Goal: Task Accomplishment & Management: Complete application form

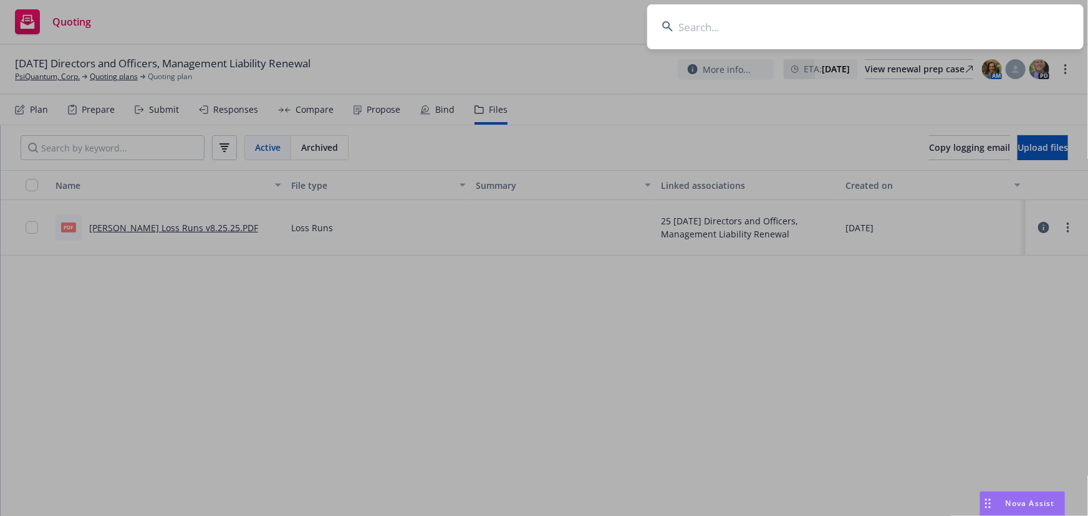
click at [778, 26] on input at bounding box center [865, 26] width 436 height 45
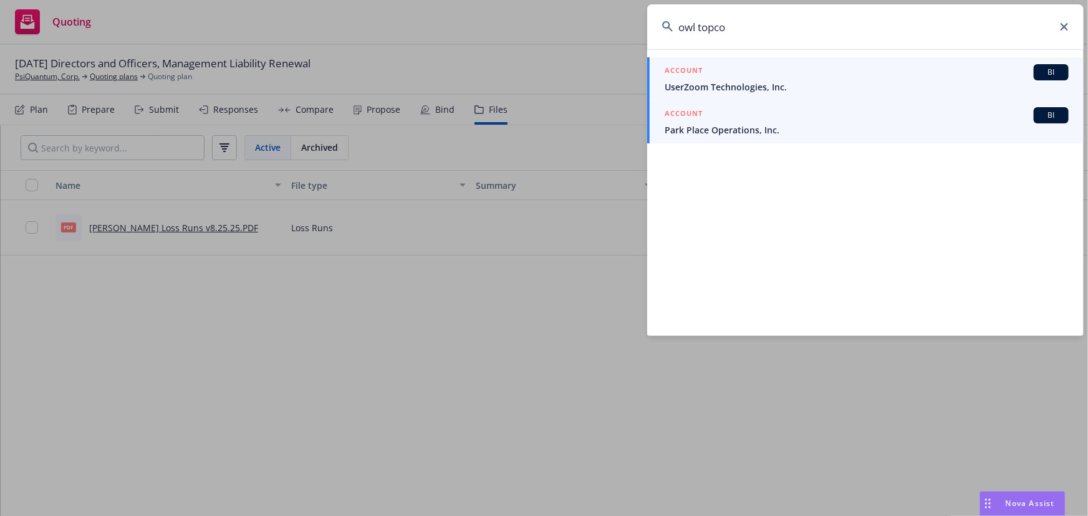
type input "owl topco"
click at [778, 86] on span "UserZoom Technologies, Inc." at bounding box center [866, 86] width 404 height 13
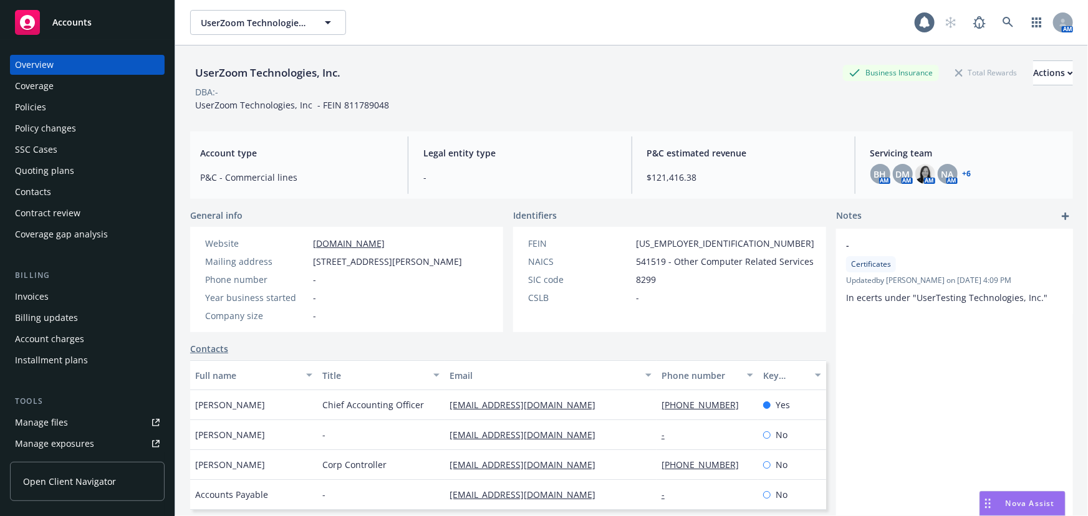
click at [85, 175] on div "Quoting plans" at bounding box center [87, 171] width 145 height 20
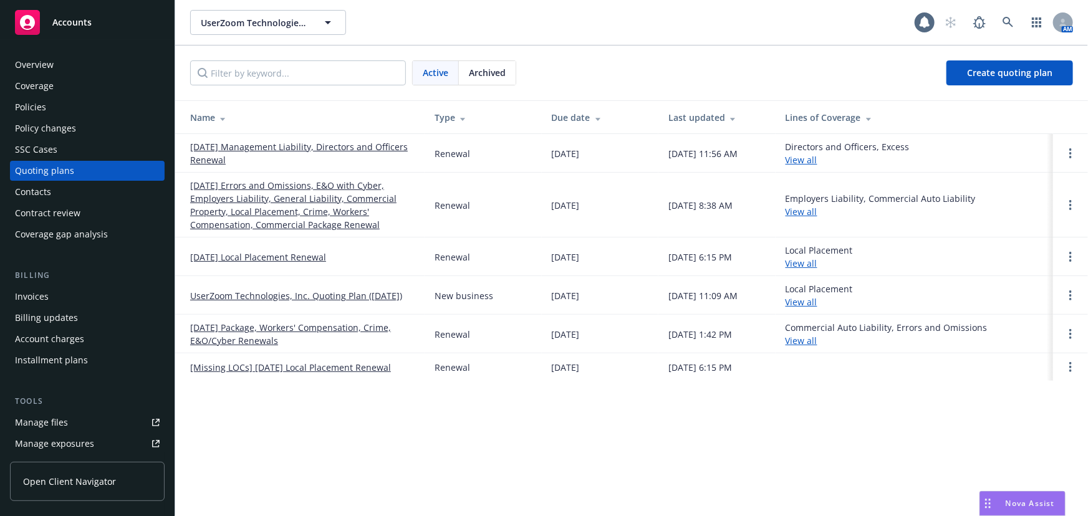
click at [285, 144] on link "[DATE] Management Liability, Directors and Officers Renewal" at bounding box center [302, 153] width 224 height 26
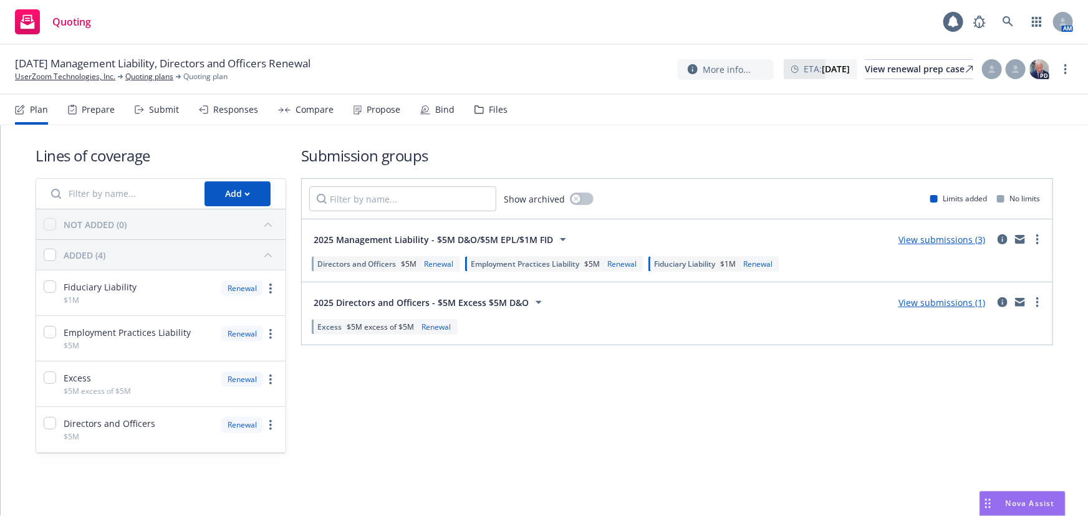
click at [155, 112] on div "Submit" at bounding box center [164, 110] width 30 height 10
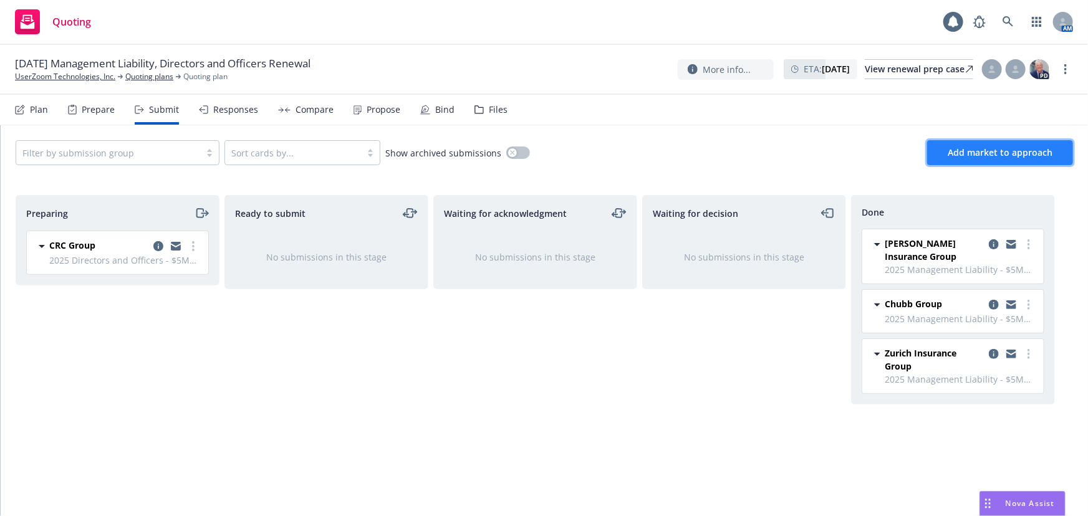
click at [1015, 155] on span "Add market to approach" at bounding box center [999, 152] width 105 height 12
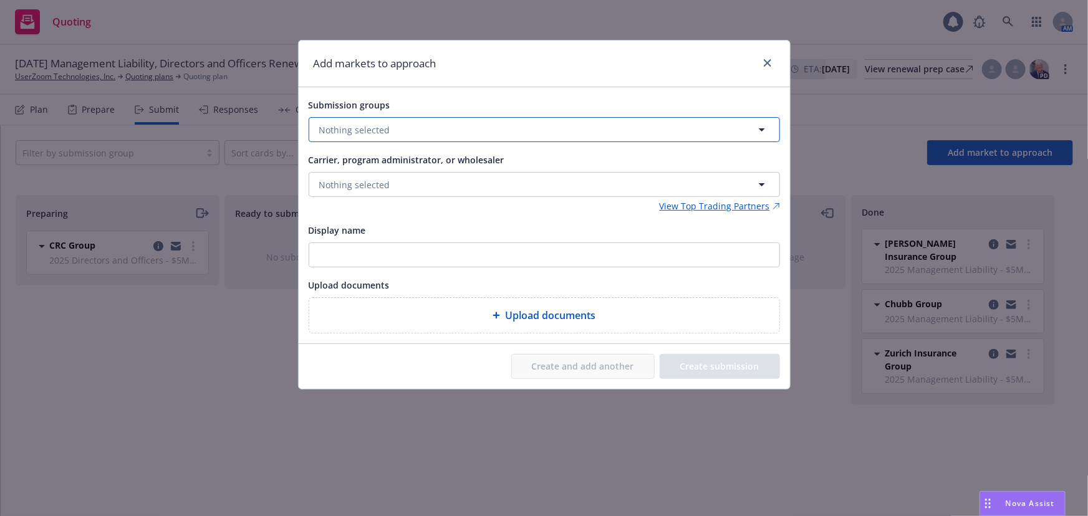
click at [421, 127] on button "Nothing selected" at bounding box center [544, 129] width 471 height 25
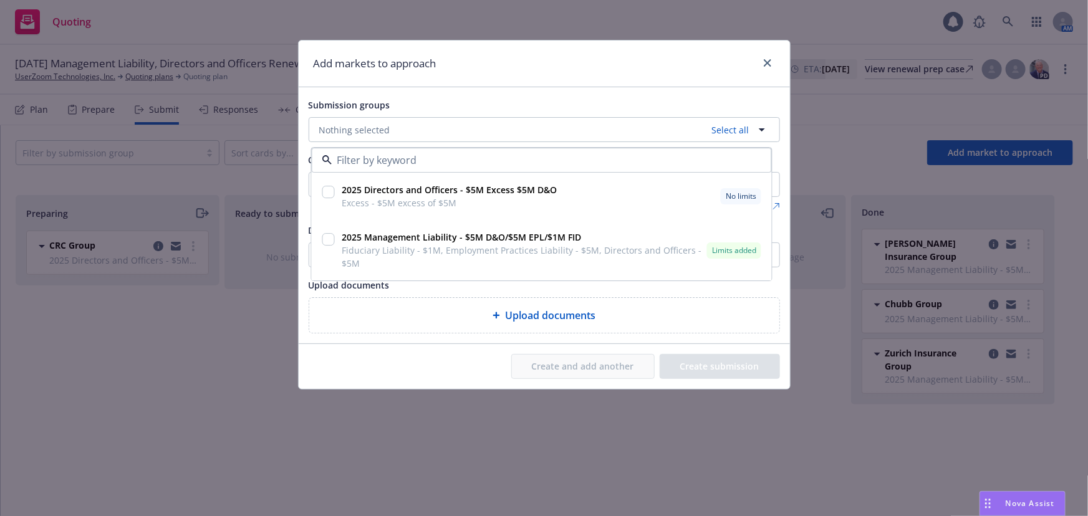
click at [330, 199] on div at bounding box center [328, 193] width 12 height 15
checkbox input "true"
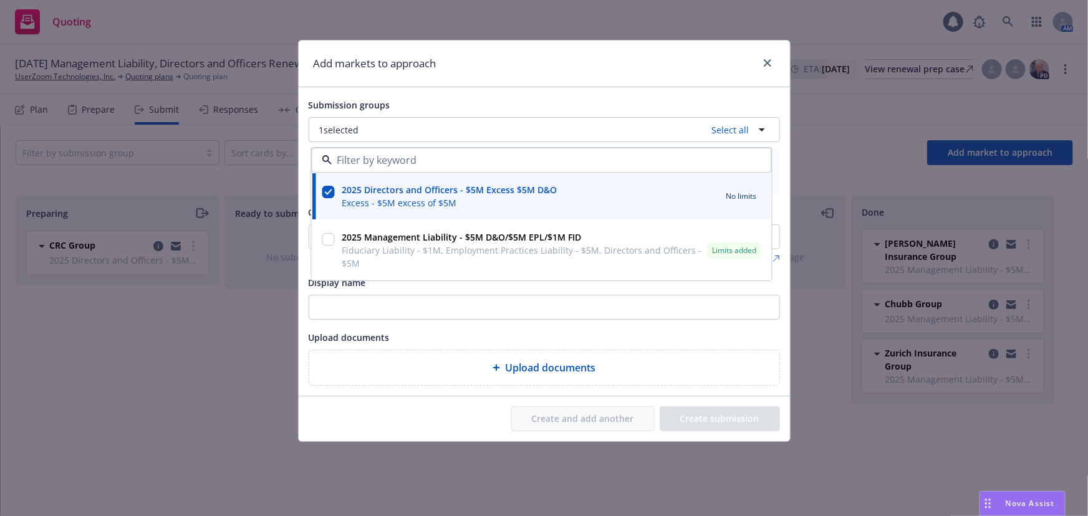
click at [453, 100] on div "Submission groups" at bounding box center [544, 104] width 471 height 15
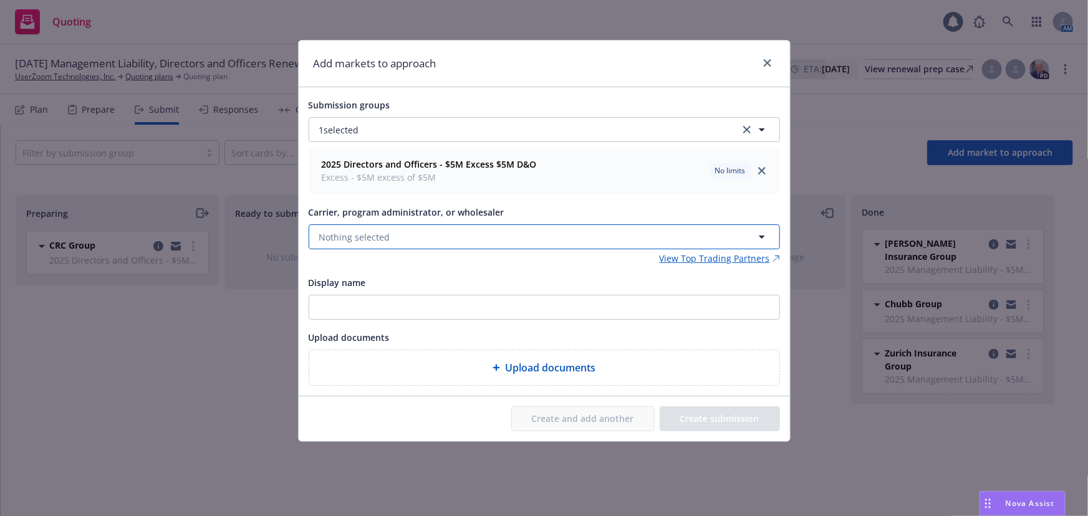
click at [391, 239] on button "Nothing selected" at bounding box center [544, 236] width 471 height 25
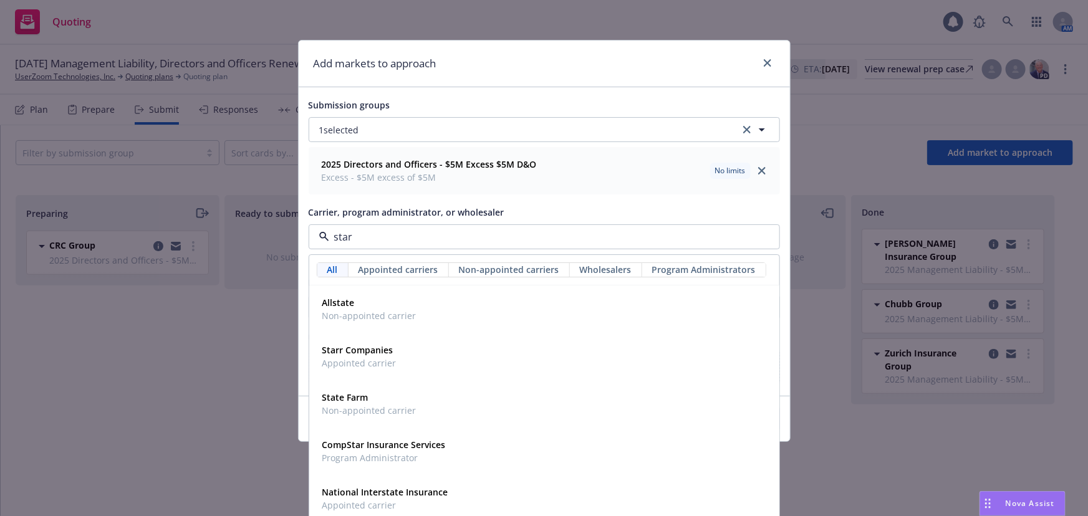
type input "starr"
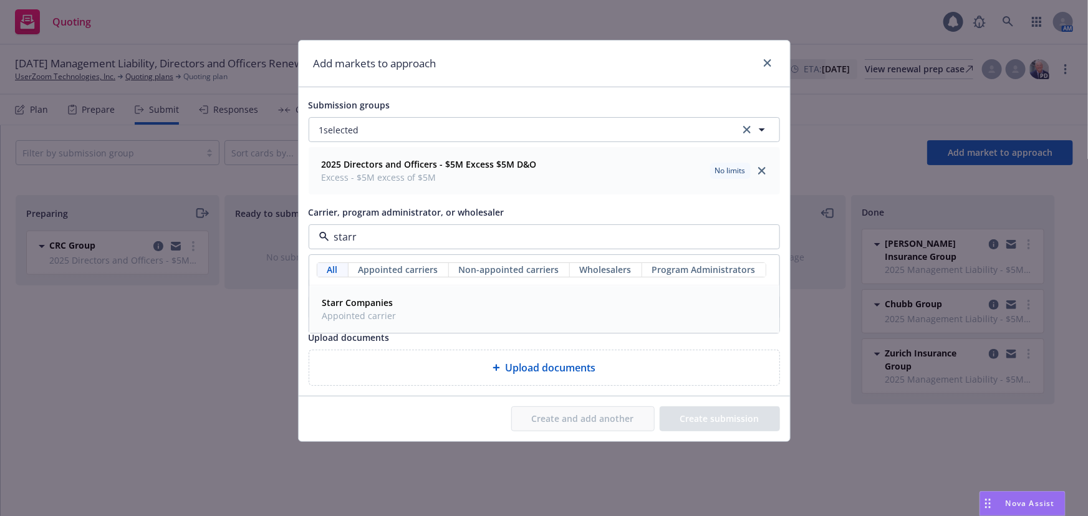
click at [399, 310] on div "Starr Companies Appointed carrier" at bounding box center [544, 309] width 454 height 31
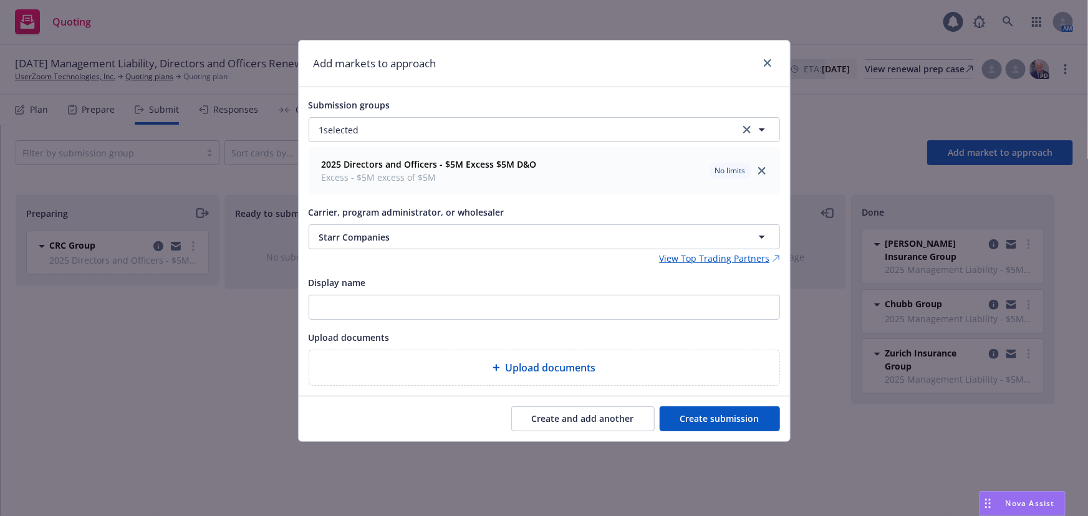
click at [730, 424] on button "Create submission" at bounding box center [719, 418] width 120 height 25
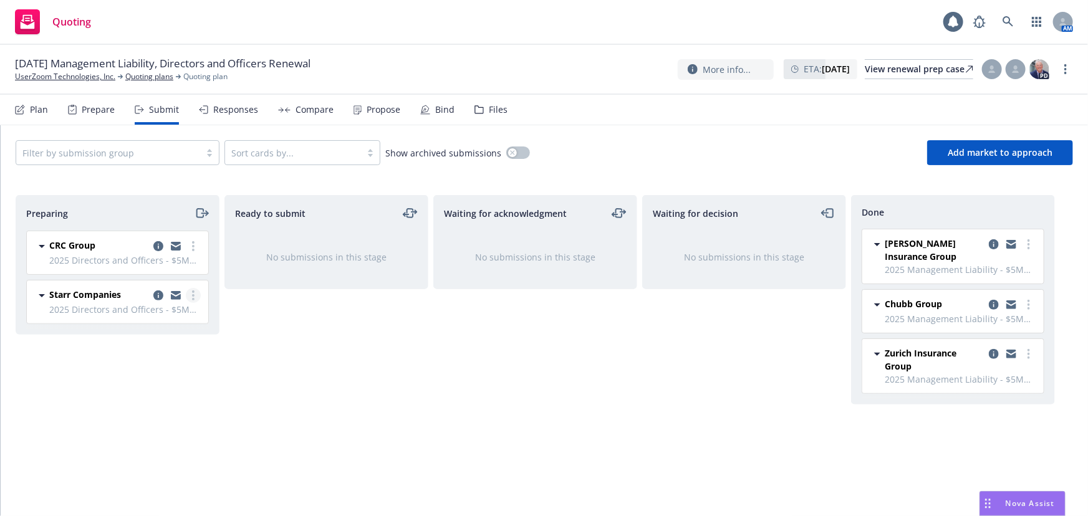
click at [194, 290] on icon "more" at bounding box center [193, 295] width 2 height 10
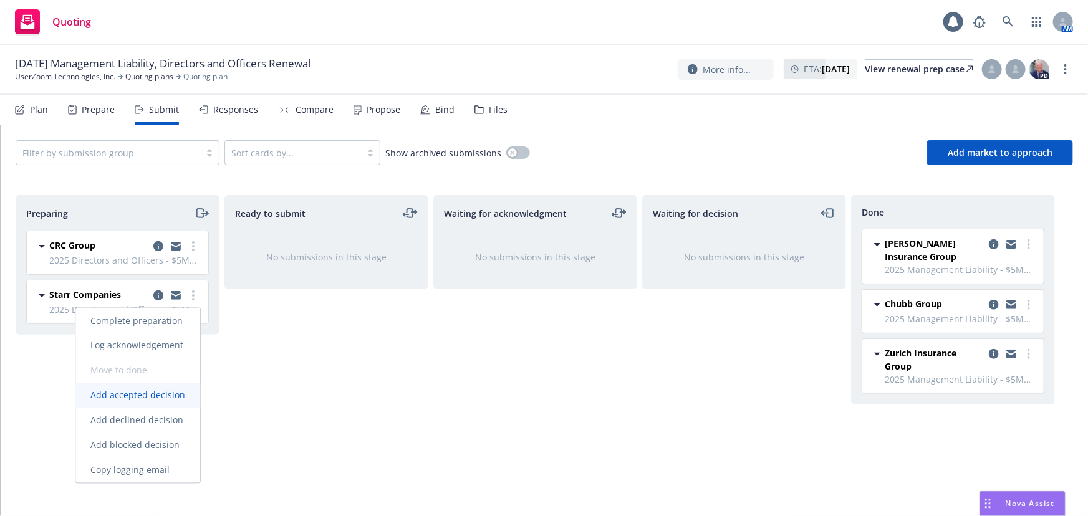
click at [159, 398] on span "Add accepted decision" at bounding box center [137, 396] width 125 height 12
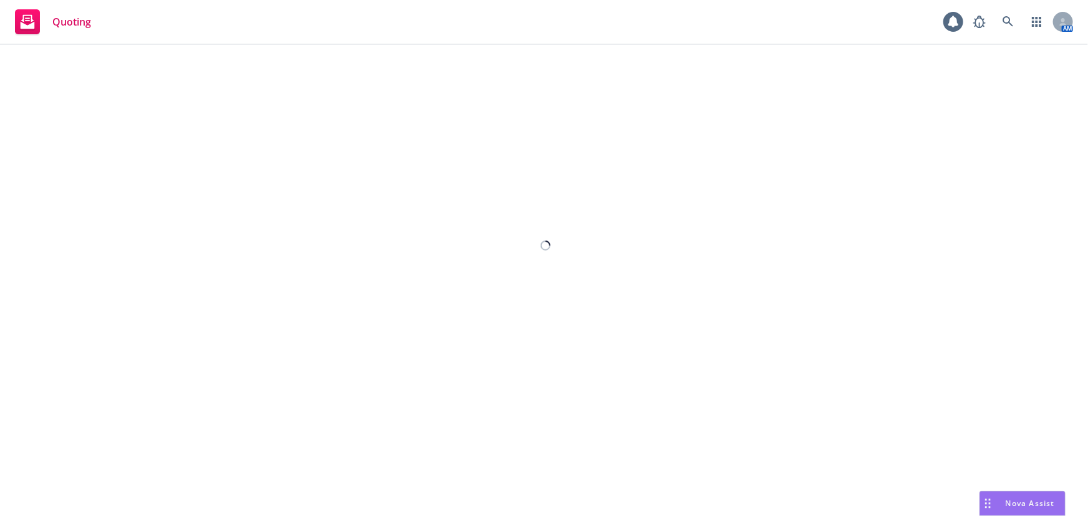
select select "12"
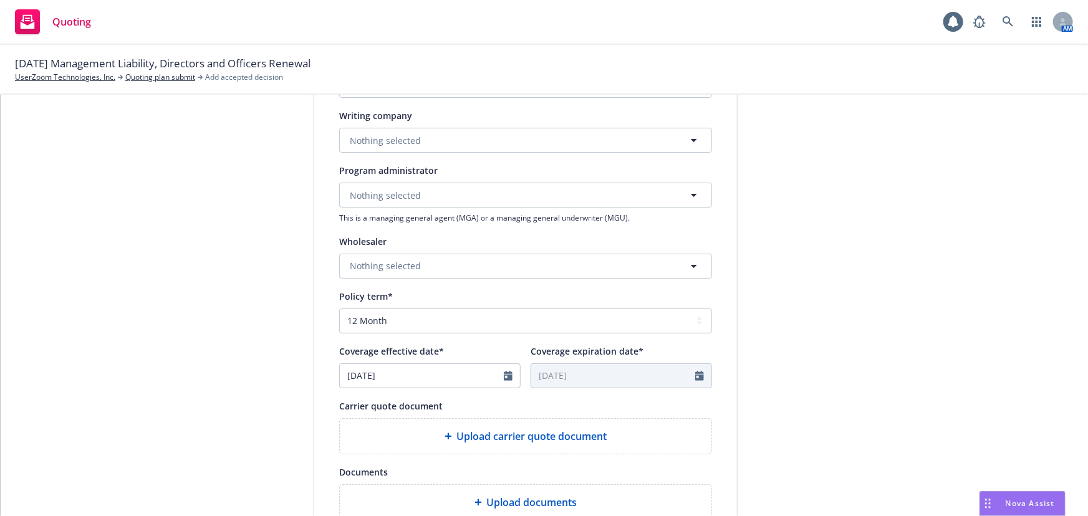
scroll to position [283, 0]
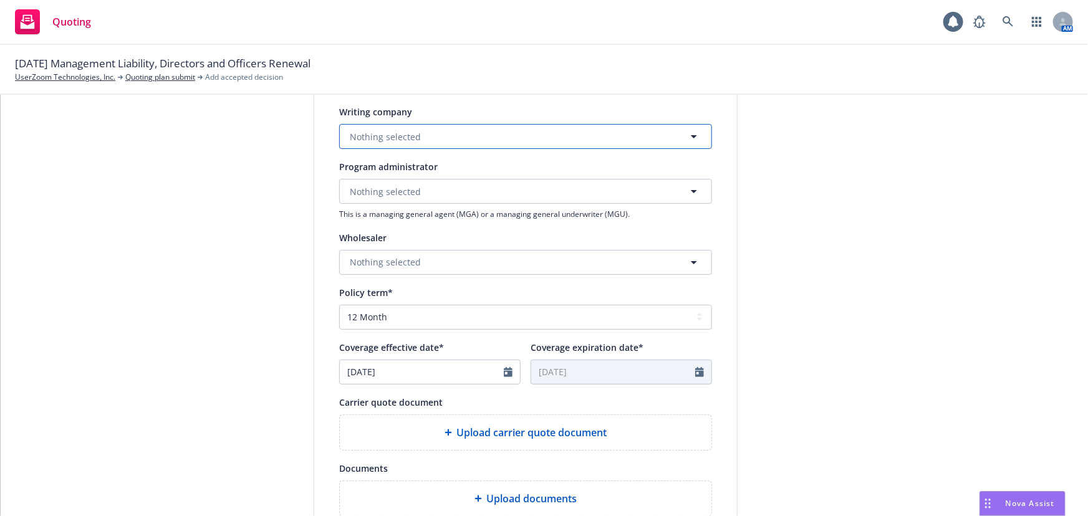
click at [612, 137] on button "Nothing selected" at bounding box center [525, 136] width 373 height 25
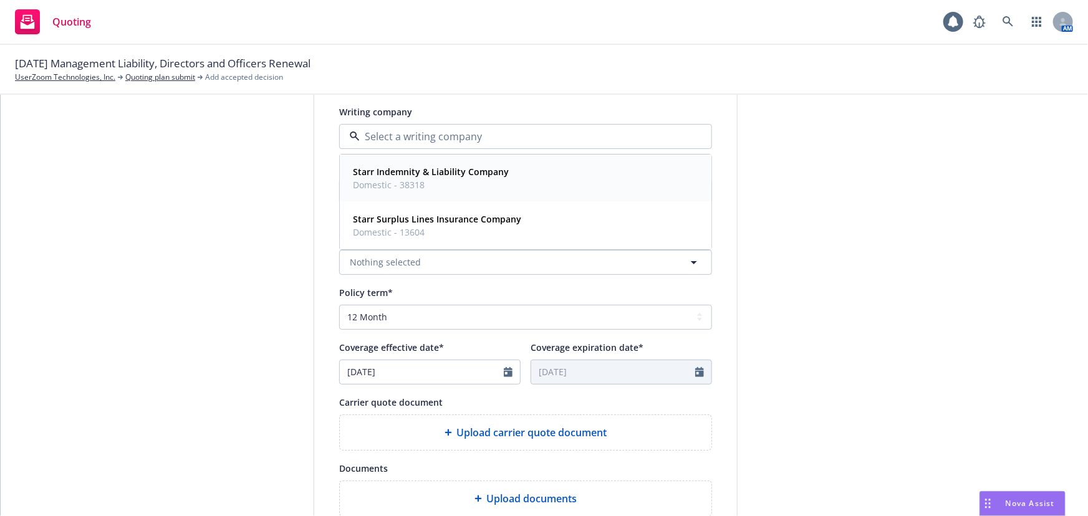
click at [581, 180] on div "Starr Indemnity & Liability Company Domestic - 38318" at bounding box center [525, 178] width 355 height 31
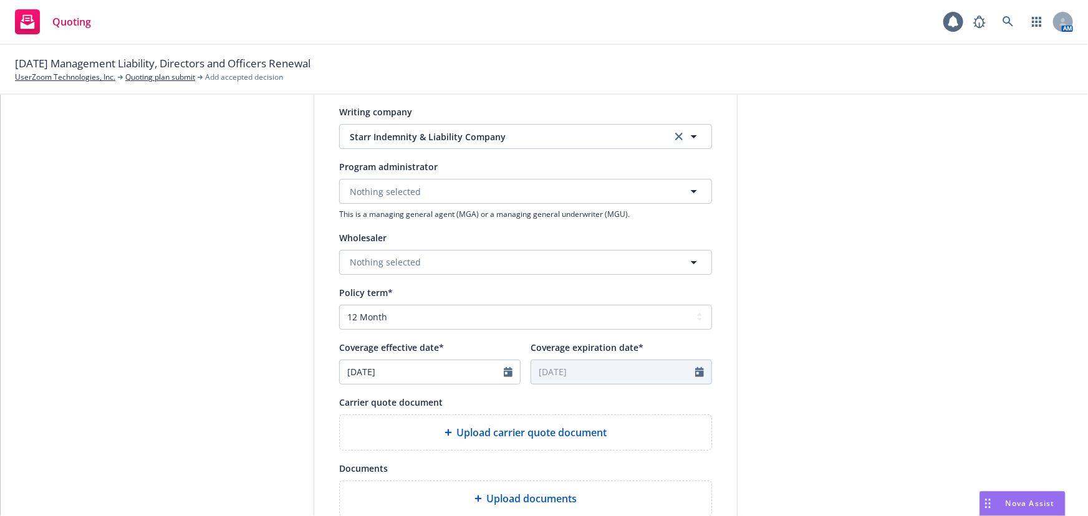
click at [858, 289] on div "submission Carrier Starr Companies Last updated 8/25, 11:08 AM" at bounding box center [849, 255] width 175 height 836
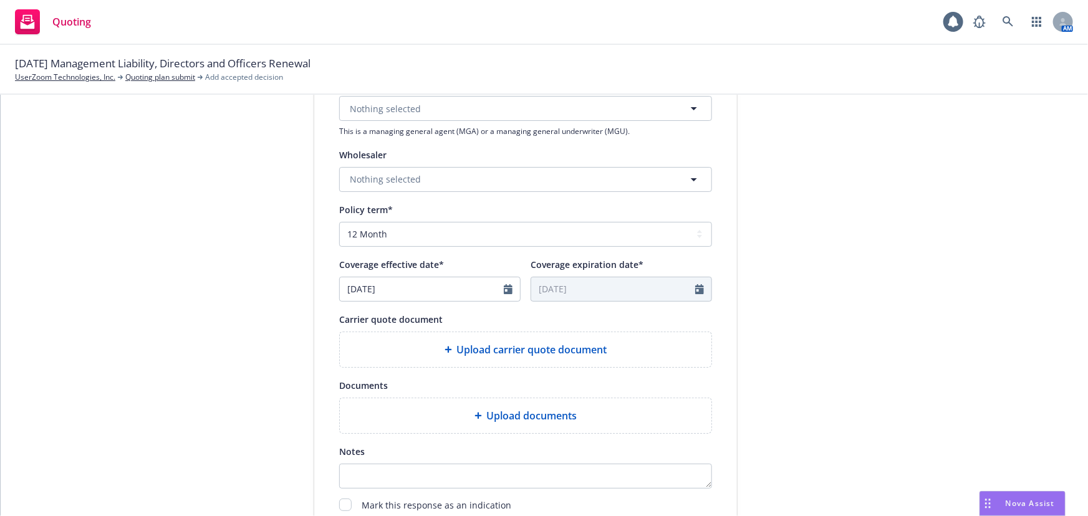
scroll to position [463, 0]
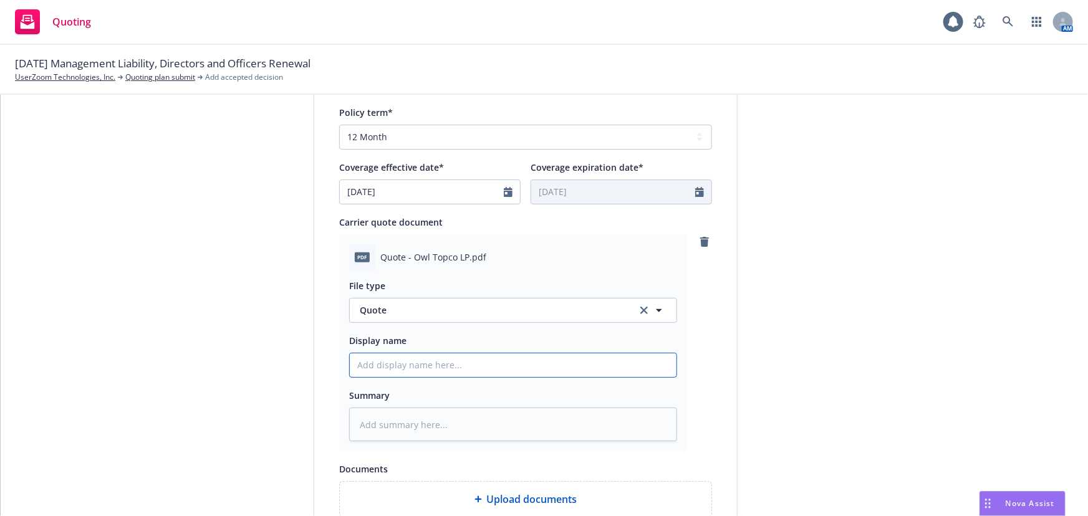
click at [470, 372] on input "Display name" at bounding box center [513, 365] width 327 height 24
type textarea "x"
type input "0"
type textarea "x"
type input "00"
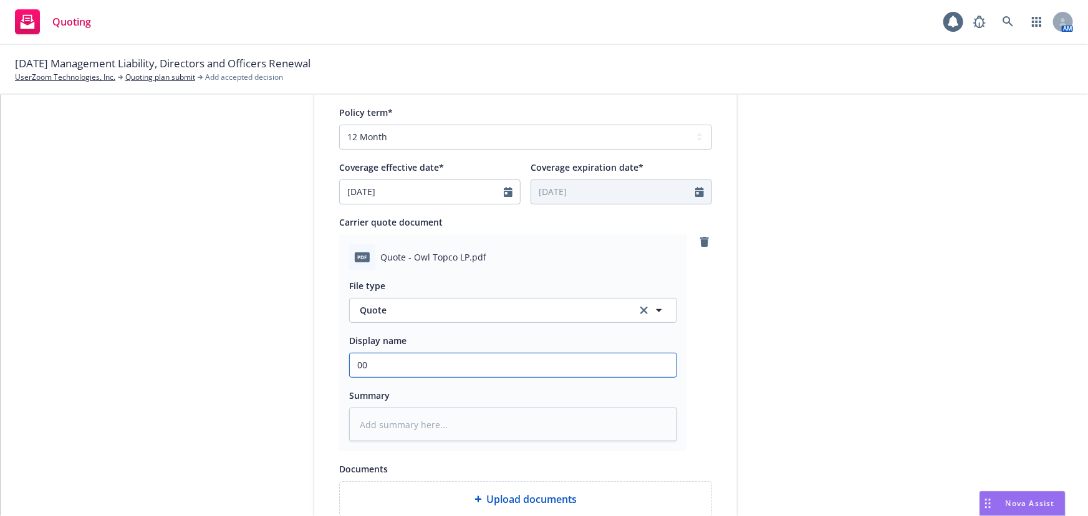
type textarea "x"
type input "0"
type textarea "x"
type input "01"
type textarea "x"
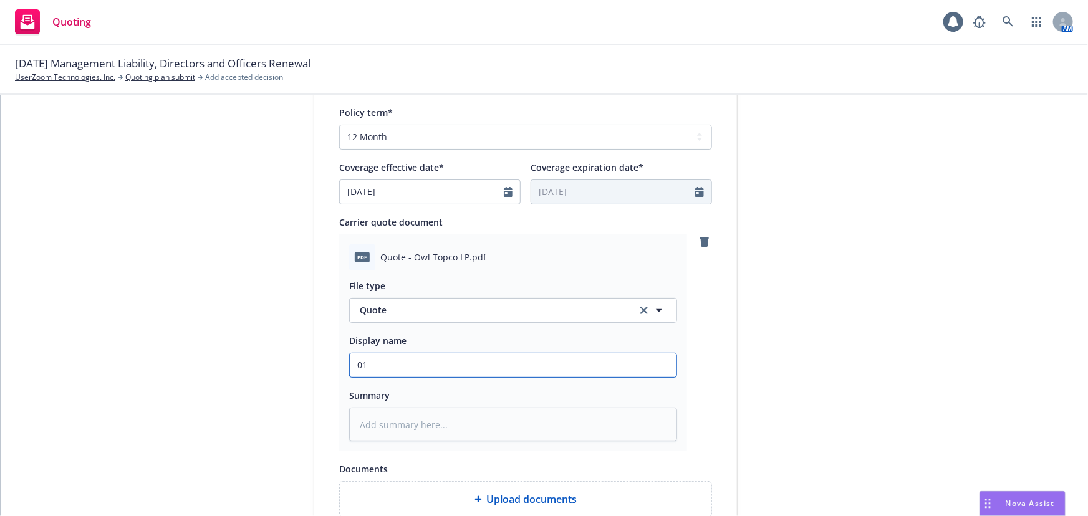
type input "01"
type textarea "x"
type input "01 O"
type textarea "x"
type input "01"
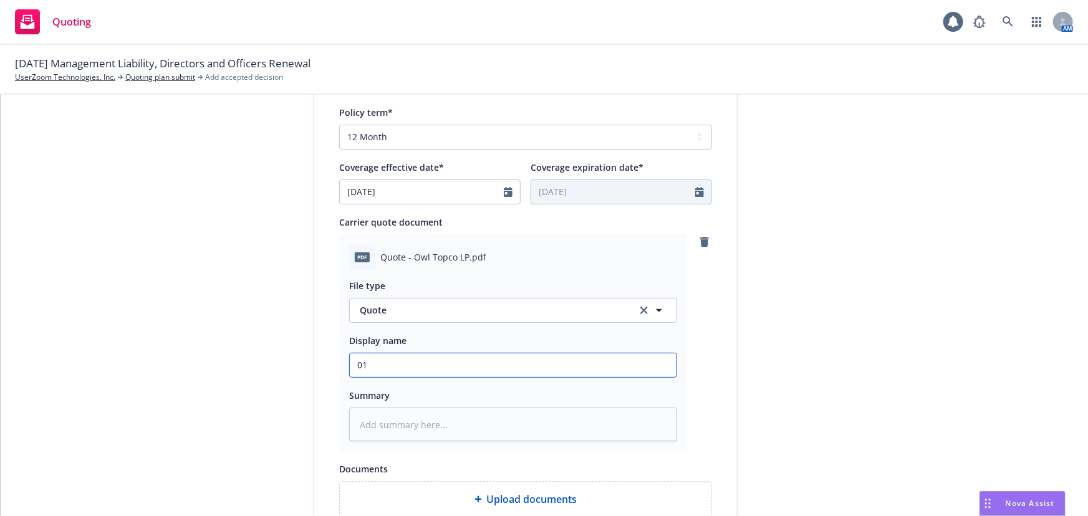
type textarea "x"
type input "01 U"
type textarea "x"
type input "01 Us"
type textarea "x"
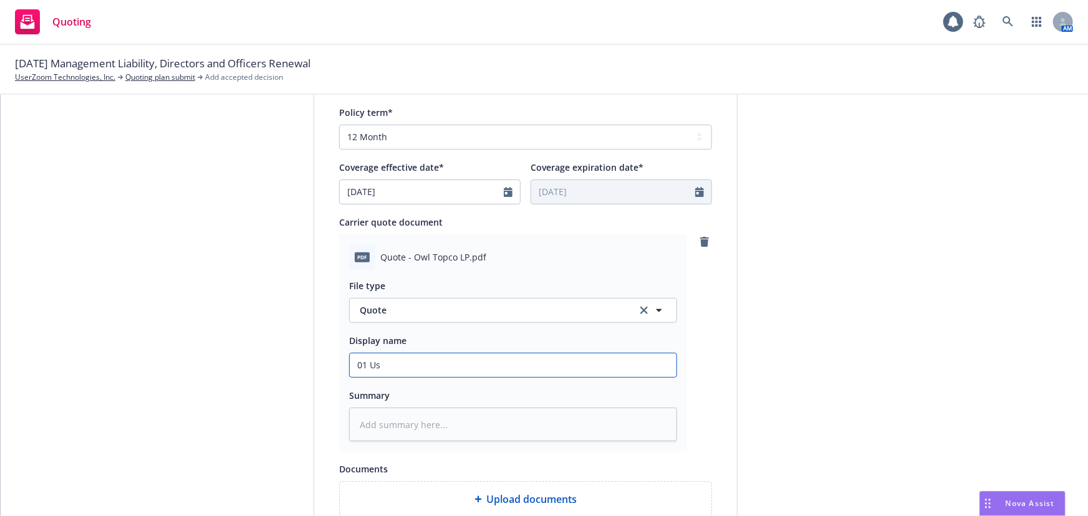
type input "01 Use"
type textarea "x"
type input "01 User"
type textarea "x"
type input "01 Use"
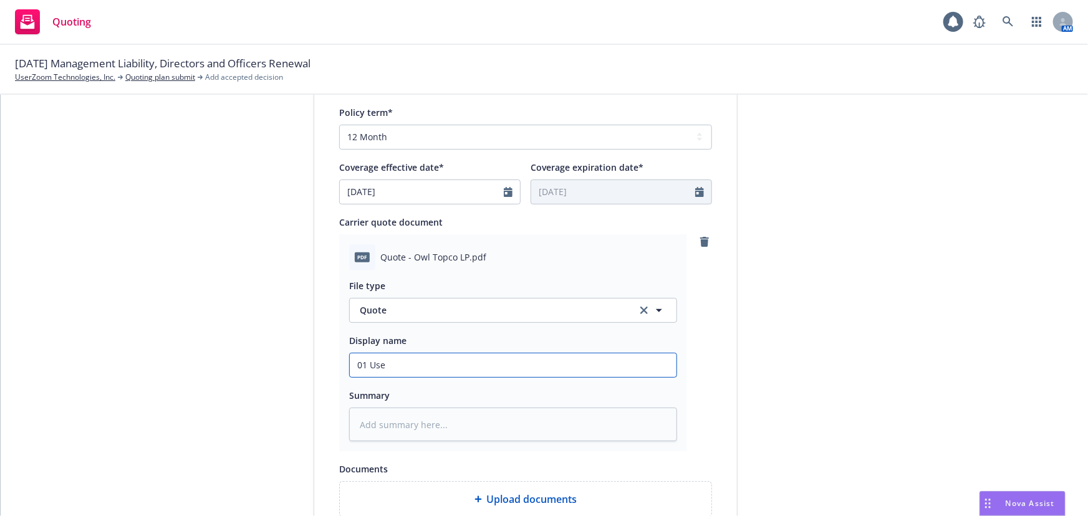
type textarea "x"
type input "01 Us"
type textarea "x"
type input "01 U"
type textarea "x"
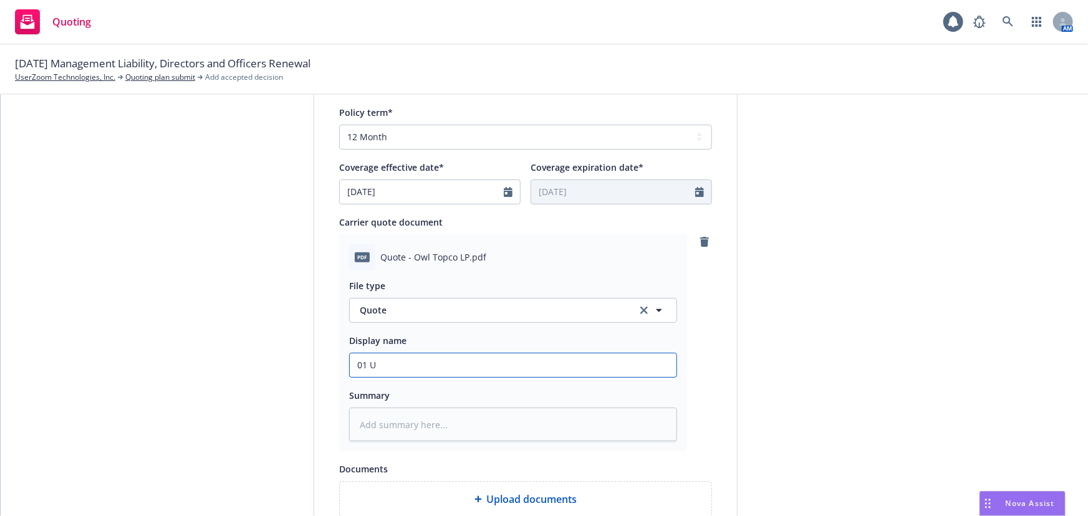
type input "01"
type textarea "x"
type input "01 O"
type textarea "x"
type input "01 Ow"
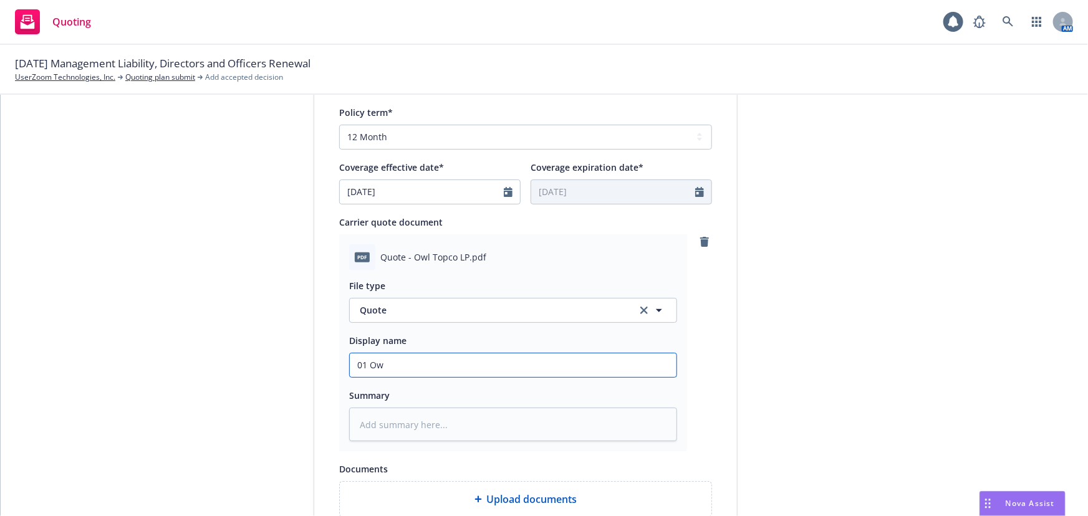
type textarea "x"
type input "01 Owl"
type textarea "x"
type input "01 Owl"
type textarea "x"
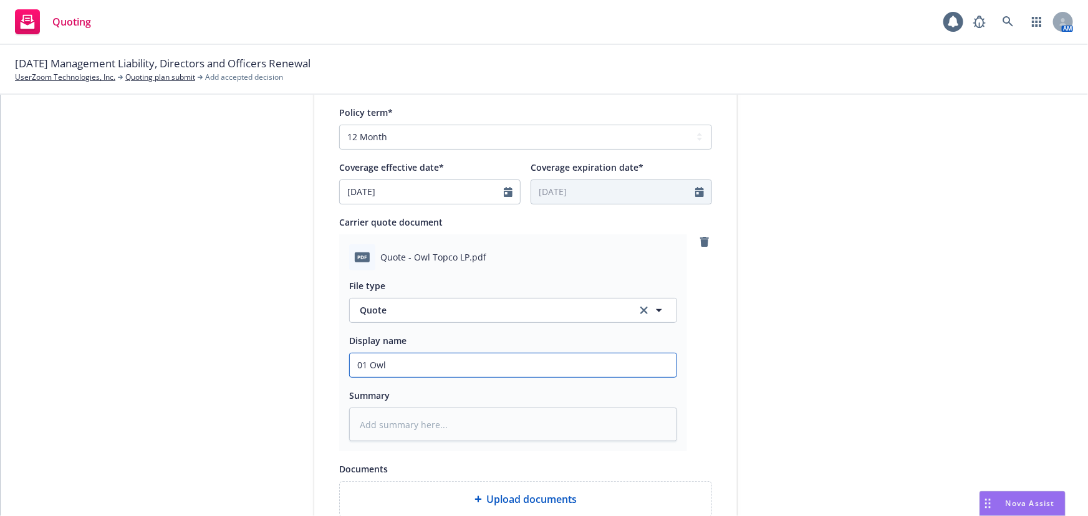
type input "01 Owl T"
type textarea "x"
type input "01 Owl To"
type textarea "x"
type input "01 Owl Top"
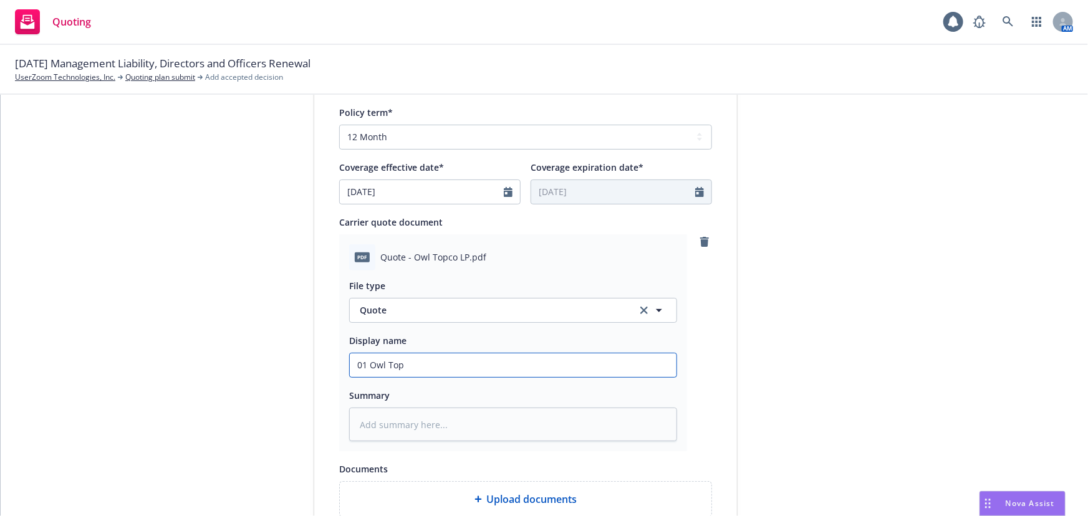
type textarea "x"
type input "01 Owl Topc"
type textarea "x"
type input "01 Owl Topco"
type textarea "x"
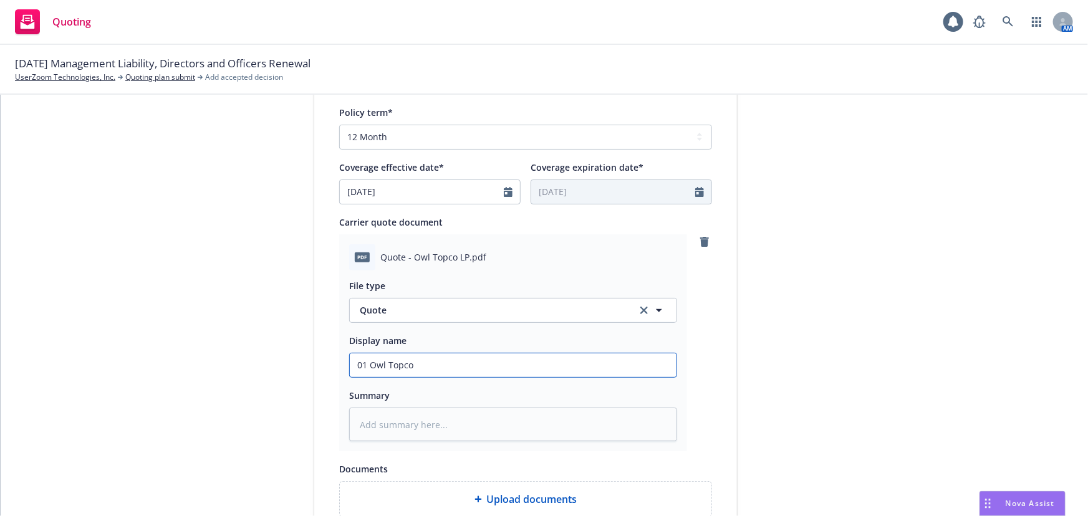
type input "01 Owl Topco"
type textarea "x"
type input "01 Owl Topco S"
type textarea "x"
type input "01 Owl Topco St"
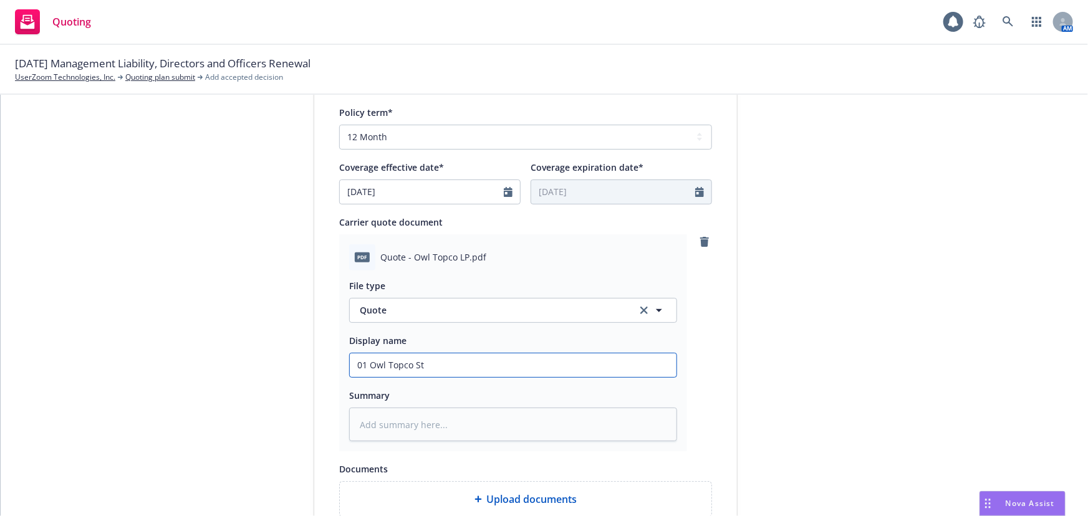
type textarea "x"
type input "01 Owl Topco Sta"
type textarea "x"
type input "01 Owl Topco Star"
type textarea "x"
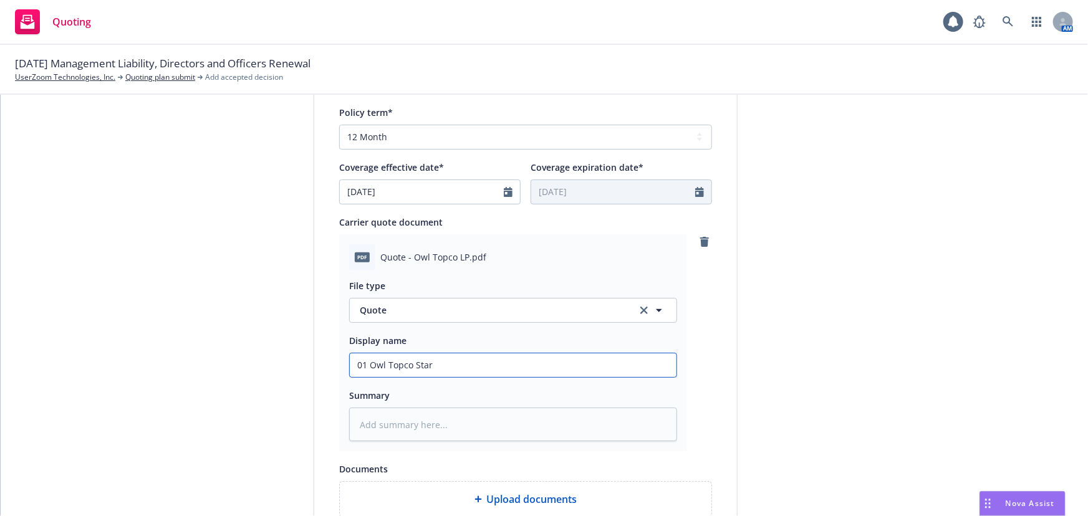
type input "01 Owl Topco Starr"
type textarea "x"
type input "01 Owl Topco Starr"
type textarea "x"
type input "01 Owl Topco Starr $"
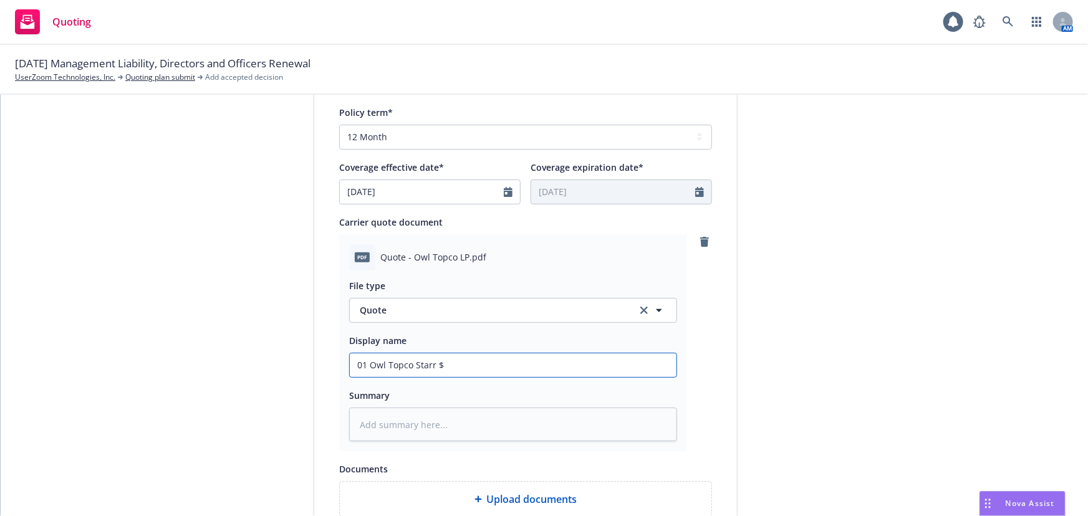
type textarea "x"
type input "01 Owl Topco Starr $5"
type textarea "x"
type input "01 Owl Topco Starr $5M"
type textarea "x"
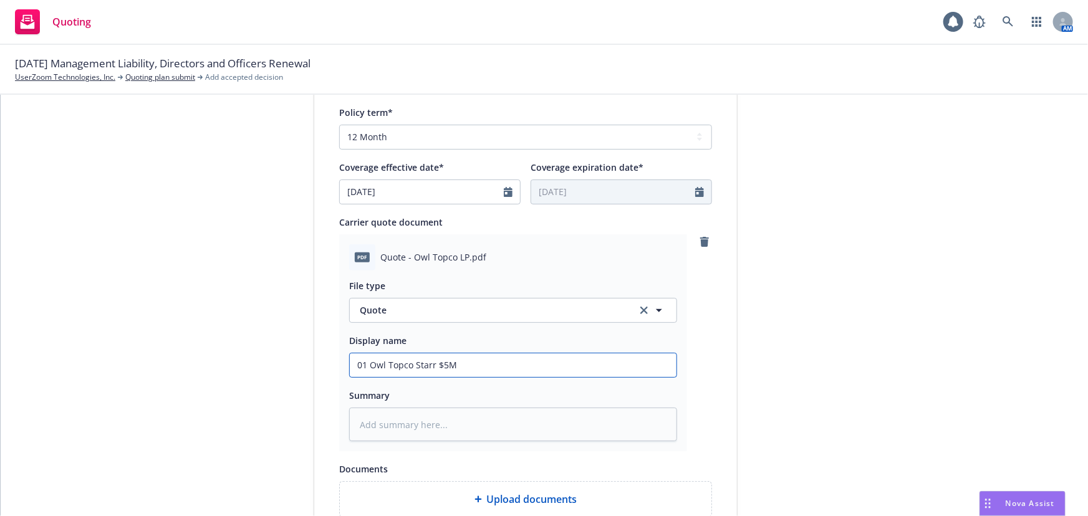
type input "01 Owl Topco Starr $5M"
type textarea "x"
type input "01 Owl Topco Starr $5M x"
type textarea "x"
type input "01 Owl Topco Starr $5M xs"
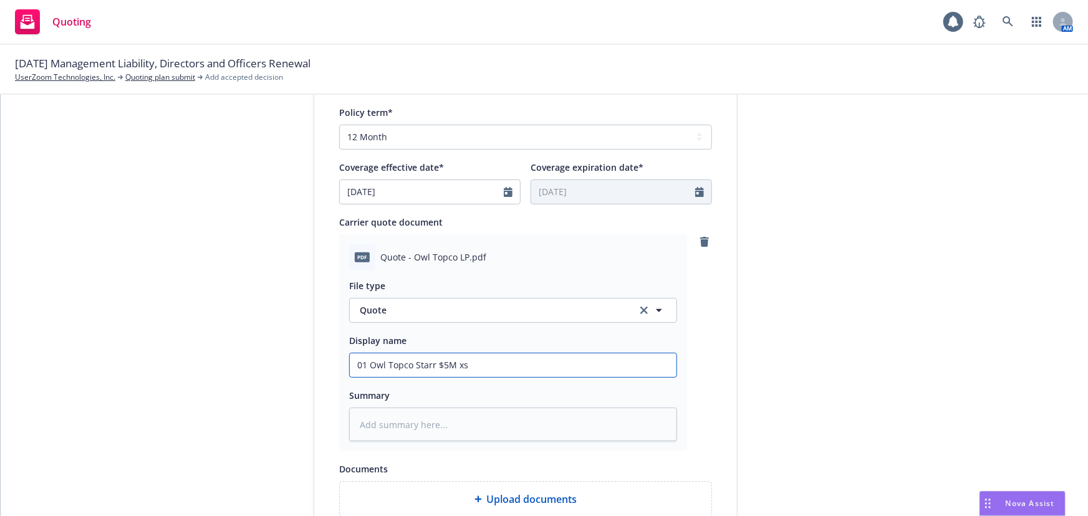
type textarea "x"
type input "01 Owl Topco Starr $5M xs"
type textarea "x"
type input "01 Owl Topco Starr $5M xs $"
type textarea "x"
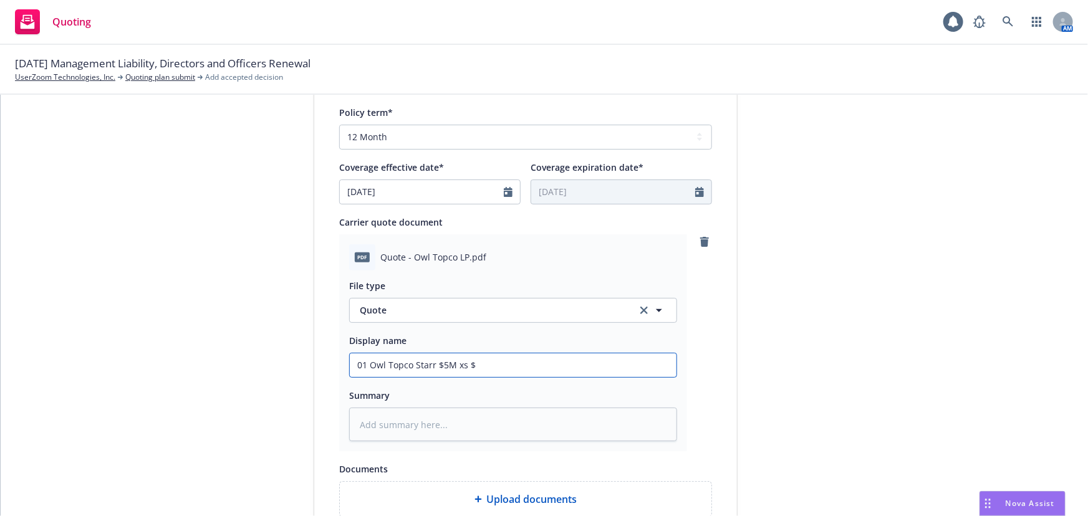
type input "01 Owl Topco Starr $5M xs $5"
type textarea "x"
type input "01 Owl Topco Starr $5M xs $5M"
type textarea "x"
type input "01 Owl Topco Starr $5M xs $5M"
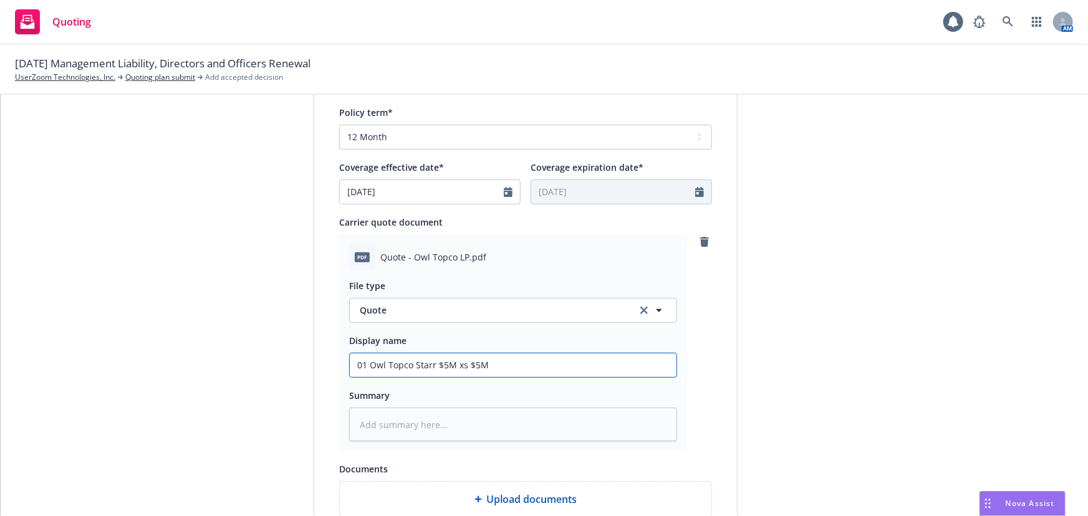
type textarea "x"
type input "01 Owl Topco Starr $5M xs $5M D"
type textarea "x"
type input "01 Owl Topco Starr $5M xs $5M D&"
type textarea "x"
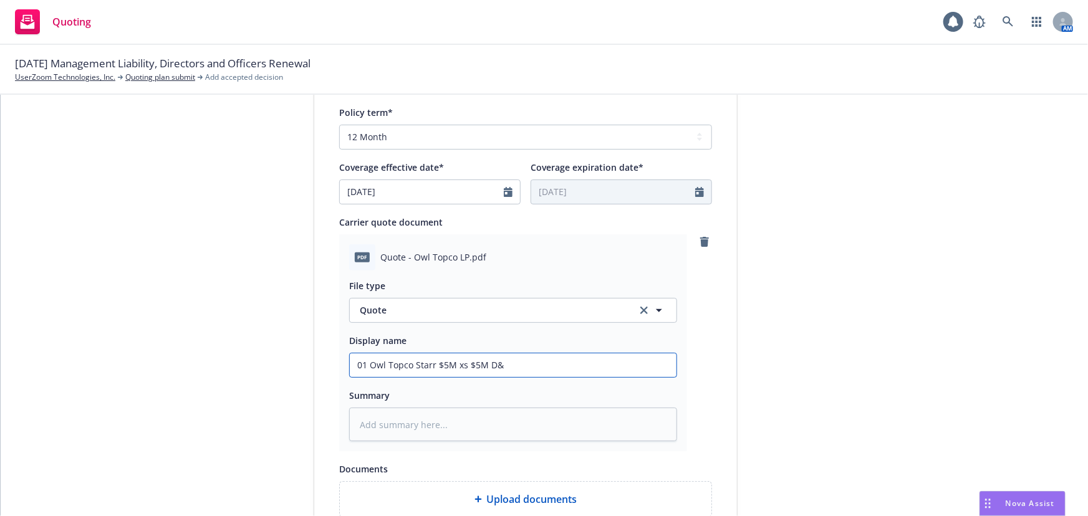
type input "01 Owl Topco Starr $5M xs $5M D&O"
type textarea "x"
type input "01 Owl Topco Starr $5M xs $5M D&O"
type textarea "x"
type input "01 Owl Topco Starr $5M xs $5M D&O Q"
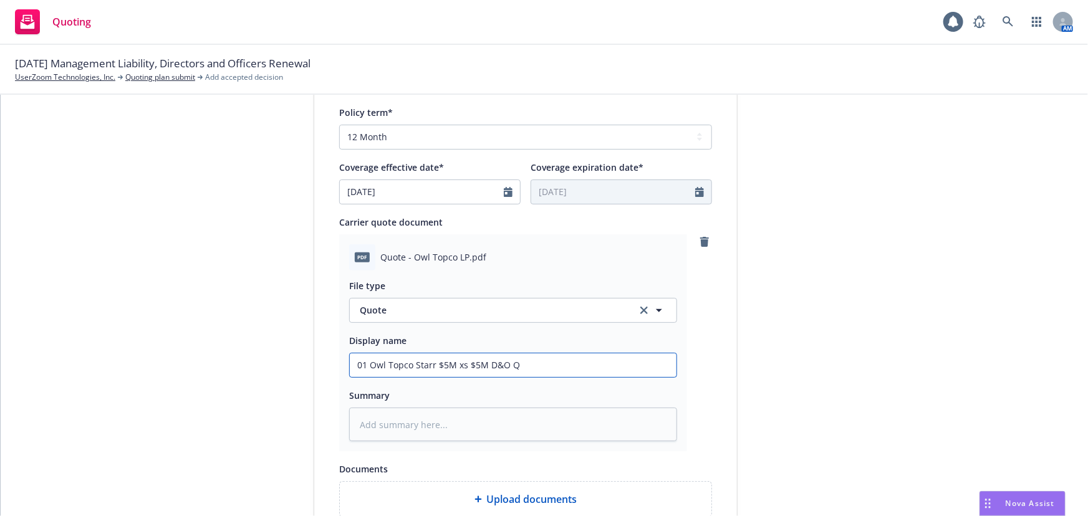
type textarea "x"
type input "01 Owl Topco Starr $5M xs $5M D&O Qu"
type textarea "x"
type input "01 Owl Topco Starr $5M xs $5M D&O Quo"
type textarea "x"
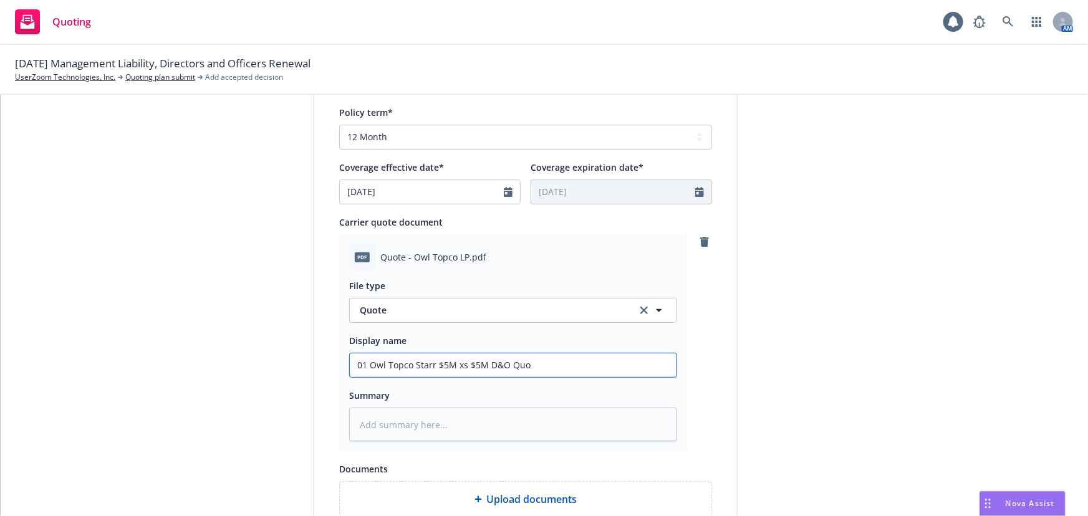
type input "01 Owl Topco Starr $5M xs $5M D&O Quot"
type textarea "x"
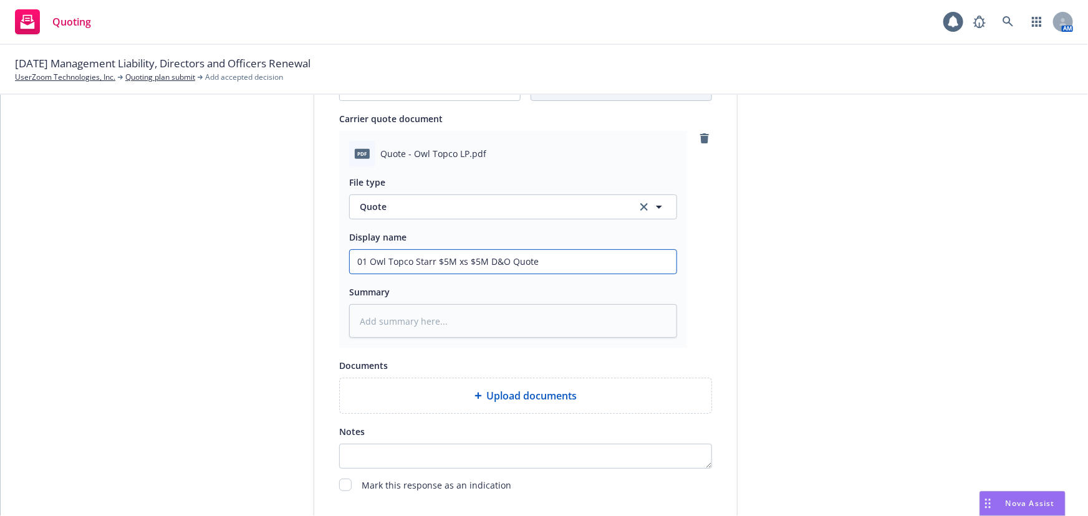
scroll to position [644, 0]
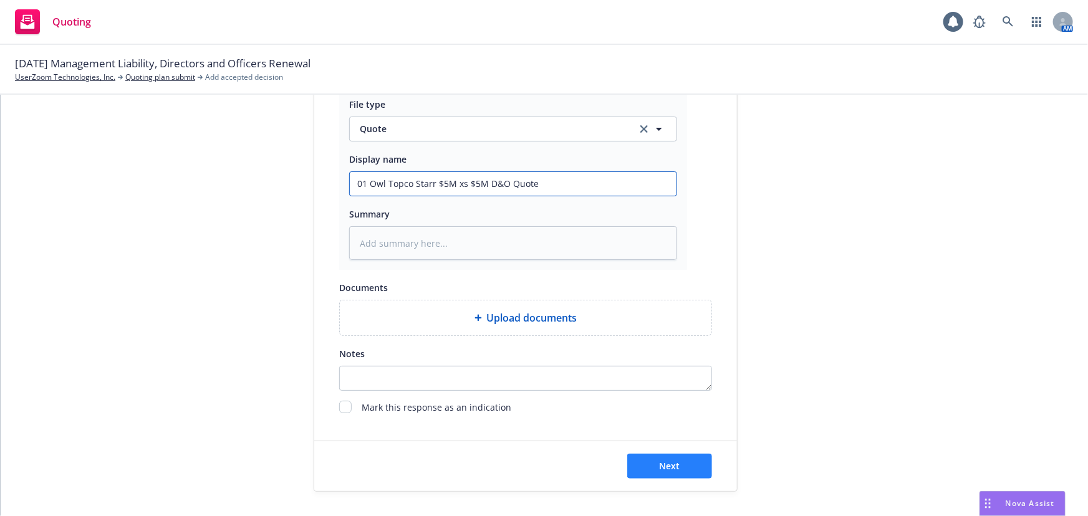
type input "01 Owl Topco Starr $5M xs $5M D&O Quote"
click at [697, 470] on button "Next" at bounding box center [669, 466] width 85 height 25
type textarea "x"
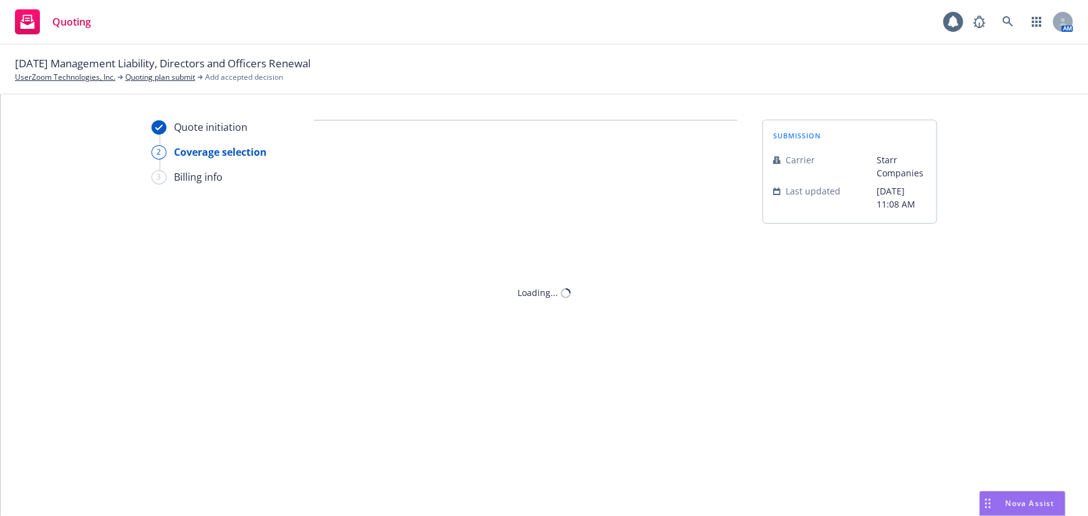
scroll to position [0, 0]
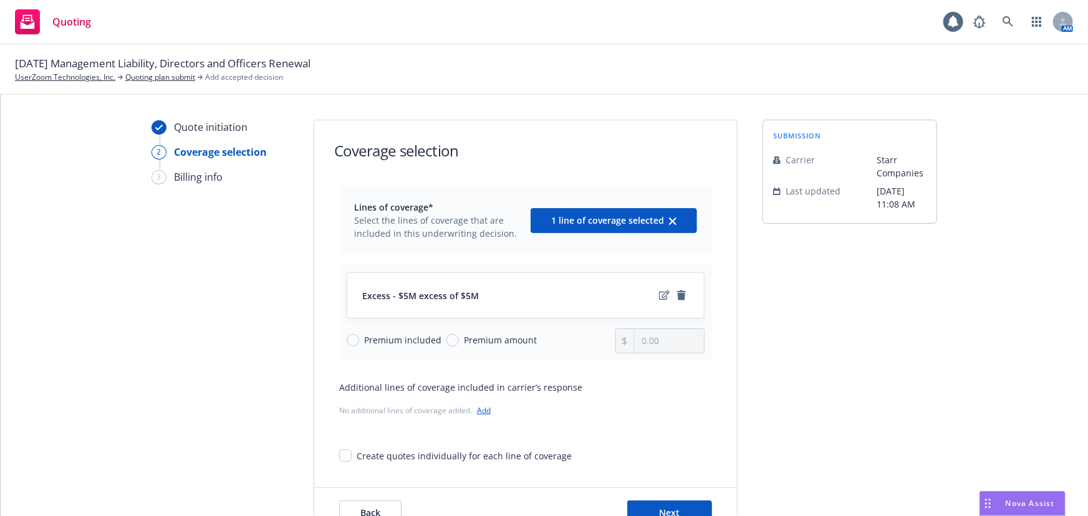
click at [467, 335] on span "Premium amount" at bounding box center [500, 339] width 73 height 13
click at [459, 335] on input "Premium amount" at bounding box center [452, 340] width 12 height 12
radio input "true"
drag, startPoint x: 676, startPoint y: 343, endPoint x: 612, endPoint y: 348, distance: 64.4
click at [615, 346] on div "0.00" at bounding box center [660, 340] width 90 height 25
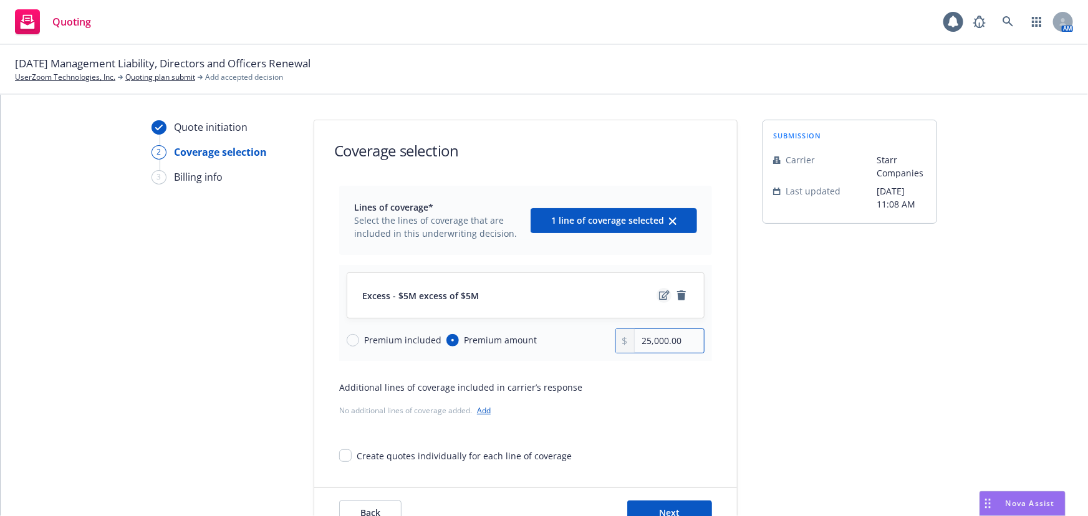
type input "25,000.00"
click at [661, 296] on icon "edit" at bounding box center [664, 294] width 11 height 9
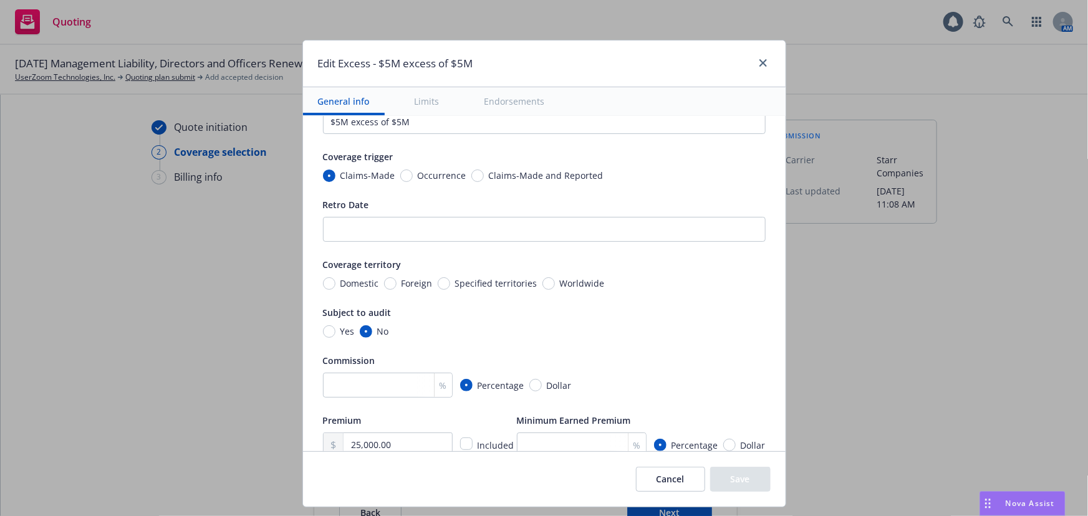
scroll to position [113, 0]
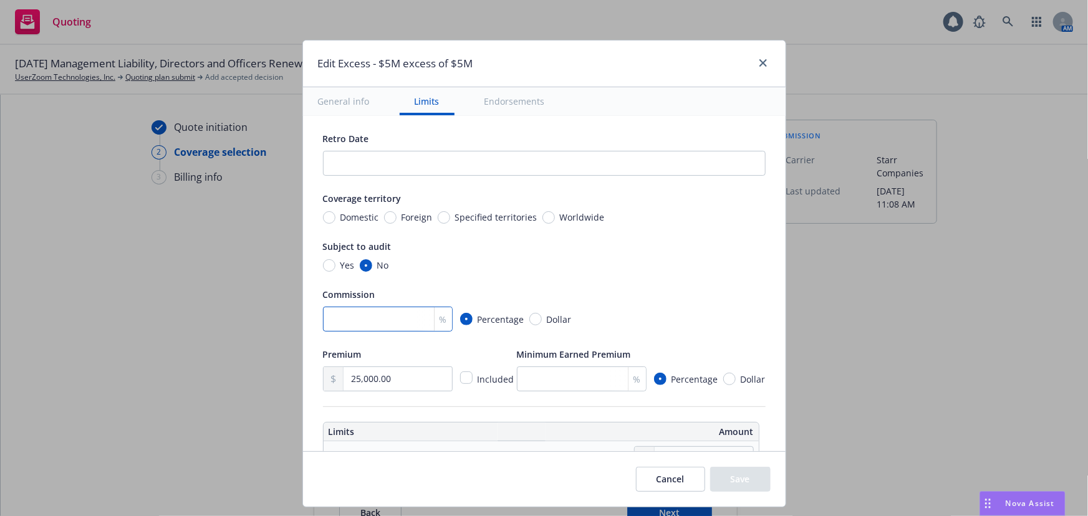
click at [394, 320] on input "number" at bounding box center [388, 319] width 130 height 25
type input "15"
click at [634, 289] on div "Commission" at bounding box center [544, 294] width 443 height 15
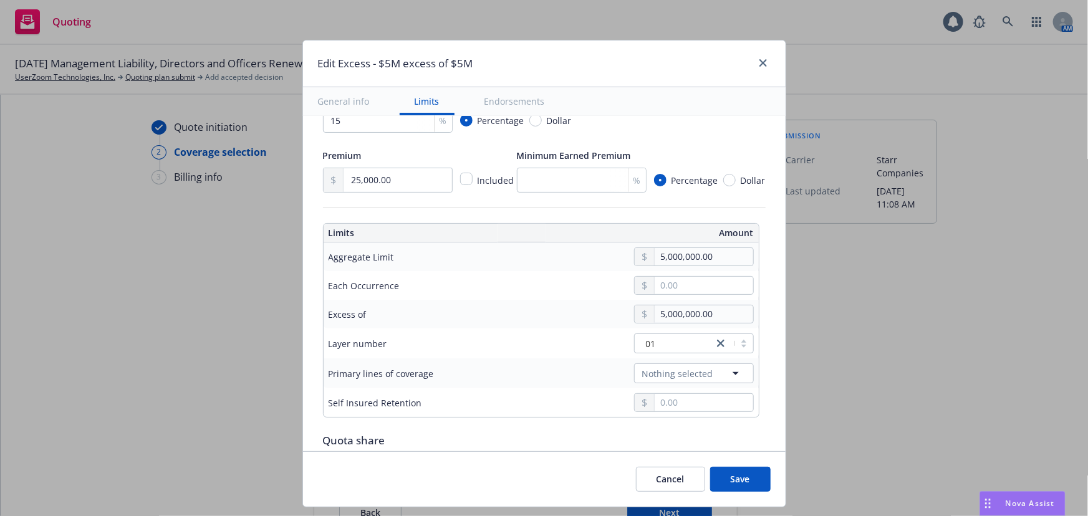
scroll to position [340, 0]
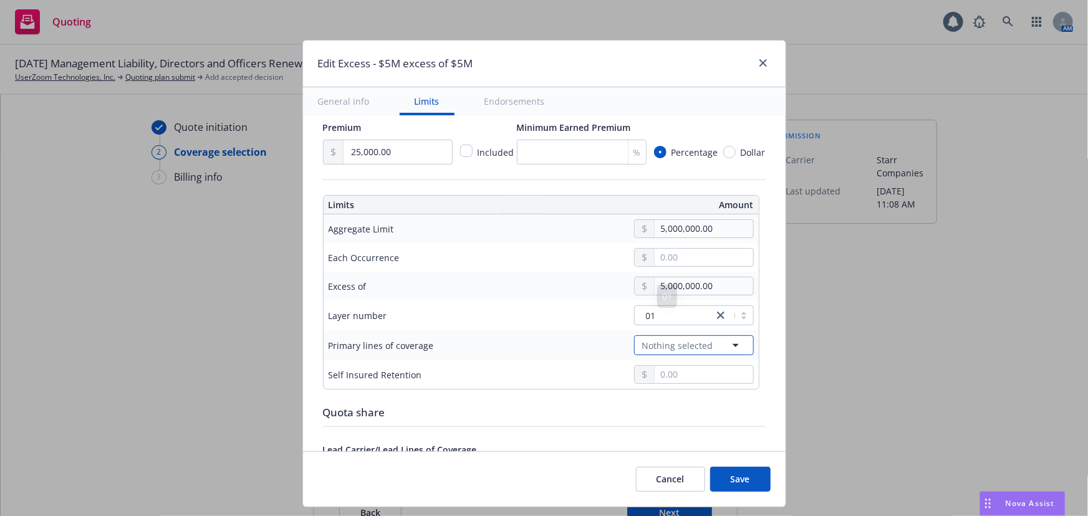
drag, startPoint x: 735, startPoint y: 345, endPoint x: 722, endPoint y: 343, distance: 13.1
click at [735, 345] on icon "button" at bounding box center [735, 345] width 15 height 15
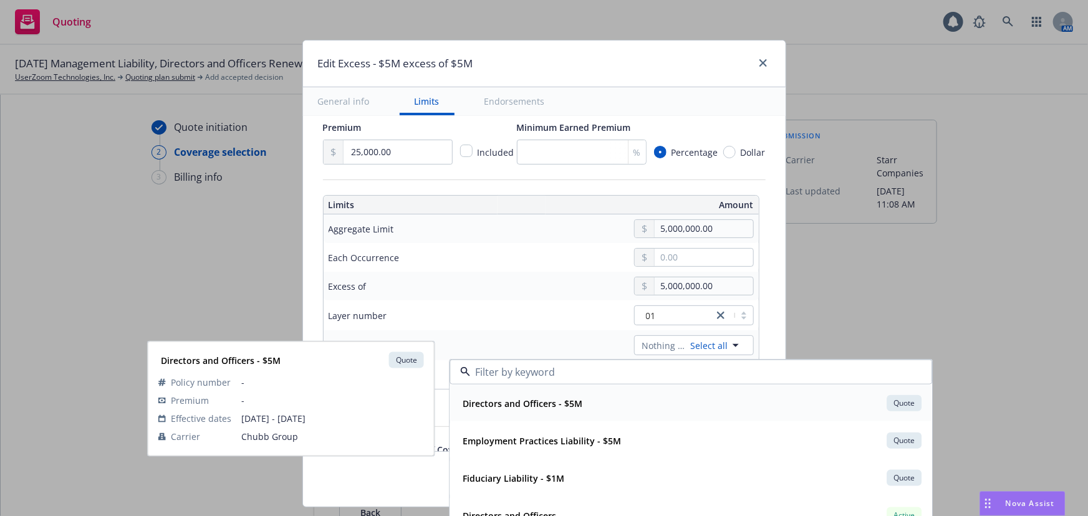
click at [637, 404] on div "Directors and Officers - $5M Quote" at bounding box center [690, 403] width 466 height 21
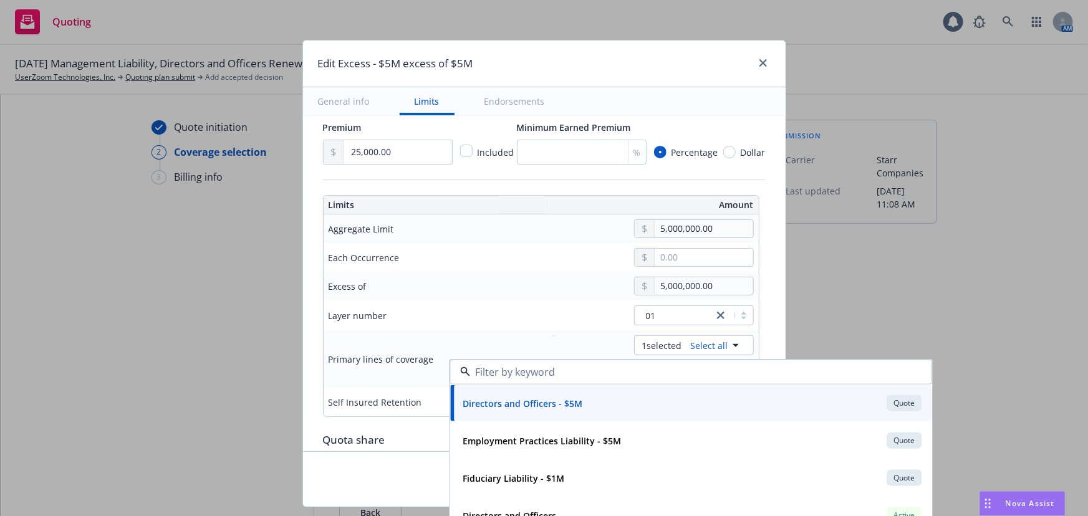
type input "Directors and Officers $5M excess of $5M"
click at [492, 292] on div "Excess of" at bounding box center [416, 286] width 177 height 15
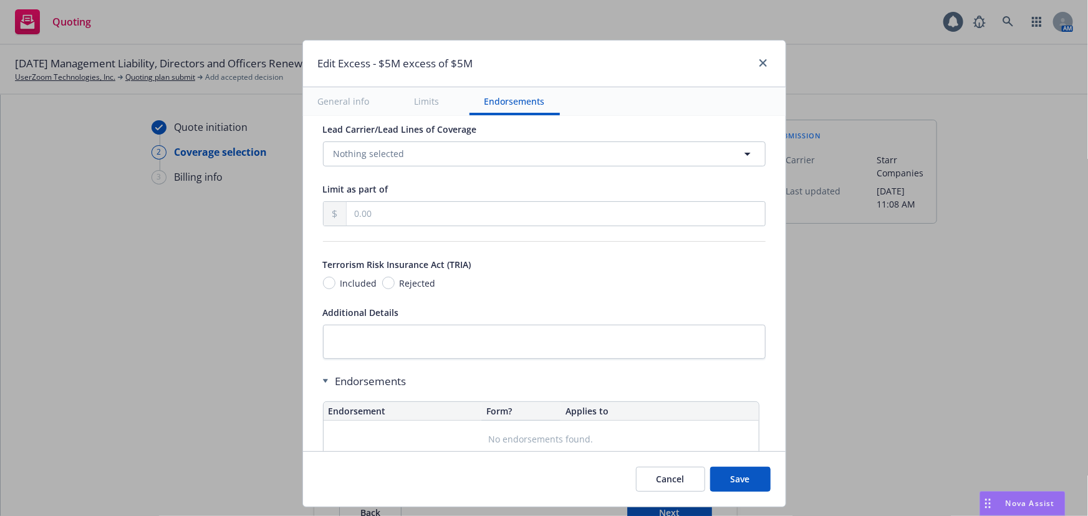
scroll to position [752, 0]
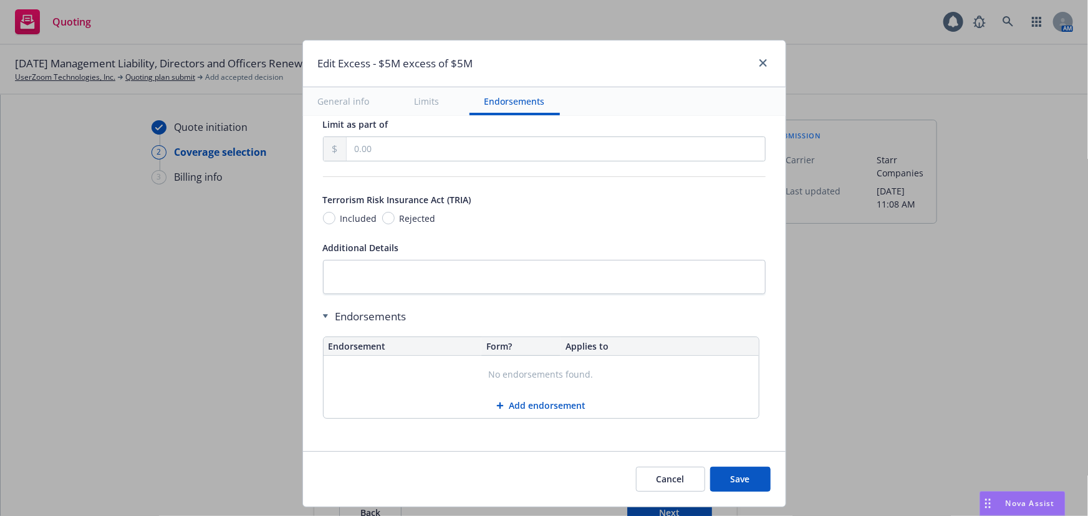
click at [547, 405] on button "Add endorsement" at bounding box center [540, 405] width 435 height 25
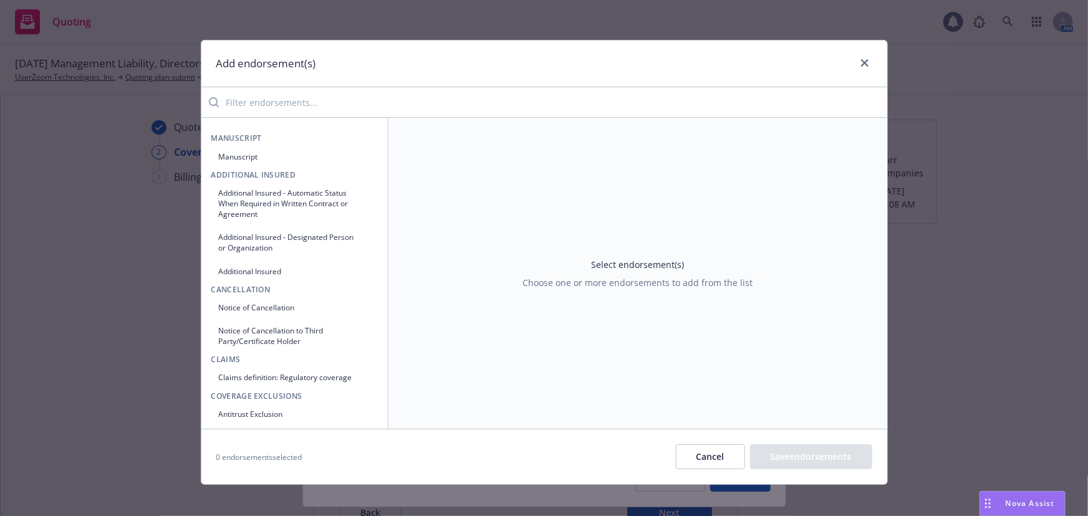
click at [287, 102] on input "search" at bounding box center [553, 102] width 668 height 25
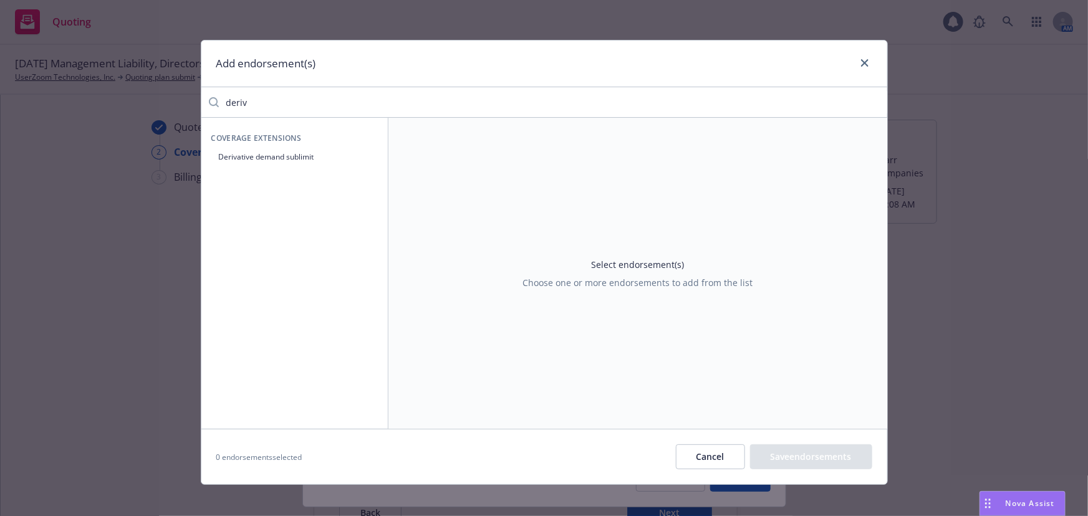
click at [295, 117] on div "Add endorsement(s) deriv Coverage Extensions Derivative demand sublimit Select …" at bounding box center [544, 262] width 687 height 445
click at [310, 155] on button "Derivative demand sublimit" at bounding box center [294, 156] width 166 height 21
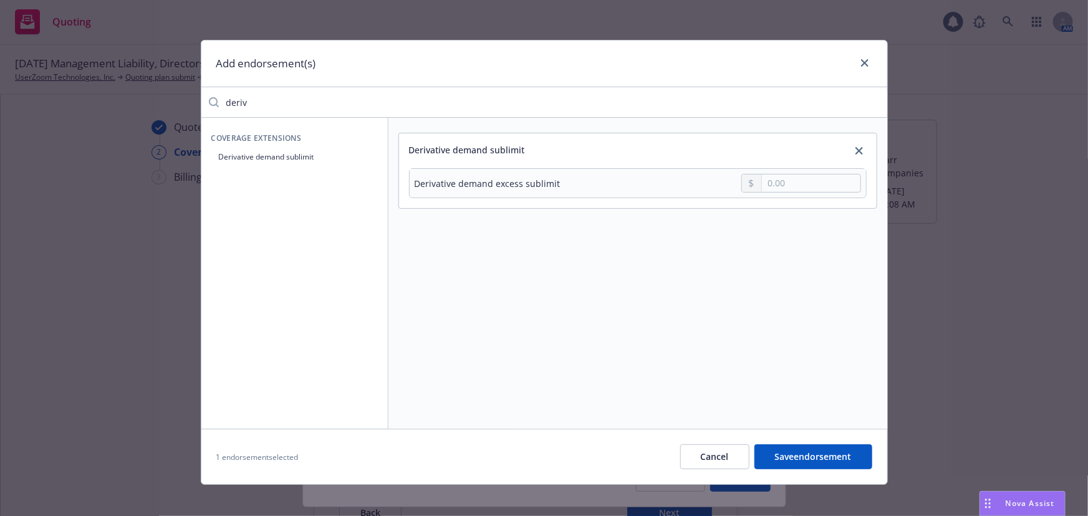
drag, startPoint x: 276, startPoint y: 98, endPoint x: 143, endPoint y: 108, distance: 133.8
click at [143, 108] on div "Add endorsement(s) deriv Coverage Extensions Derivative demand sublimit Derivat…" at bounding box center [544, 258] width 1088 height 516
type input "books"
click at [254, 151] on button "Books & Records Coverage" at bounding box center [294, 156] width 166 height 21
click at [770, 186] on input "text" at bounding box center [811, 183] width 98 height 17
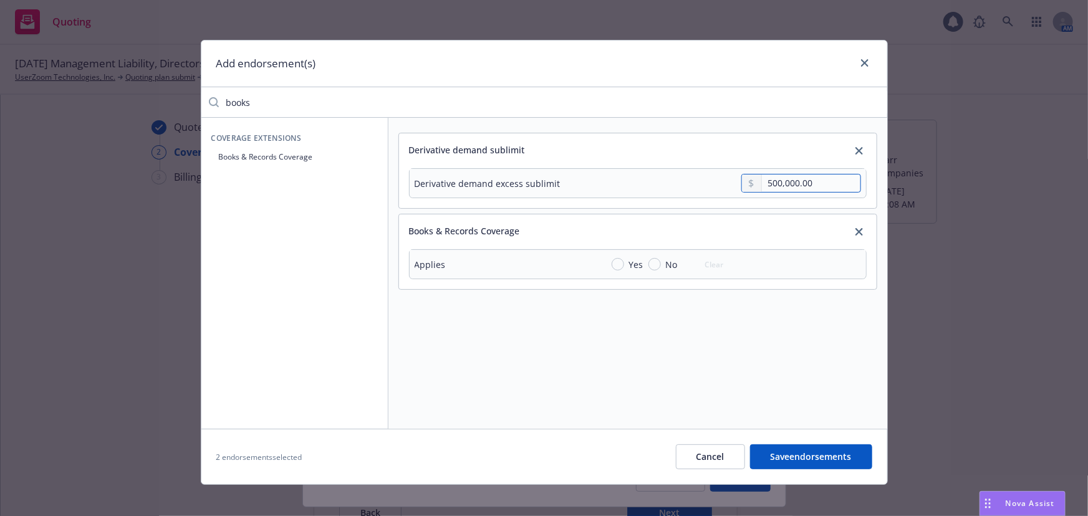
type input "500,000.00"
click at [616, 267] on input "Yes" at bounding box center [617, 264] width 12 height 12
radio input "true"
click at [790, 289] on input "text" at bounding box center [811, 292] width 98 height 17
type input "500,000.00"
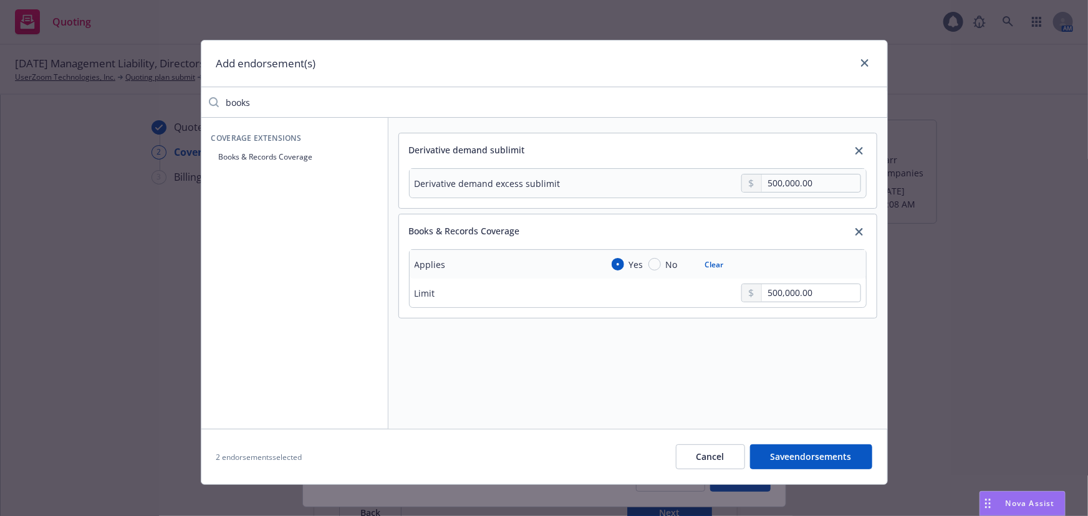
click at [793, 456] on button "Save endorsements" at bounding box center [811, 456] width 122 height 25
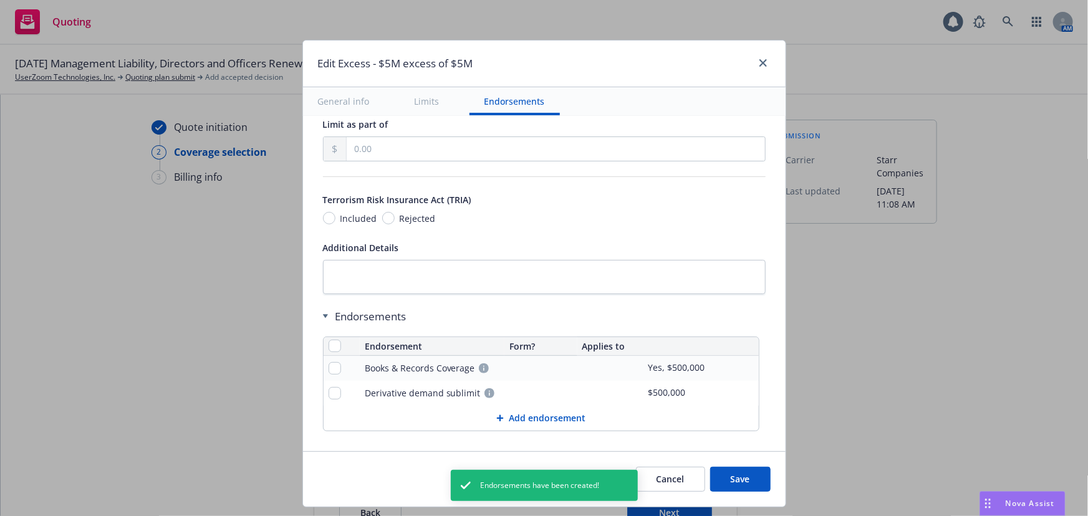
scroll to position [765, 0]
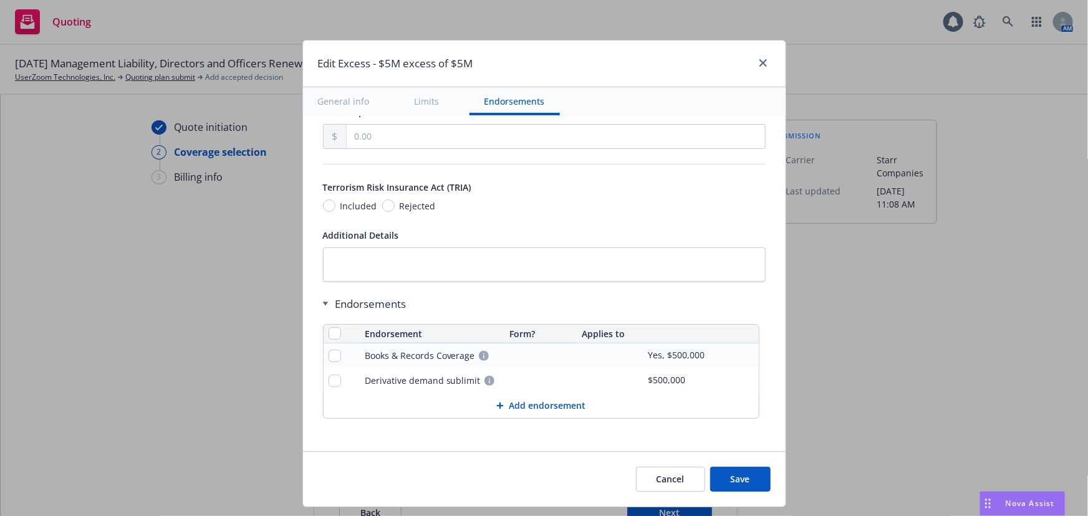
click at [740, 486] on button "Save" at bounding box center [740, 479] width 60 height 25
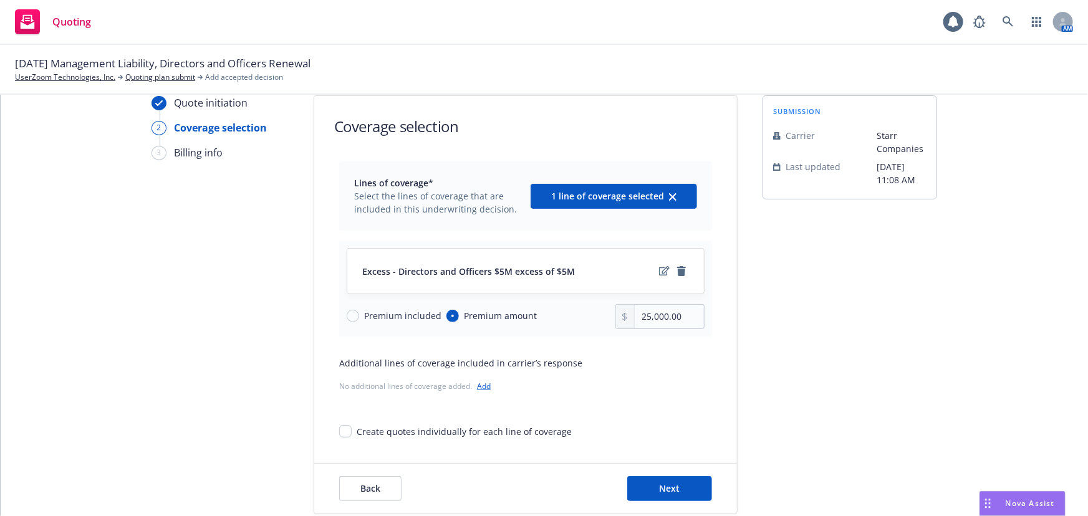
scroll to position [46, 0]
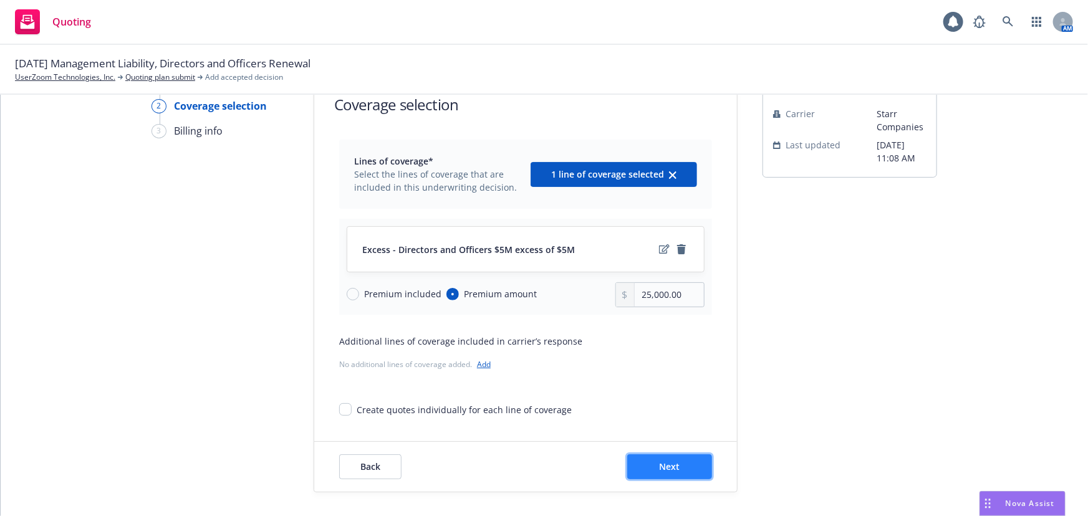
click at [664, 462] on span "Next" at bounding box center [669, 467] width 21 height 12
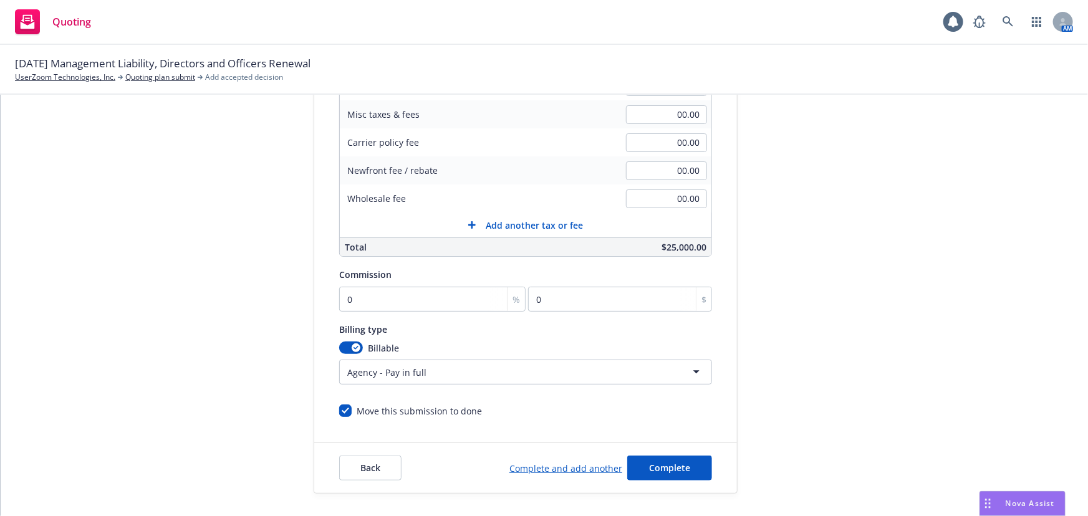
scroll to position [265, 0]
click at [422, 287] on input "0" at bounding box center [432, 297] width 186 height 25
click at [402, 302] on input "0" at bounding box center [432, 297] width 186 height 25
drag, startPoint x: 402, startPoint y: 302, endPoint x: 293, endPoint y: 311, distance: 109.4
click at [293, 311] on div "Quote initiation Coverage selection 3 Billing info Add billing information Surp…" at bounding box center [544, 174] width 1057 height 638
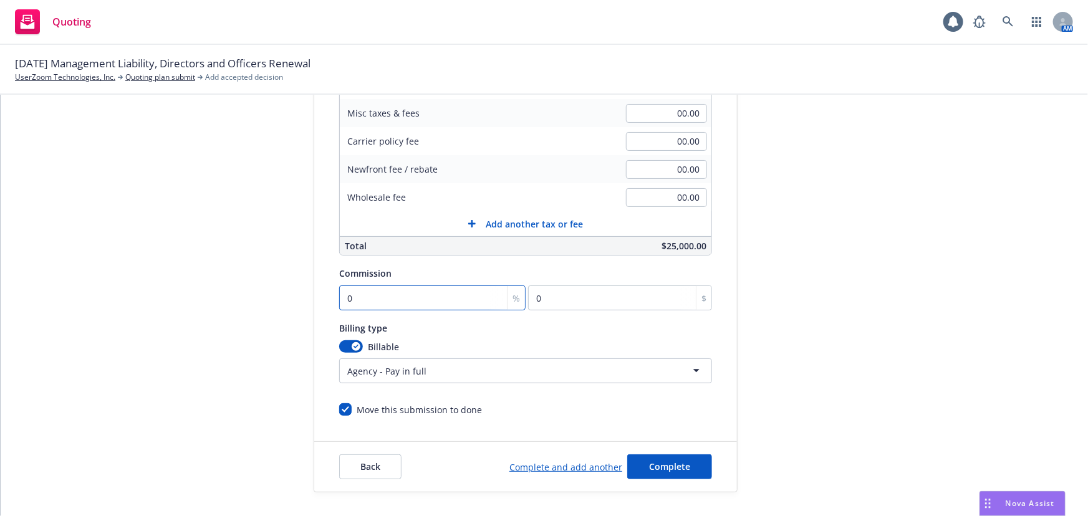
type input "1"
type input "250"
type input "16"
type input "4000"
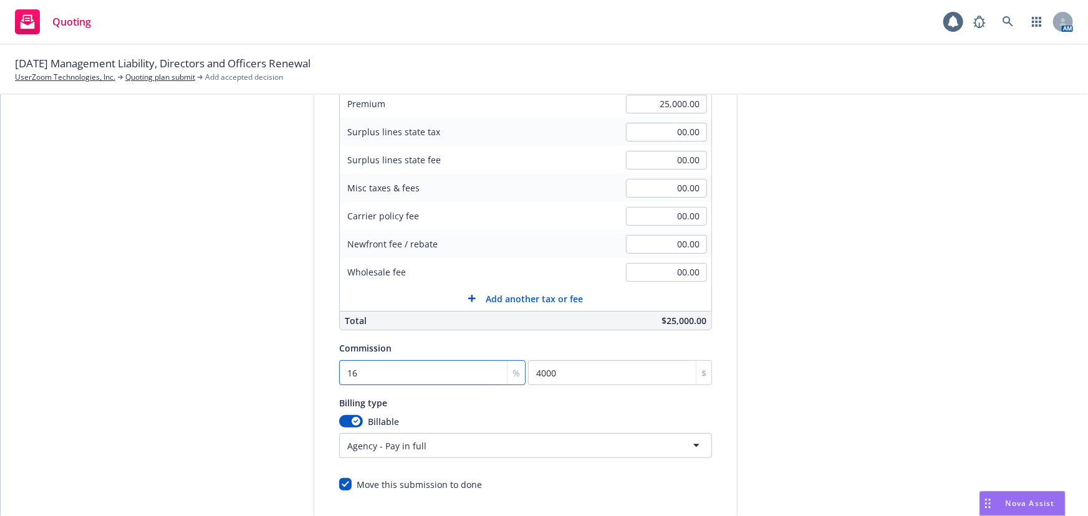
scroll to position [0, 0]
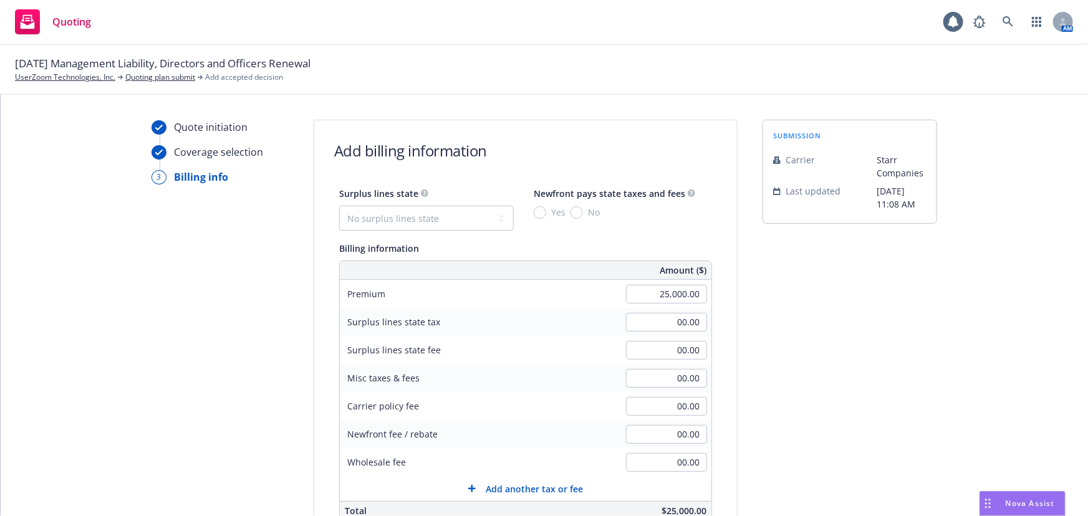
type input "16"
click at [783, 423] on div "submission Carrier Starr Companies Last updated 8/25, 11:08 AM" at bounding box center [849, 439] width 175 height 638
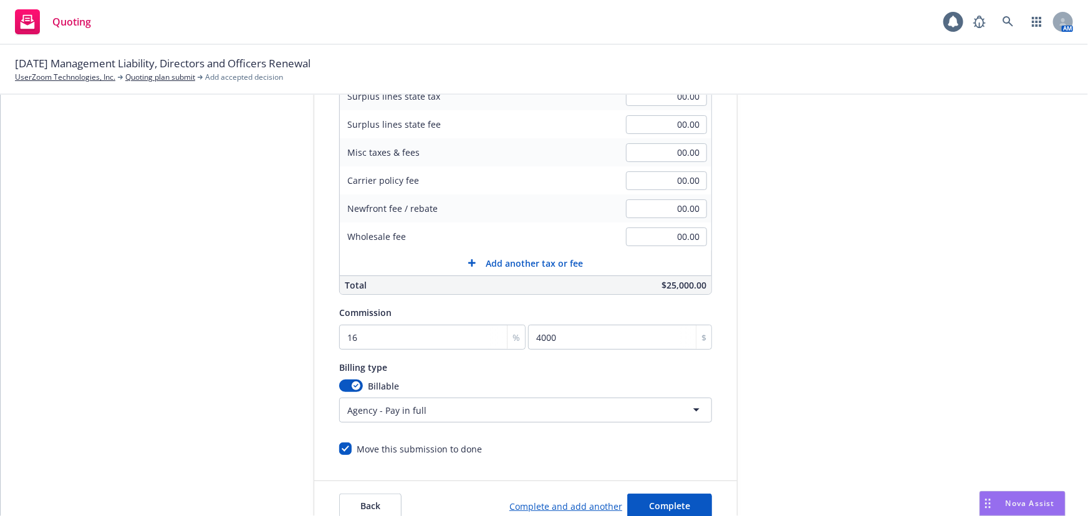
scroll to position [226, 0]
click at [684, 513] on button "Complete" at bounding box center [669, 505] width 85 height 25
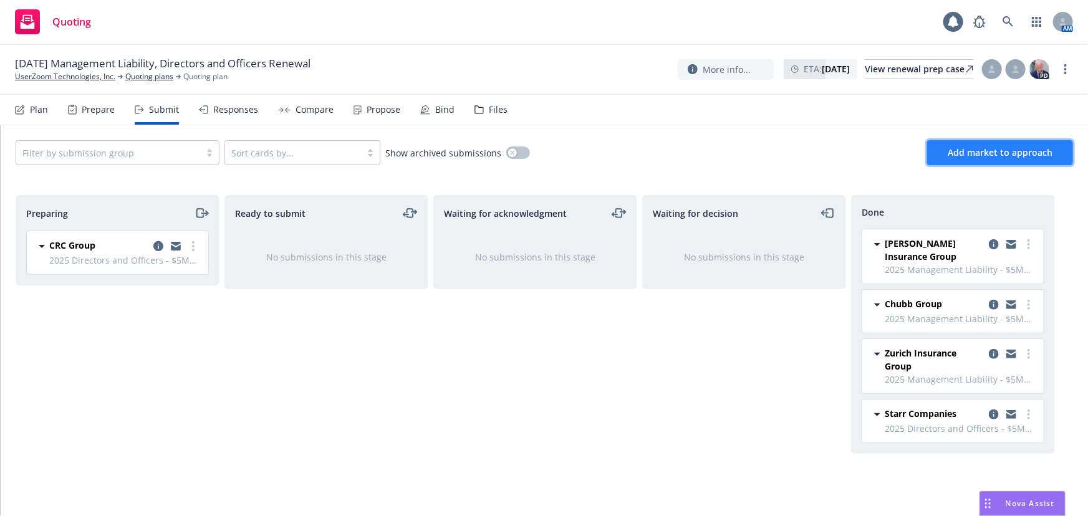
click at [1013, 144] on button "Add market to approach" at bounding box center [1000, 152] width 146 height 25
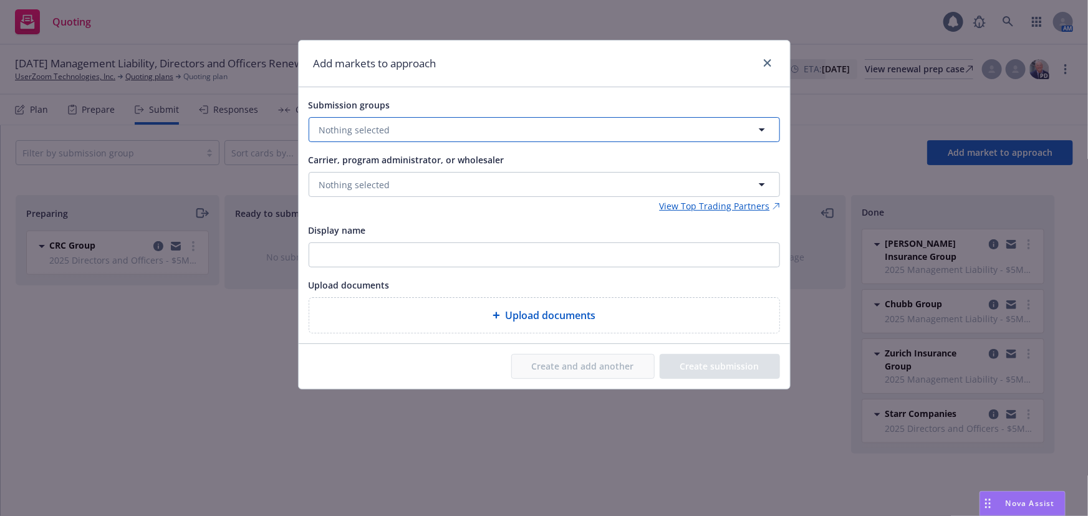
click at [424, 134] on button "Nothing selected" at bounding box center [544, 129] width 471 height 25
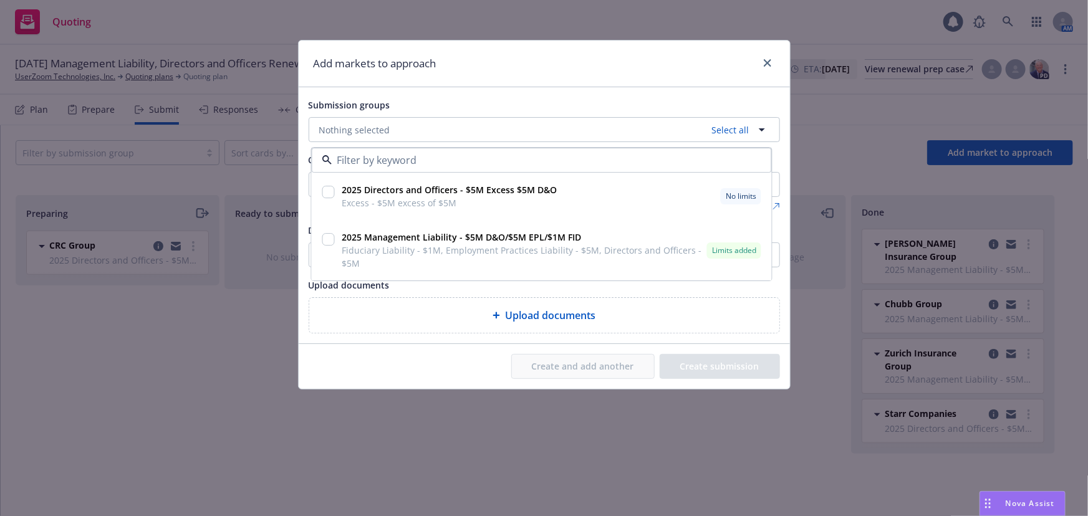
click at [322, 193] on input "checkbox" at bounding box center [328, 192] width 12 height 12
checkbox input "true"
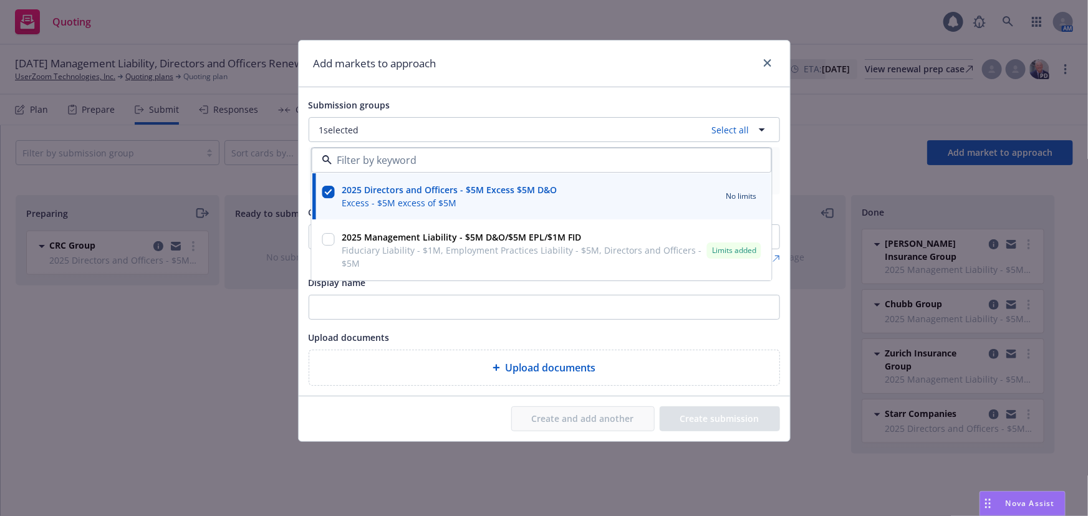
click at [393, 99] on div "Submission groups" at bounding box center [544, 104] width 471 height 15
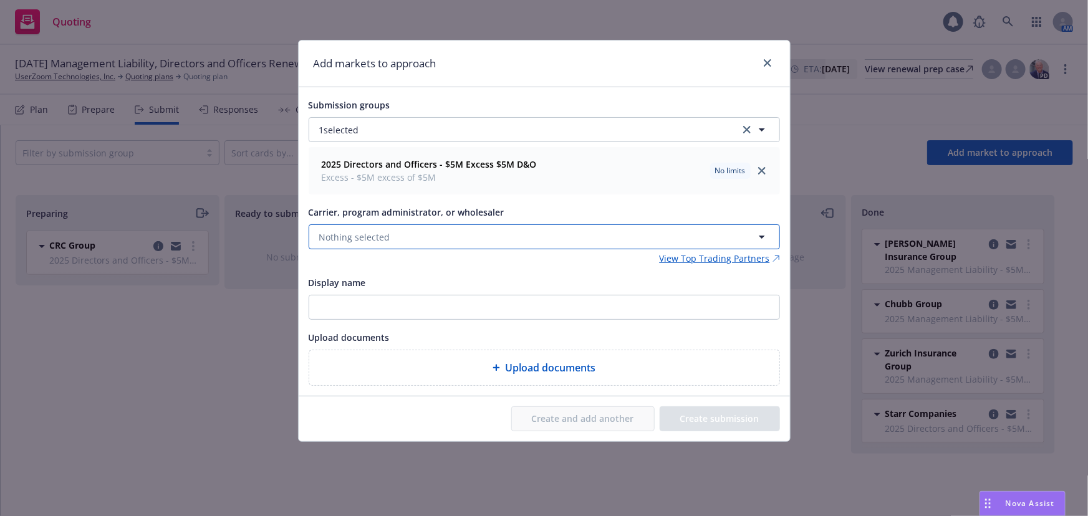
click at [388, 231] on button "Nothing selected" at bounding box center [544, 236] width 471 height 25
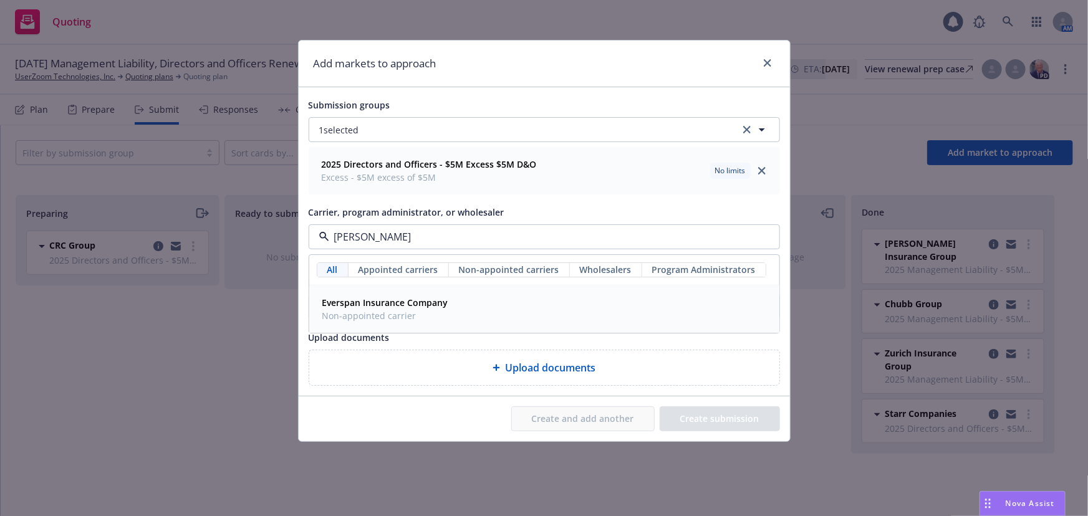
type input "ever"
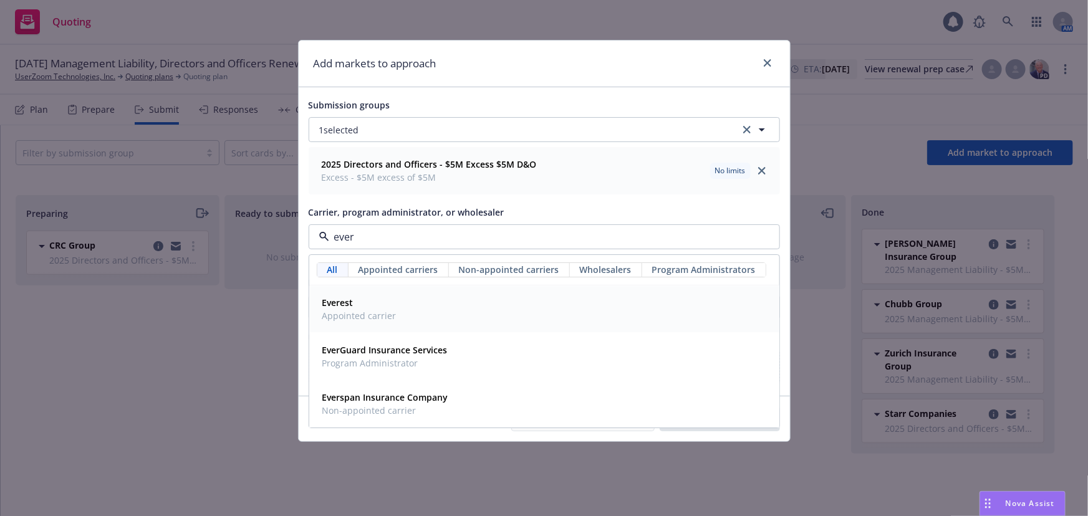
click at [355, 309] on span "Everest" at bounding box center [359, 303] width 74 height 13
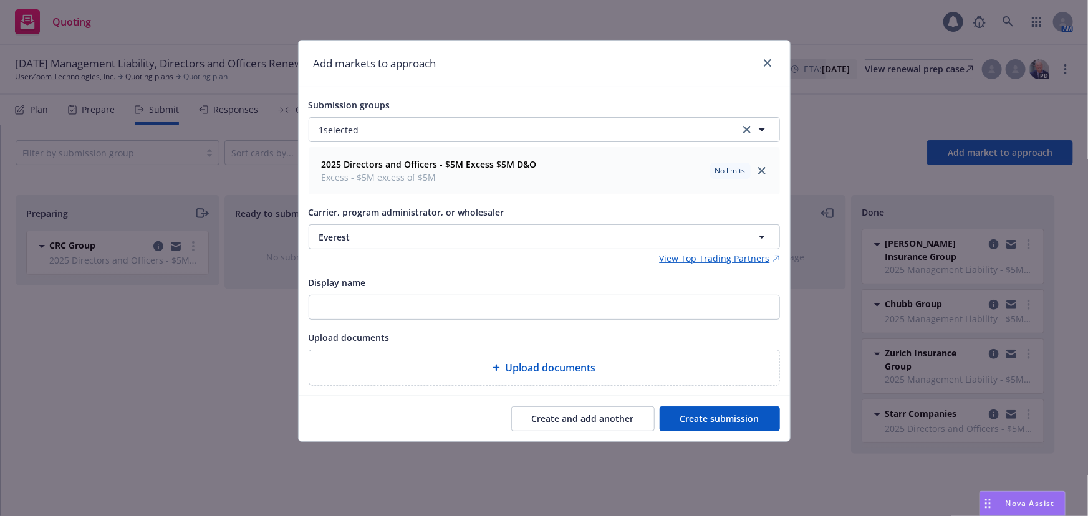
click at [727, 418] on button "Create submission" at bounding box center [719, 418] width 120 height 25
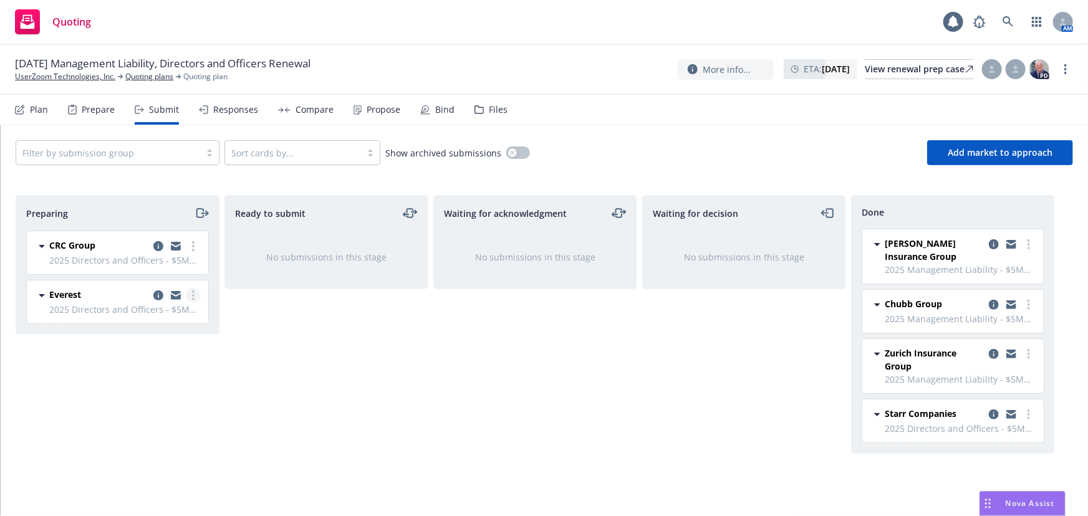
click at [195, 289] on link "more" at bounding box center [193, 295] width 15 height 15
click at [168, 394] on span "Add accepted decision" at bounding box center [137, 396] width 125 height 12
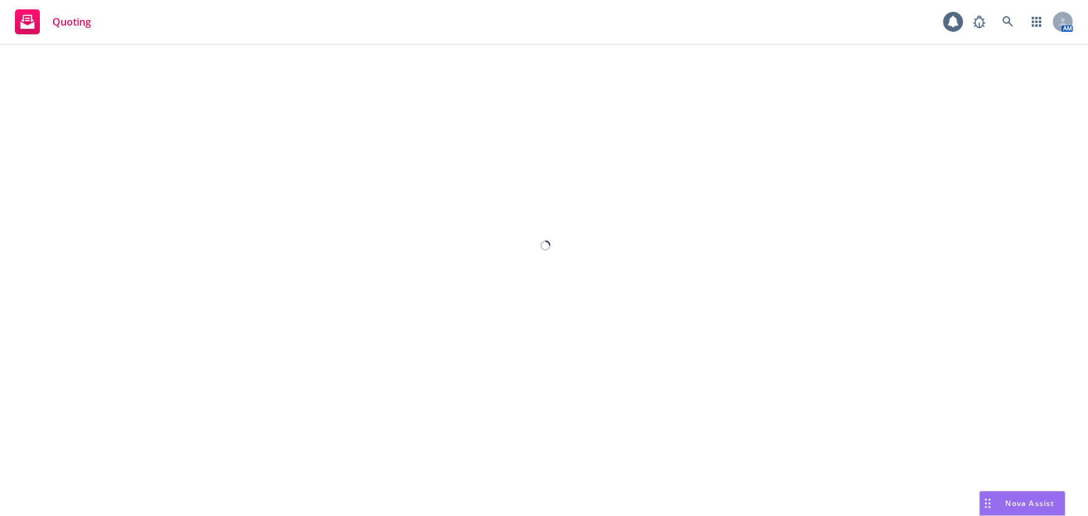
select select "12"
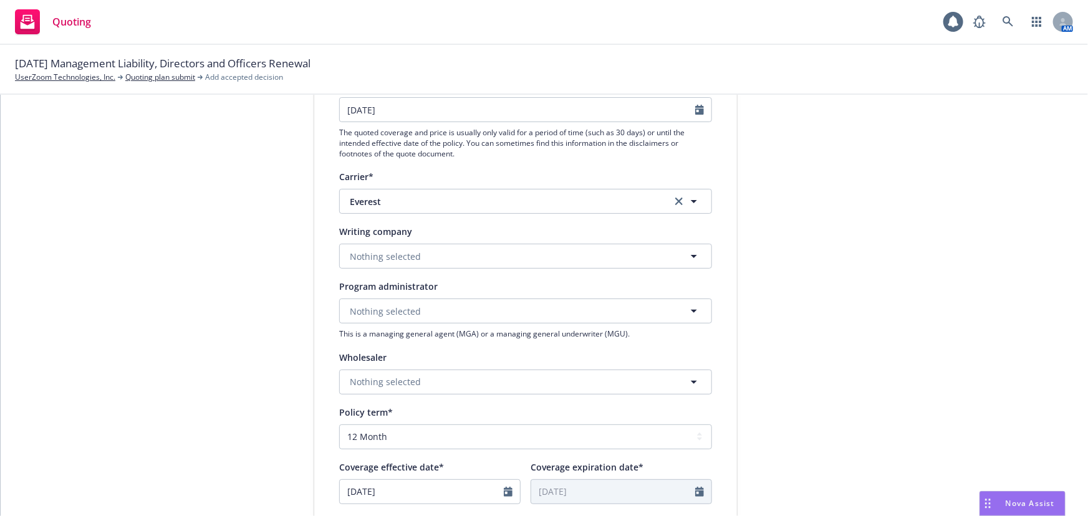
scroll to position [170, 0]
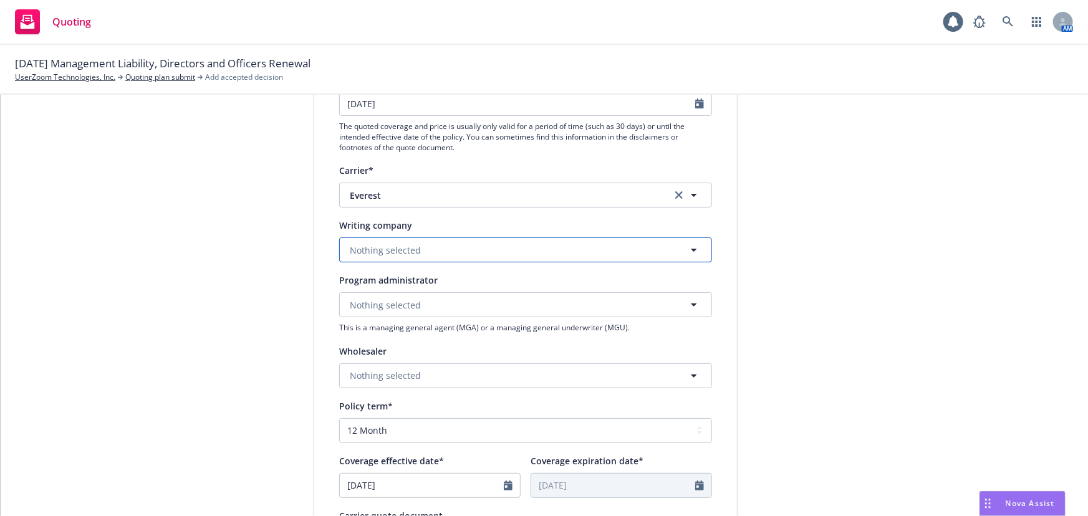
click at [560, 257] on button "Nothing selected" at bounding box center [525, 249] width 373 height 25
click at [505, 249] on button "Nothing selected" at bounding box center [525, 249] width 373 height 25
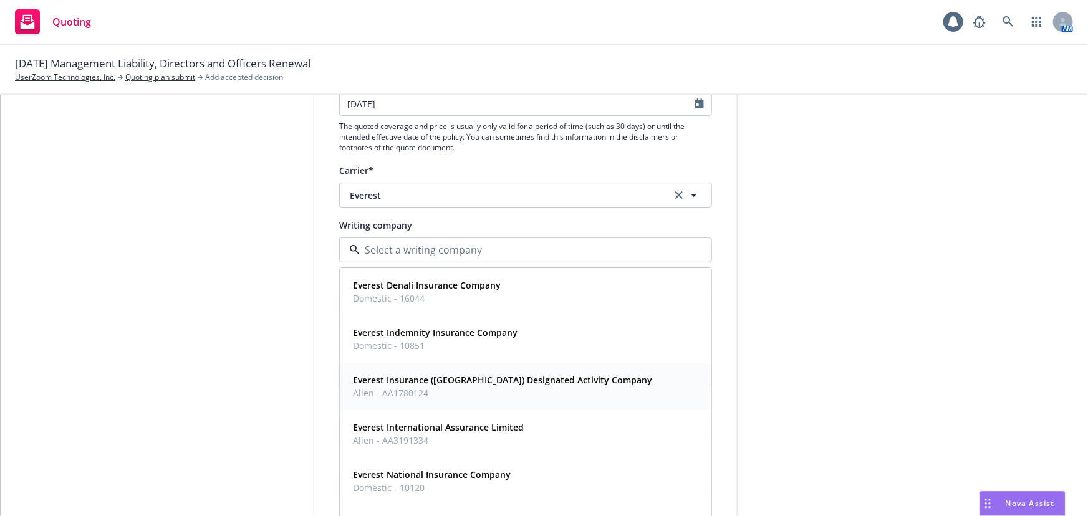
scroll to position [19, 0]
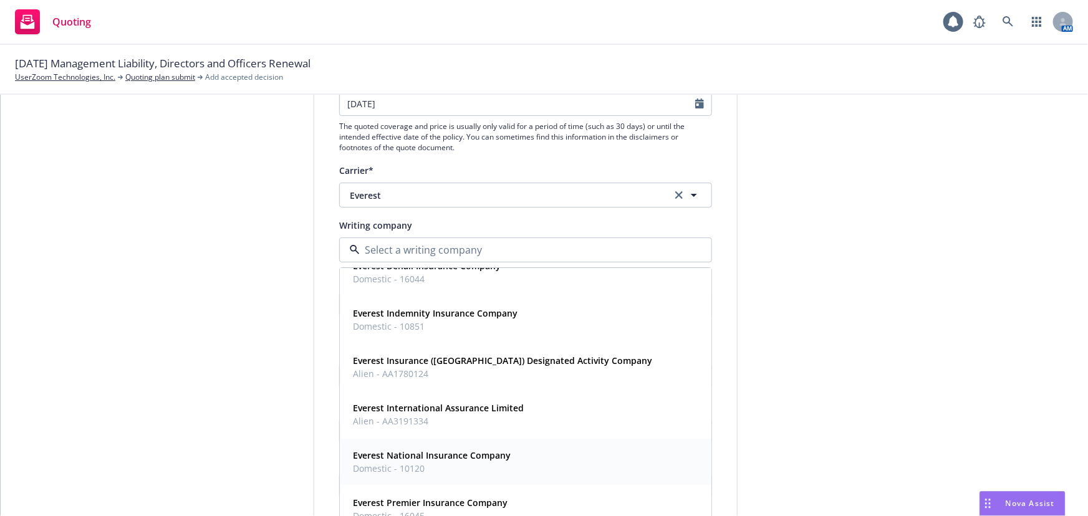
click at [452, 462] on span "Domestic - 10120" at bounding box center [432, 468] width 158 height 13
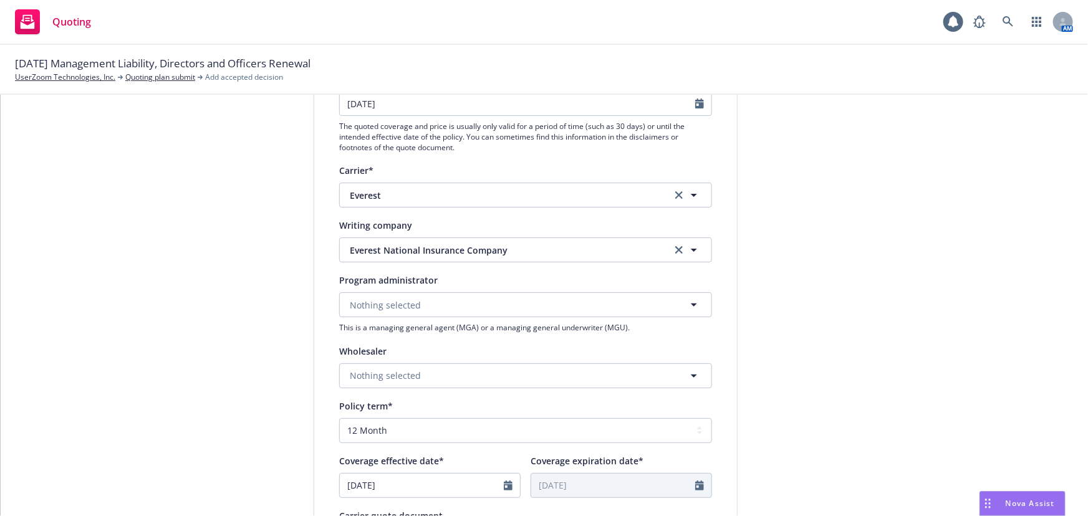
click at [773, 402] on div "submission Carrier Everest Last updated 8/25, 11:11 AM" at bounding box center [849, 368] width 175 height 836
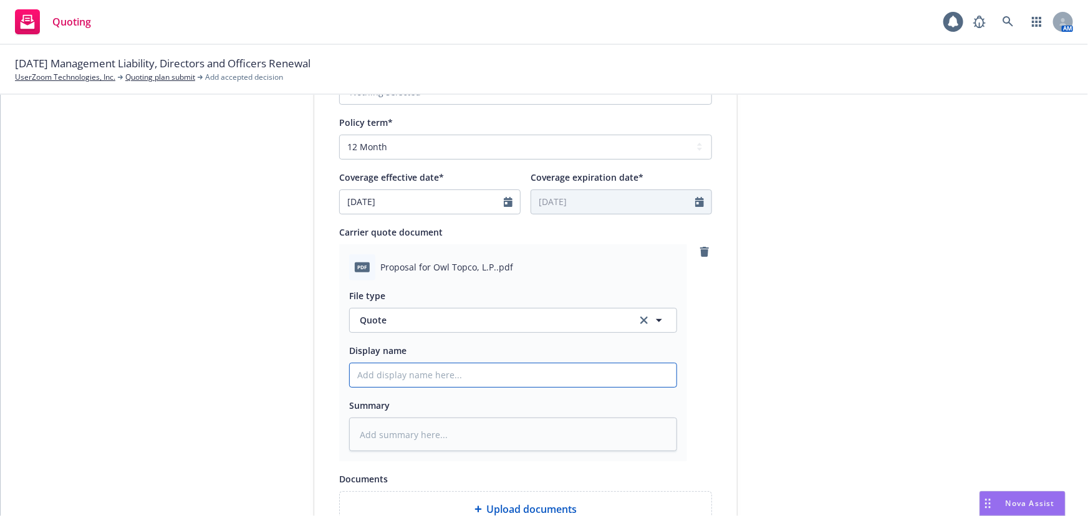
click at [429, 380] on input "Display name" at bounding box center [513, 375] width 327 height 24
type textarea "x"
type input "0"
type textarea "x"
type input "01"
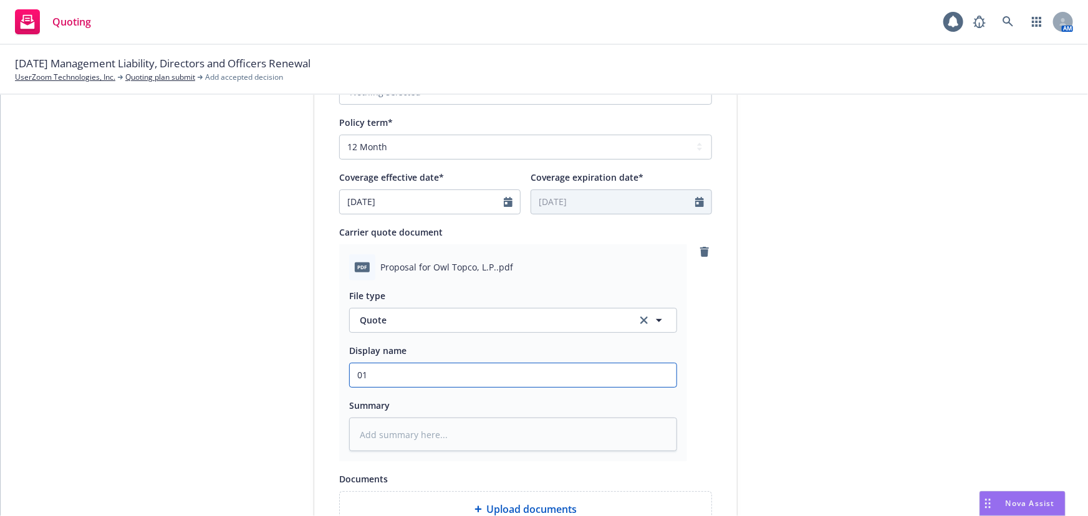
type textarea "x"
type input "01"
type textarea "x"
type input "01 O"
type textarea "x"
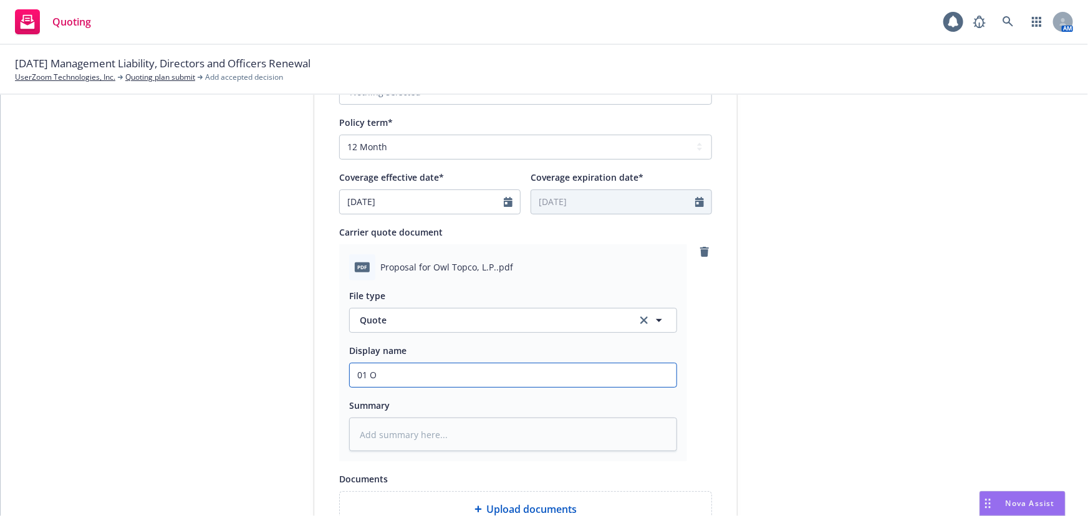
type input "01 Ow"
type textarea "x"
type input "01 Owl"
type textarea "x"
type input "01 Owl"
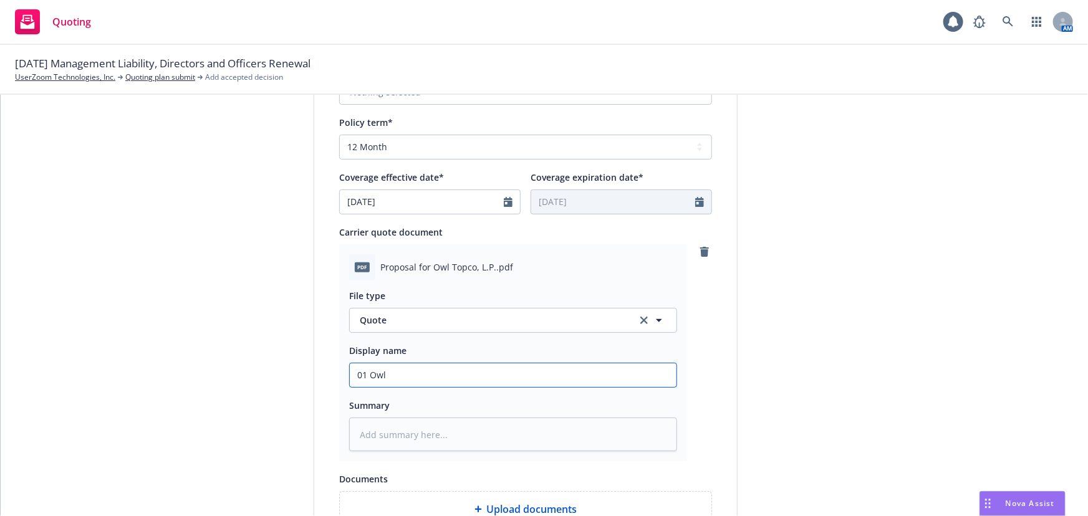
type textarea "x"
type input "01 Owl T"
type textarea "x"
type input "01 Owl To"
type textarea "x"
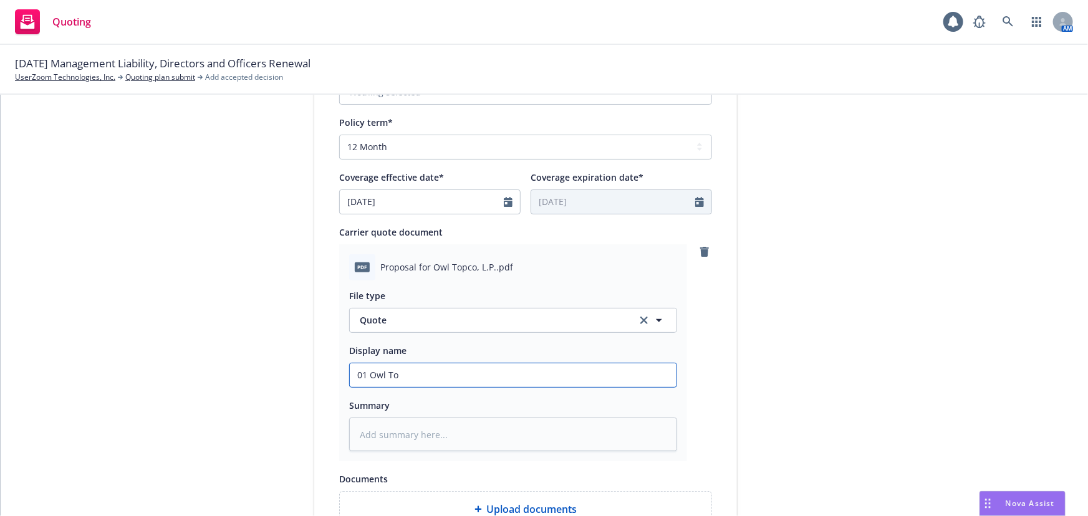
type input "01 Owl Top"
type textarea "x"
type input "01 Owl Topc"
type textarea "x"
type input "01 Owl Topco"
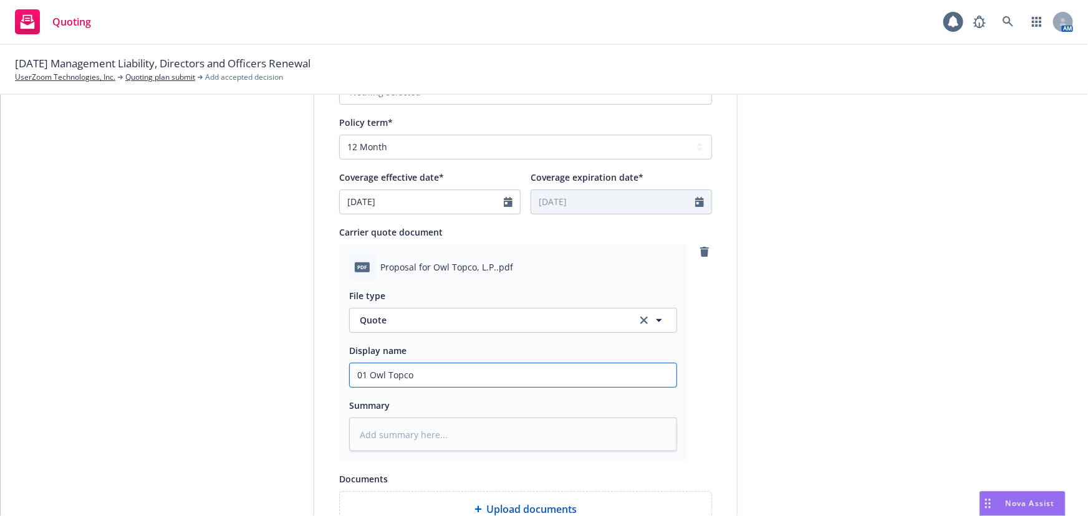
type textarea "x"
type input "01 Owl Topco"
type textarea "x"
type input "01 Owl Topco E"
type textarea "x"
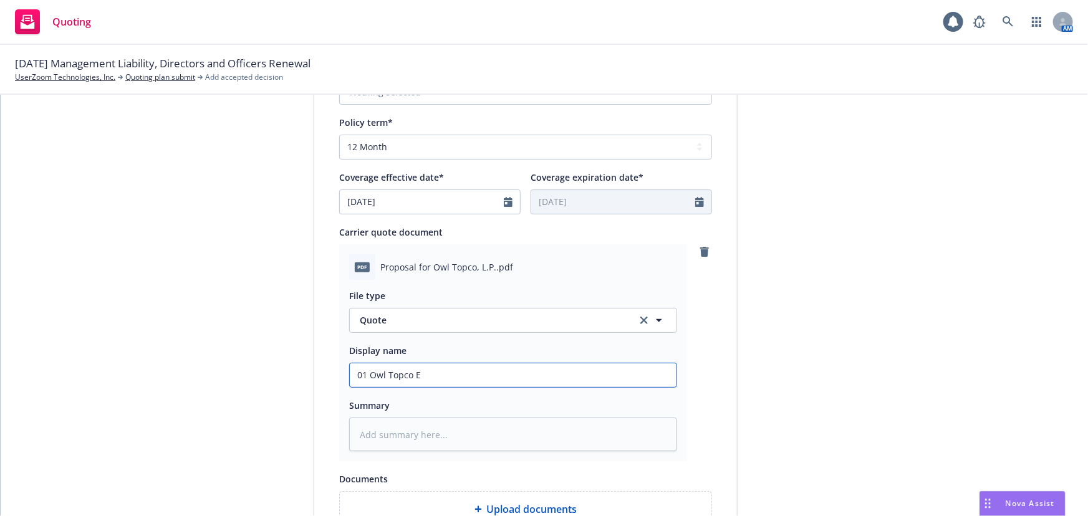
type input "01 Owl Topco Ev"
type textarea "x"
type input "01 Owl Topco Eve"
type textarea "x"
type input "01 Owl Topco Ever"
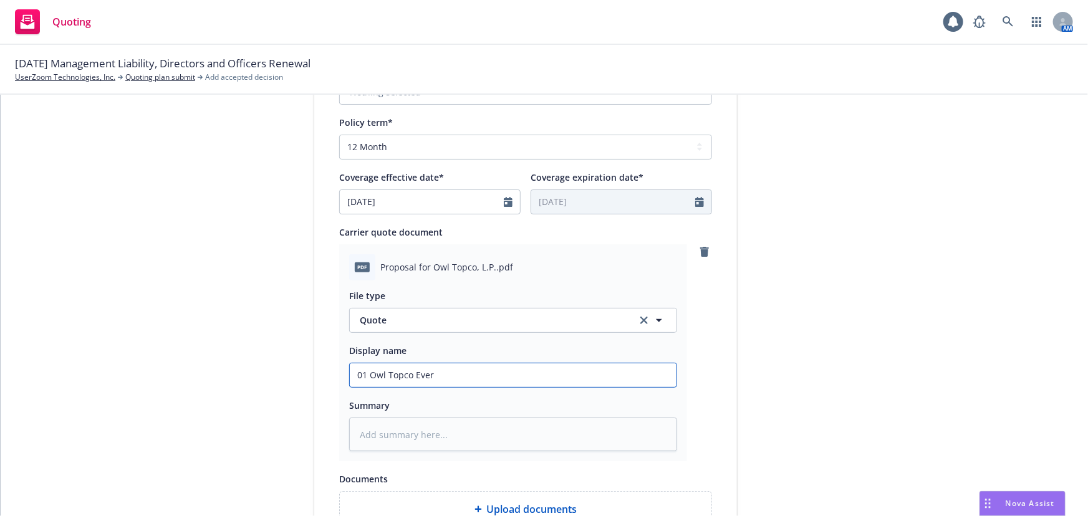
type textarea "x"
type input "01 Owl Topco Evere"
type textarea "x"
type input "01 Owl Topco Everes"
type textarea "x"
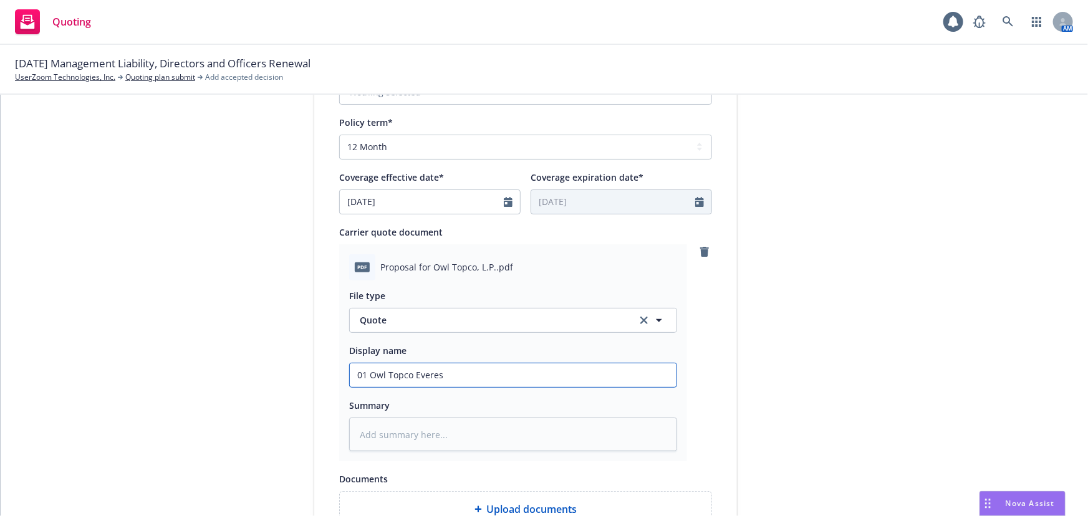
type input "01 Owl Topco Everest"
type textarea "x"
type input "01 Owl Topco Everest"
type textarea "x"
type input "01 Owl Topco Everest $"
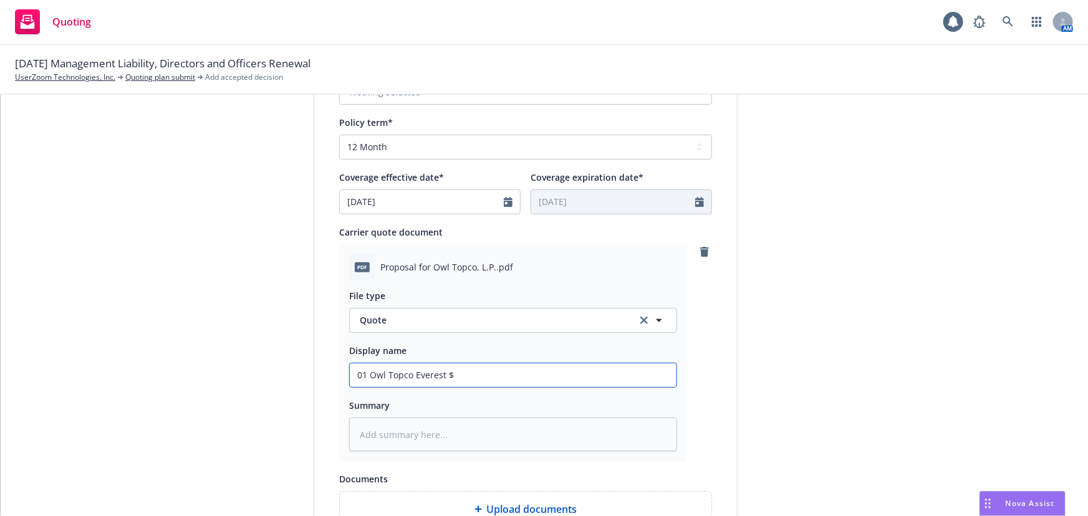
type textarea "x"
type input "01 Owl Topco Everest $5"
type textarea "x"
type input "01 Owl Topco Everest $5M"
type textarea "x"
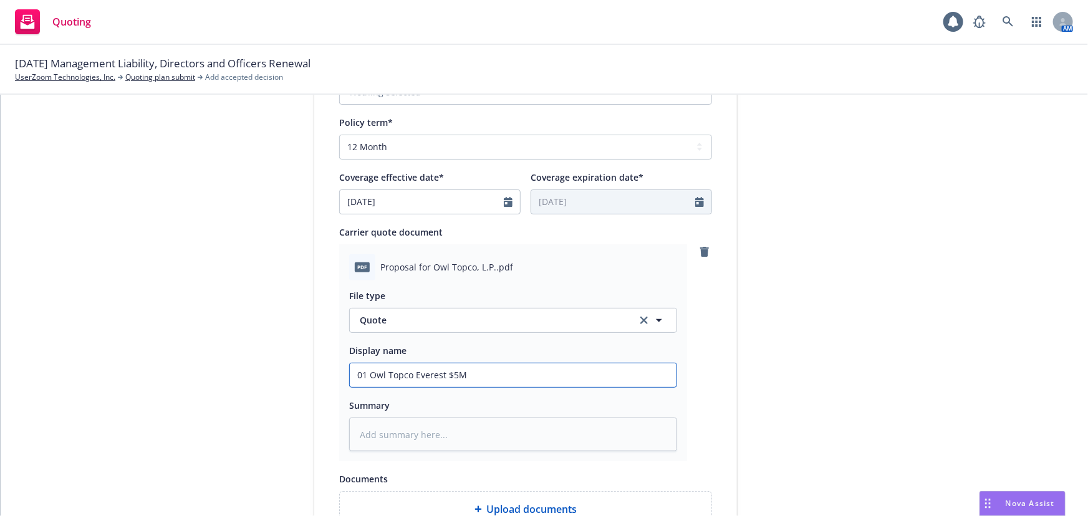
type input "01 Owl Topco Everest $5M"
type textarea "x"
type input "01 Owl Topco Everest $5M x"
type textarea "x"
type input "01 Owl Topco Everest $5M xs"
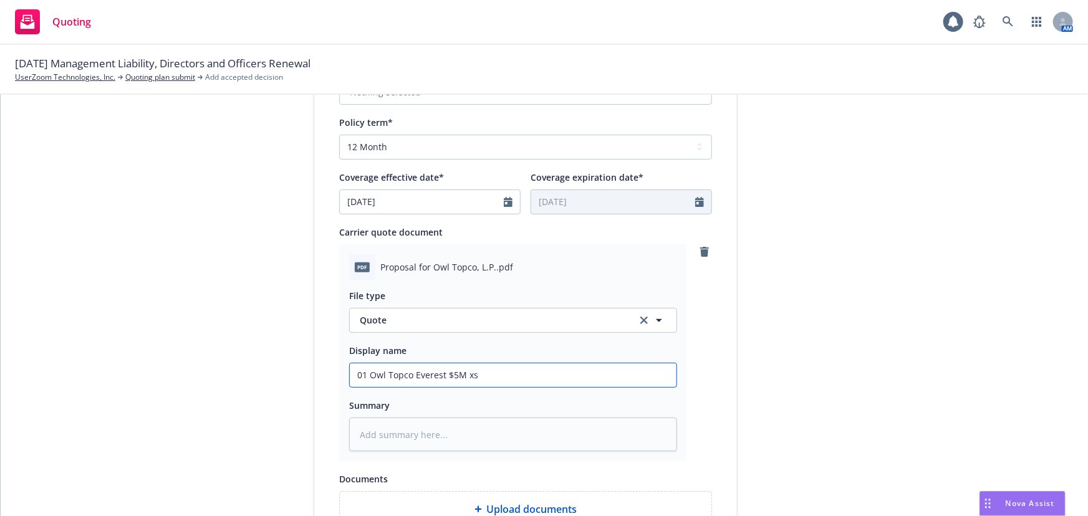
type textarea "x"
type input "01 Owl Topco Everest $5M xs"
type textarea "x"
type input "01 Owl Topco Everest $5M xs $"
type textarea "x"
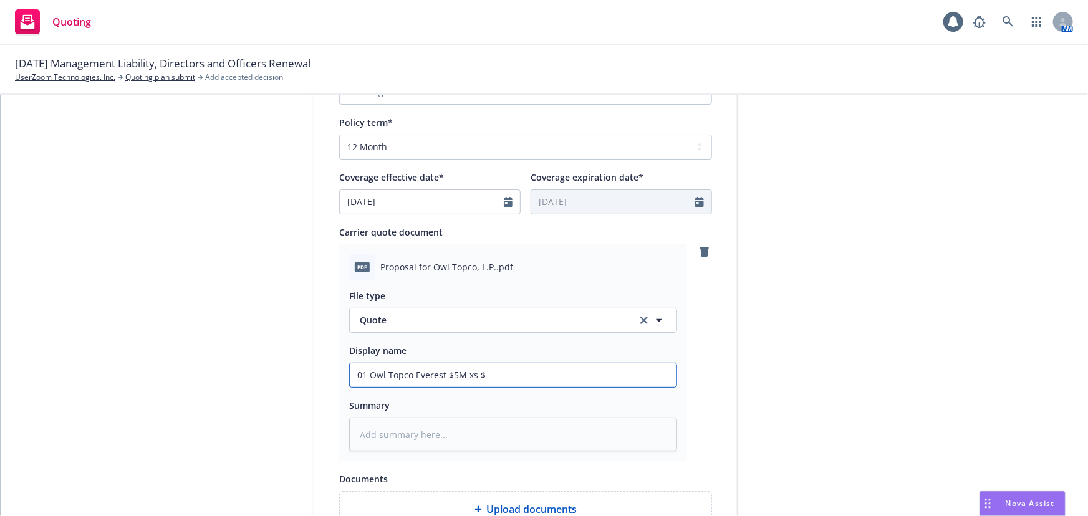
type input "01 Owl Topco Everest $5M xs $5"
type textarea "x"
type input "01 Owl Topco Everest $5M xs $5M"
type textarea "x"
type input "01 Owl Topco Everest $5M xs $5M"
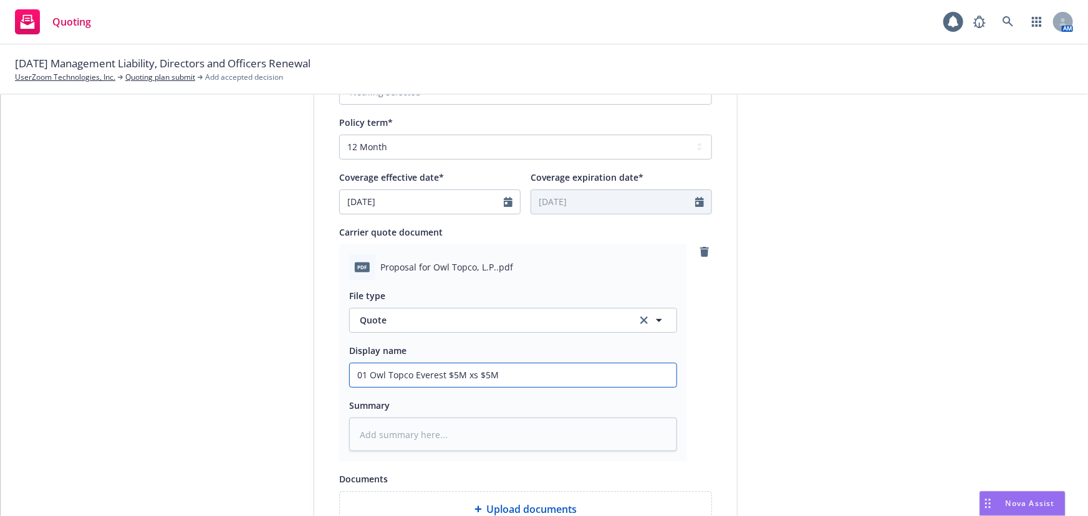
type textarea "x"
type input "01 Owl Topco Everest $5M xs $5M D"
type textarea "x"
type input "01 Owl Topco Everest $5M xs $5M D&"
type textarea "x"
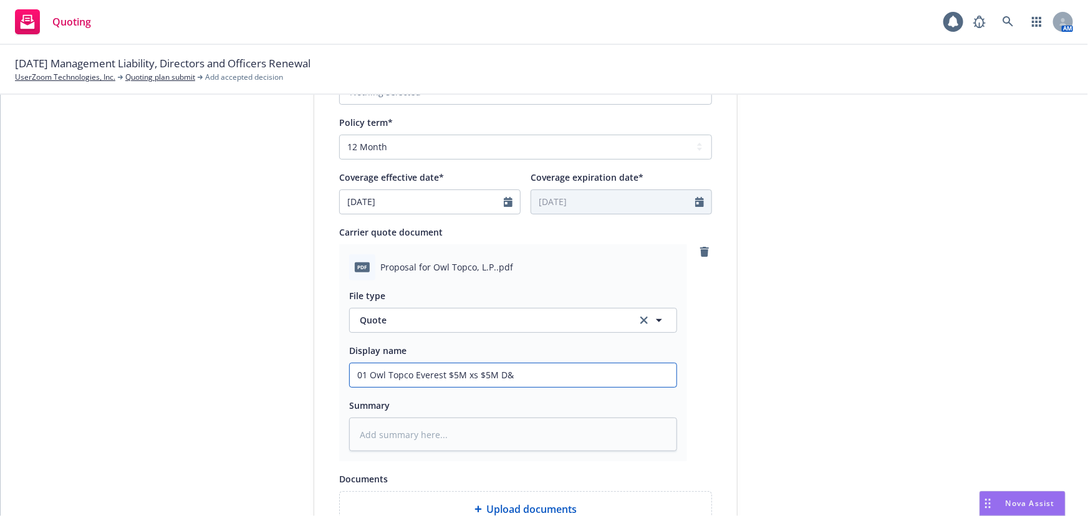
type input "01 Owl Topco Everest $5M xs $5M D&O"
type textarea "x"
type input "01 Owl Topco Everest $5M xs $5M D&O"
type textarea "x"
type input "01 Owl Topco Everest $5M xs $5M D&O Q"
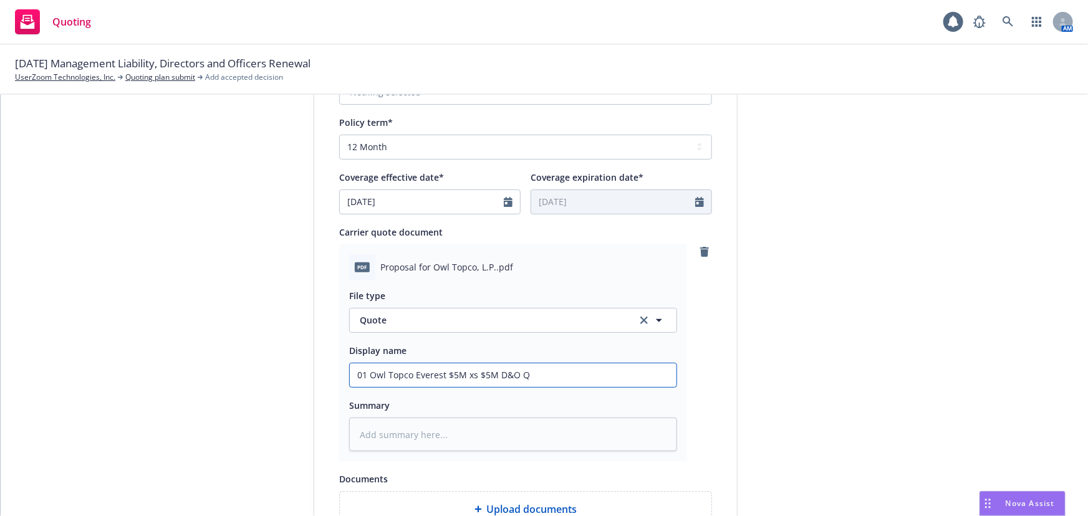
type textarea "x"
type input "01 Owl Topco Everest $5M xs $5M D&O Qu"
type textarea "x"
type input "01 Owl Topco Everest $5M xs $5M D&O Quo"
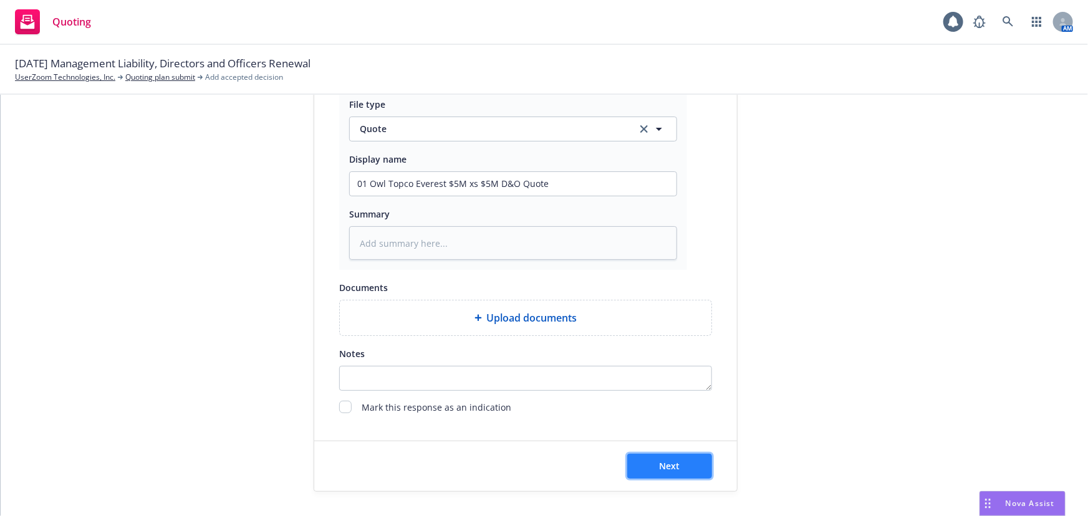
click at [682, 467] on button "Next" at bounding box center [669, 466] width 85 height 25
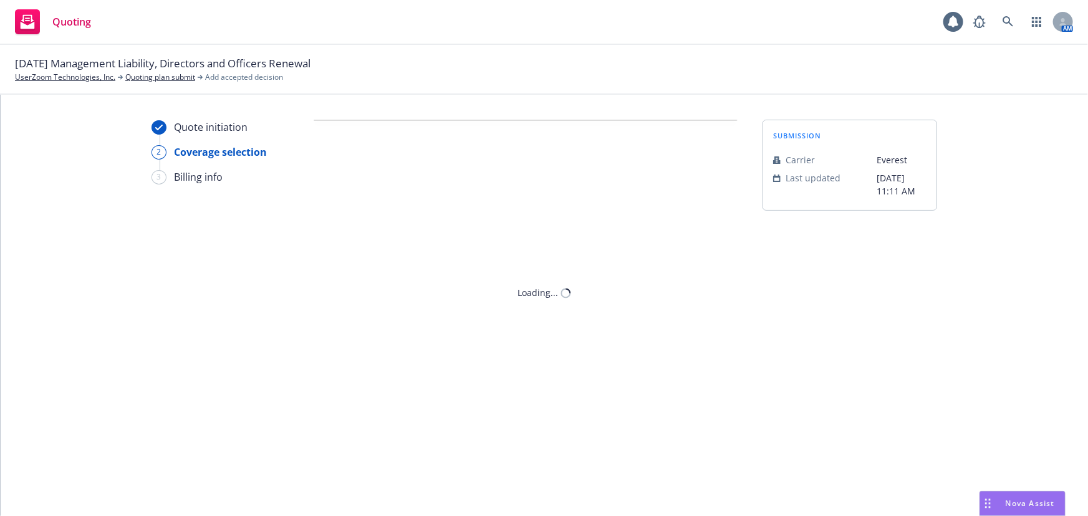
scroll to position [0, 0]
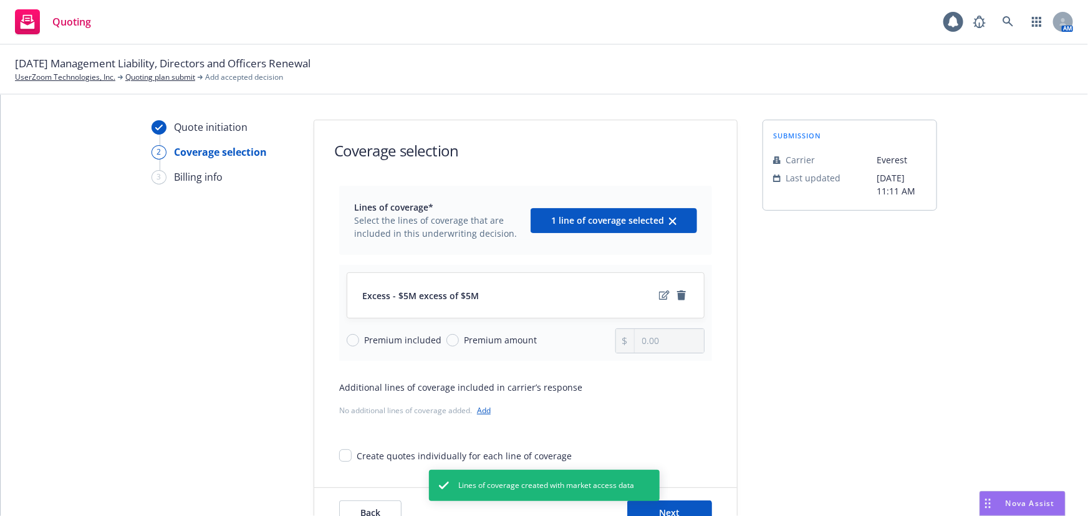
click at [464, 340] on span "Premium amount" at bounding box center [500, 339] width 73 height 13
click at [457, 340] on input "Premium amount" at bounding box center [452, 340] width 12 height 12
drag, startPoint x: 662, startPoint y: 341, endPoint x: 590, endPoint y: 346, distance: 72.5
click at [598, 346] on div "Premium included Premium amount 0.00" at bounding box center [526, 340] width 358 height 25
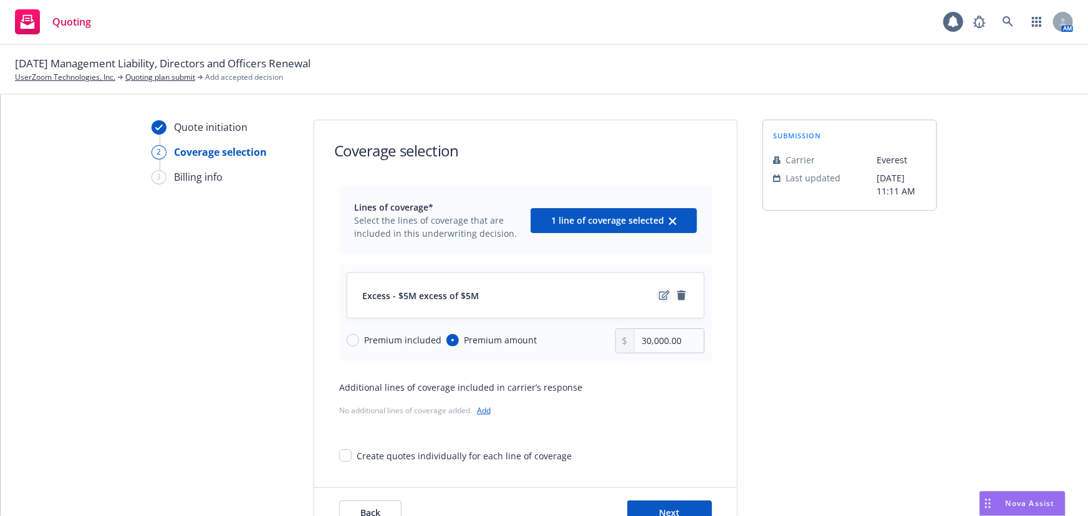
click at [659, 297] on icon "edit" at bounding box center [664, 294] width 11 height 9
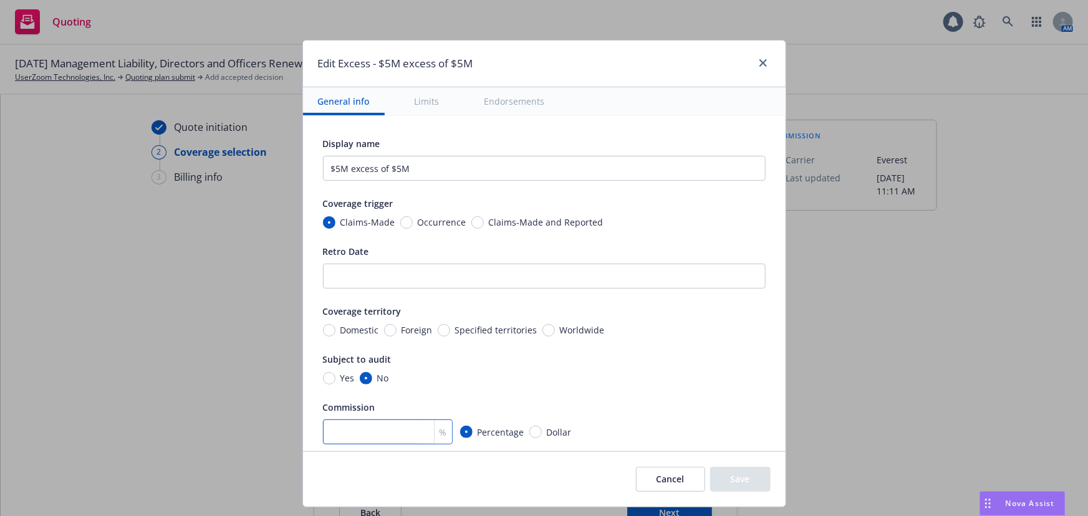
click at [407, 430] on input "number" at bounding box center [388, 431] width 130 height 25
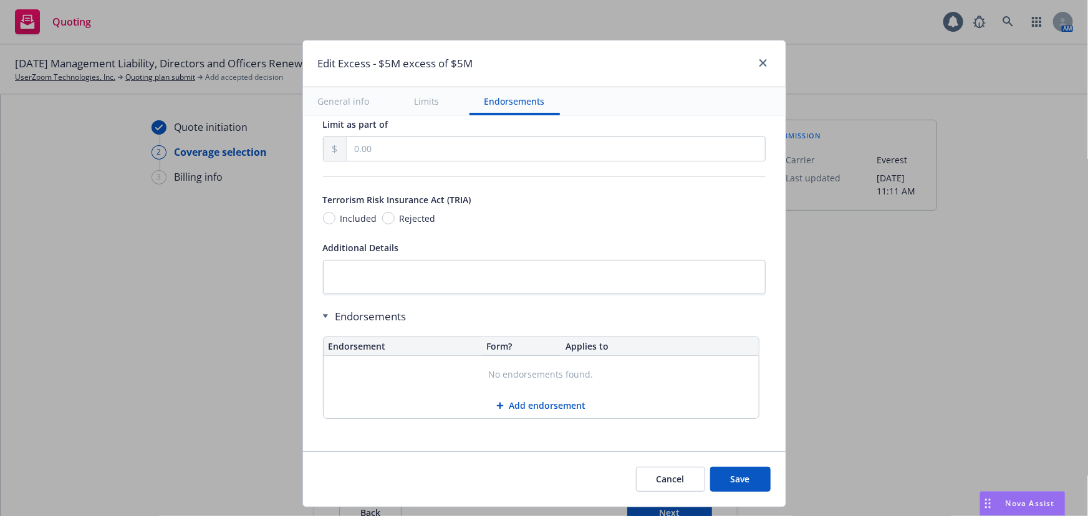
scroll to position [499, 0]
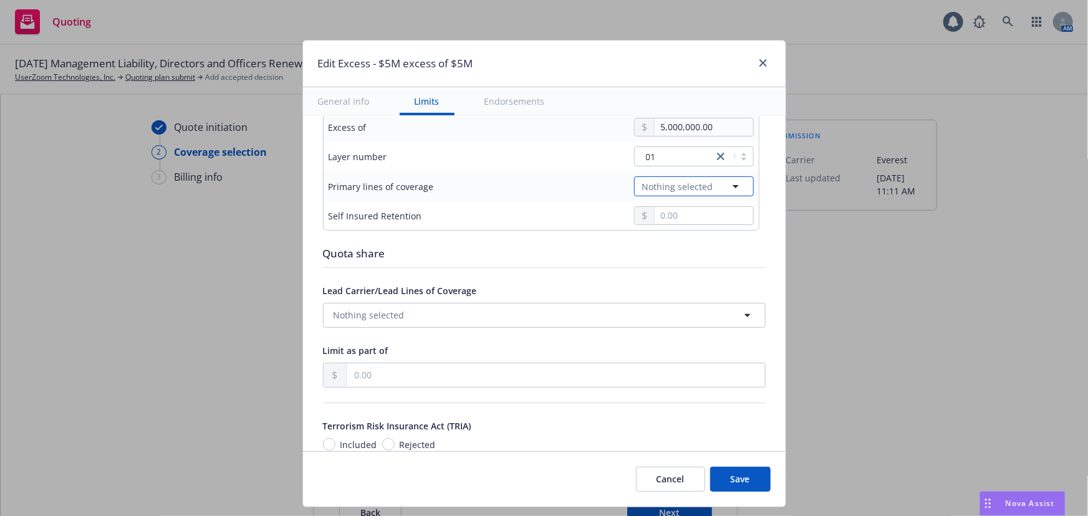
click at [678, 193] on button "Nothing selected" at bounding box center [694, 186] width 120 height 20
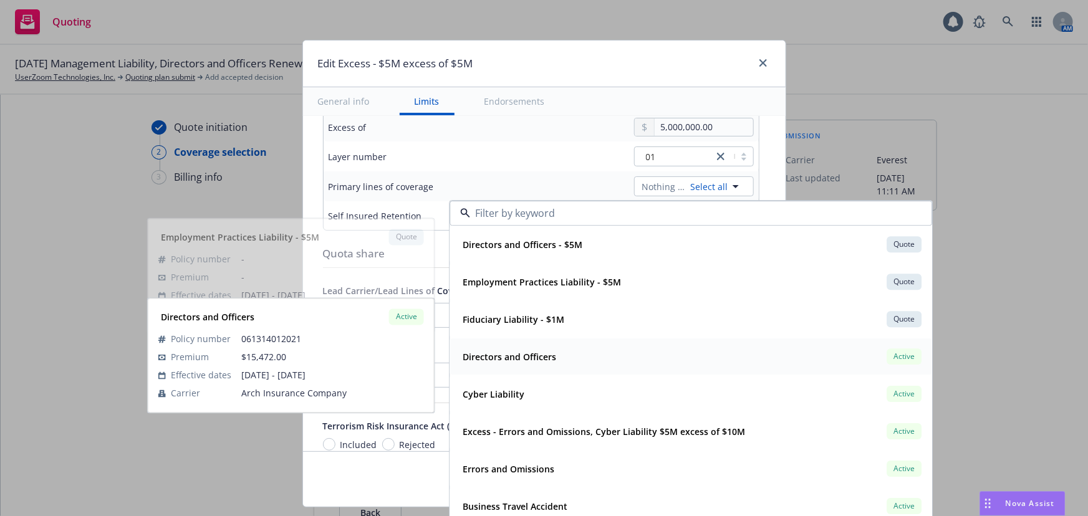
click at [609, 361] on div "Directors and Officers Active" at bounding box center [690, 356] width 466 height 21
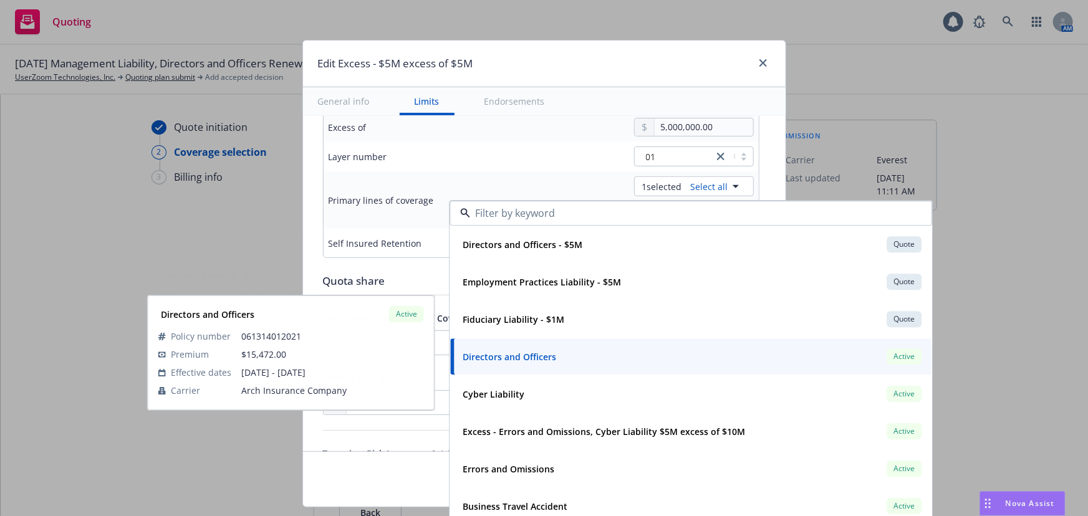
click at [548, 140] on td "5,000,000.00" at bounding box center [634, 127] width 248 height 29
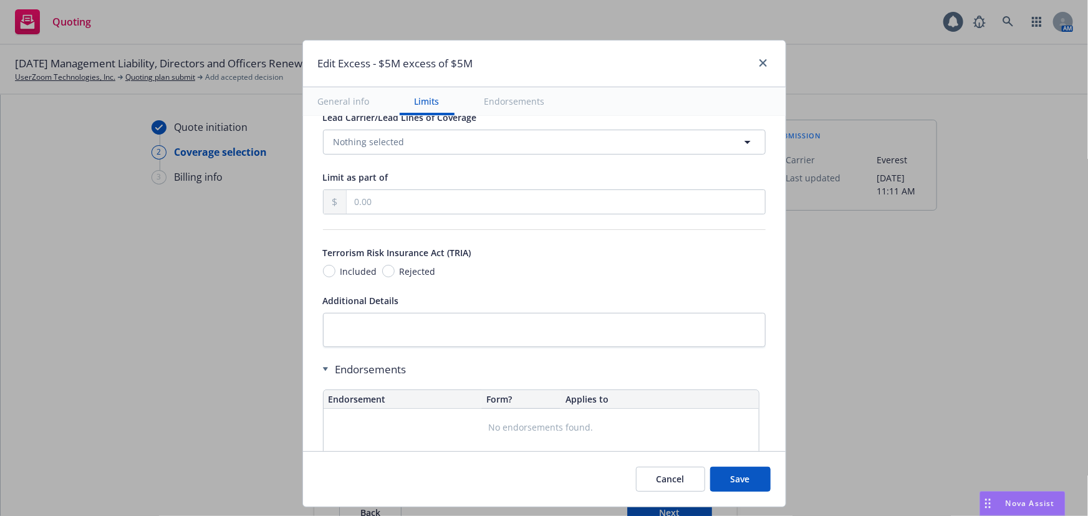
scroll to position [752, 0]
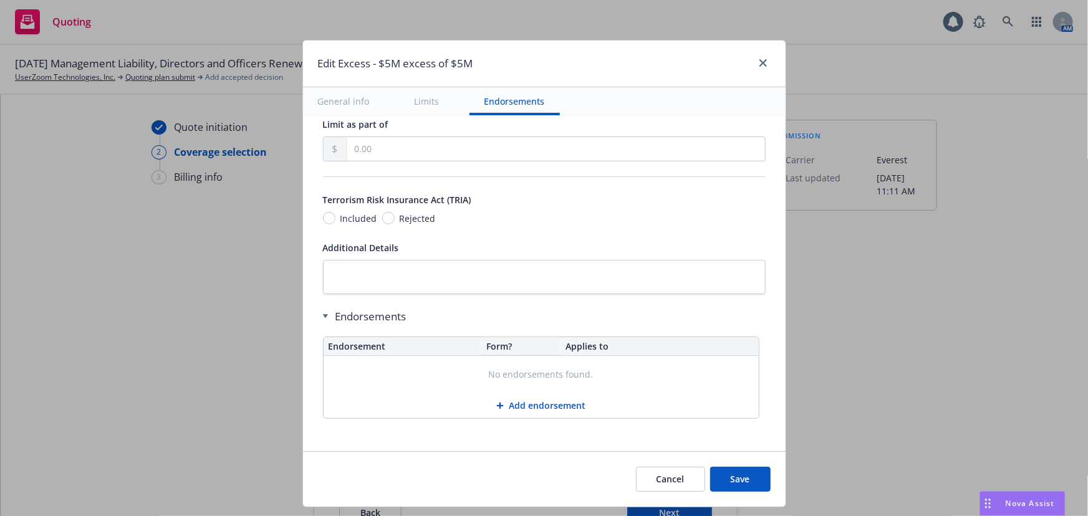
click at [758, 486] on button "Save" at bounding box center [740, 479] width 60 height 25
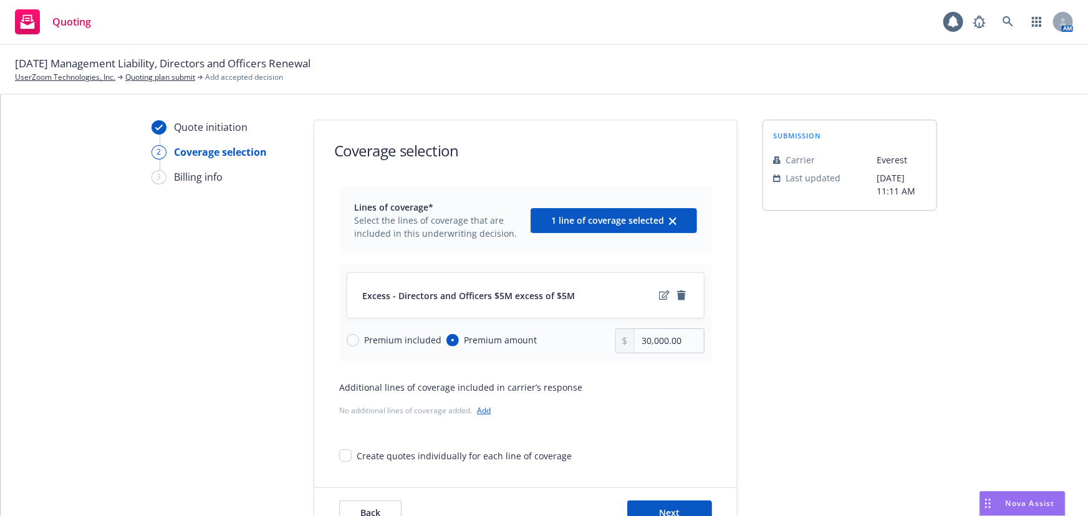
scroll to position [46, 0]
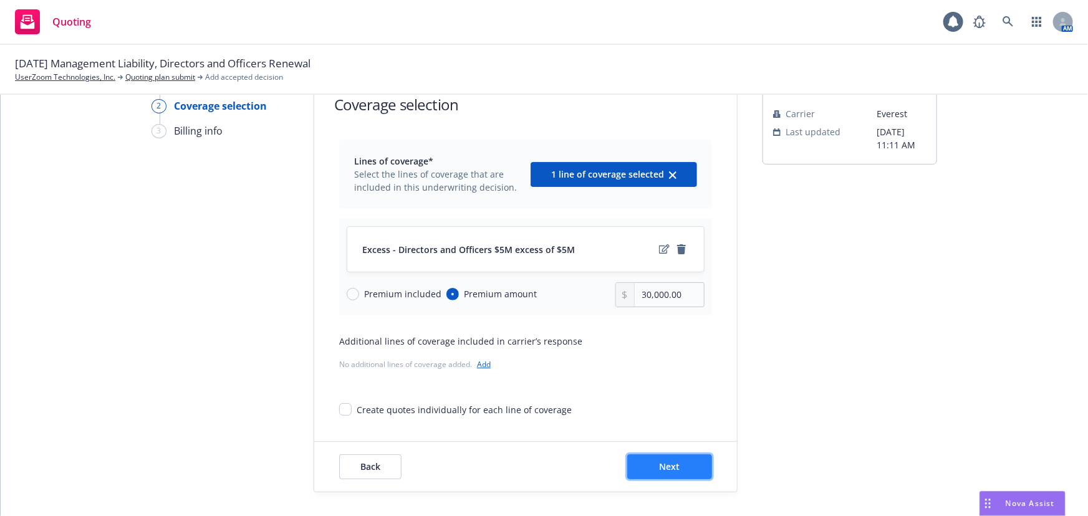
click at [689, 474] on button "Next" at bounding box center [669, 466] width 85 height 25
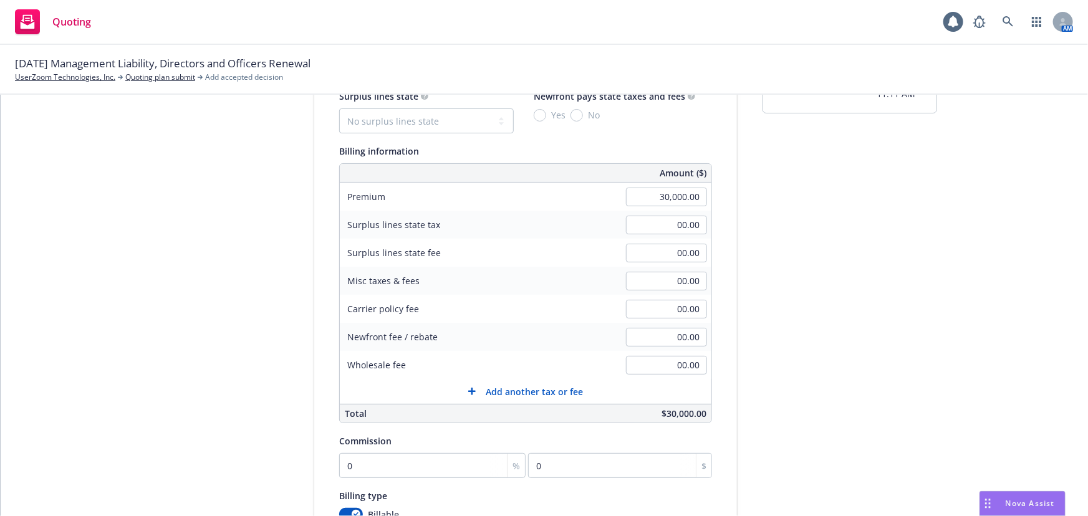
scroll to position [160, 0]
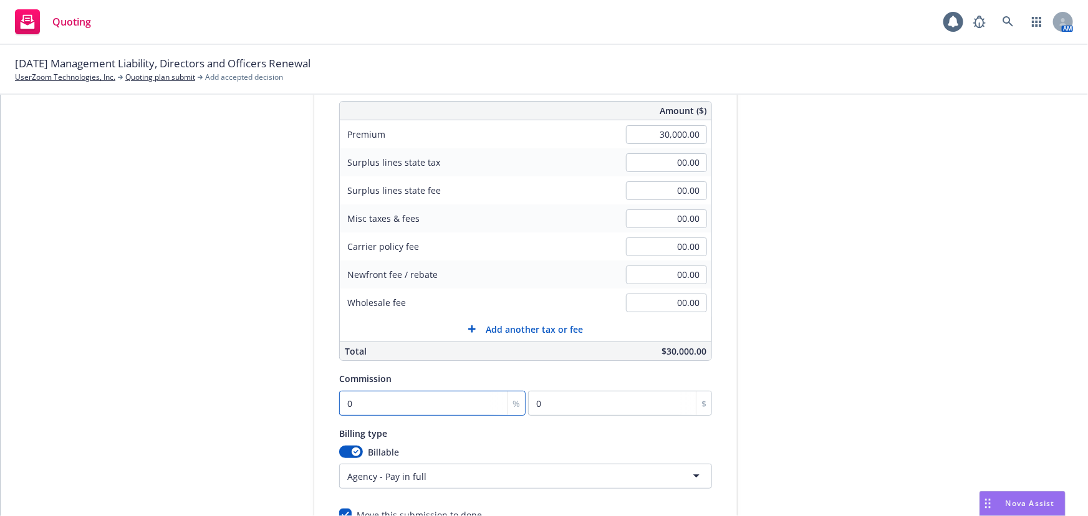
click at [399, 393] on input "0" at bounding box center [432, 403] width 186 height 25
click at [871, 316] on div "submission Carrier Everest Last updated 8/25, 11:11 AM" at bounding box center [849, 279] width 175 height 638
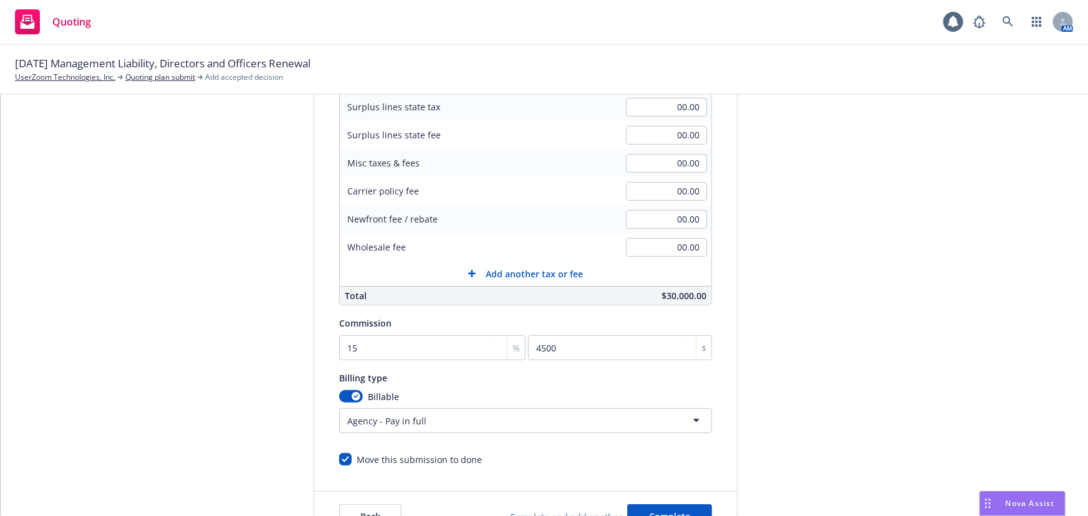
scroll to position [265, 0]
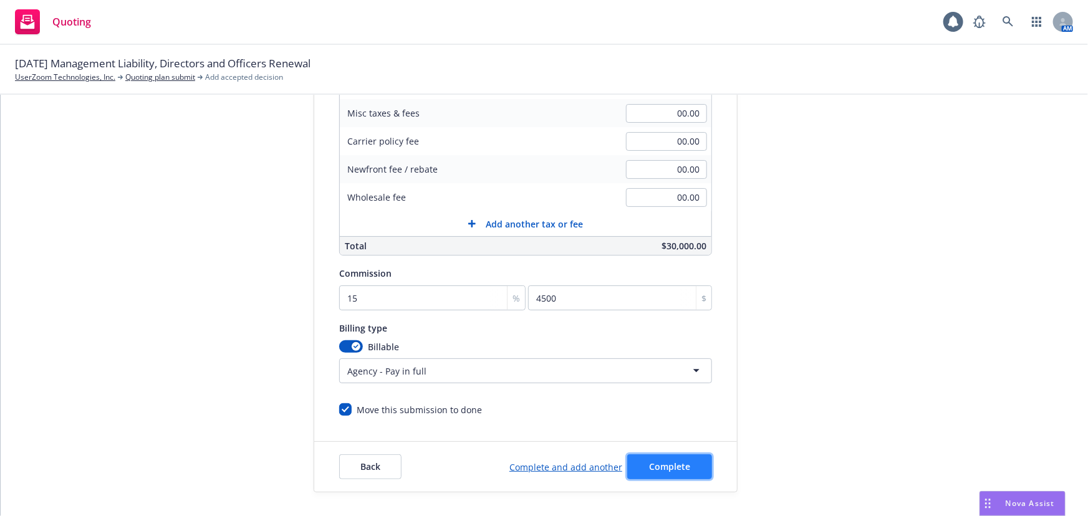
click at [667, 466] on span "Complete" at bounding box center [669, 467] width 41 height 12
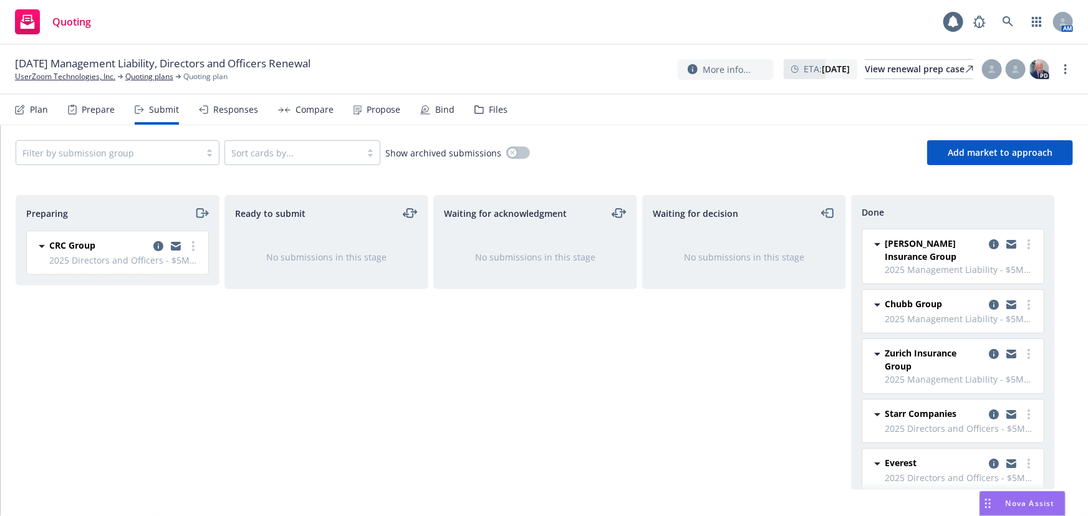
click at [383, 112] on div "Propose" at bounding box center [383, 110] width 34 height 10
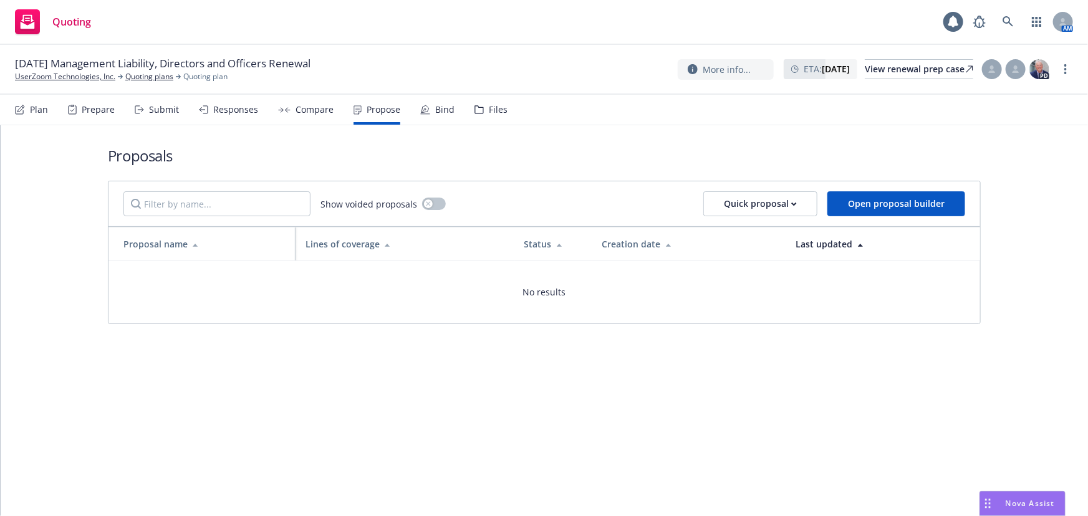
click at [428, 110] on div "Bind" at bounding box center [437, 110] width 34 height 30
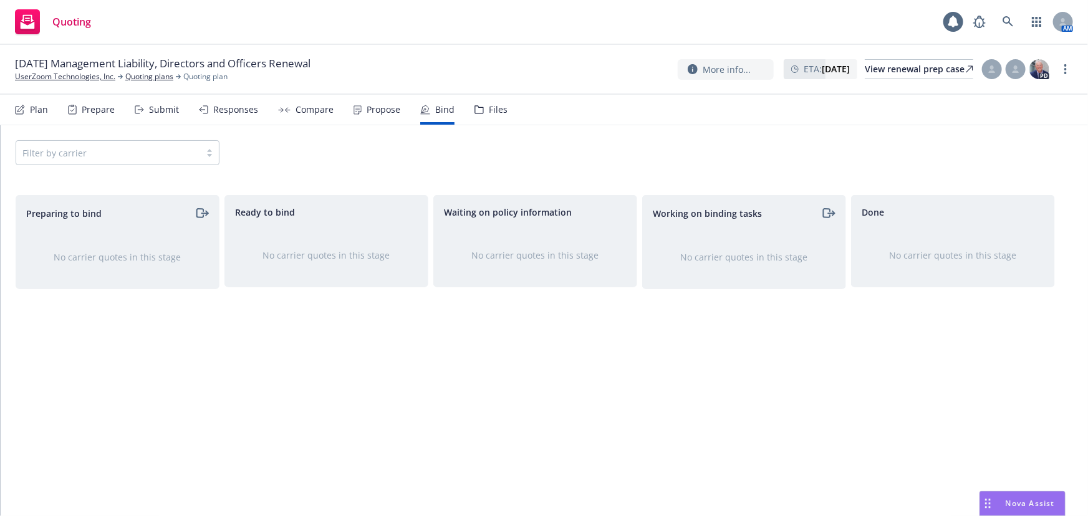
click at [234, 115] on div "Responses" at bounding box center [235, 110] width 45 height 10
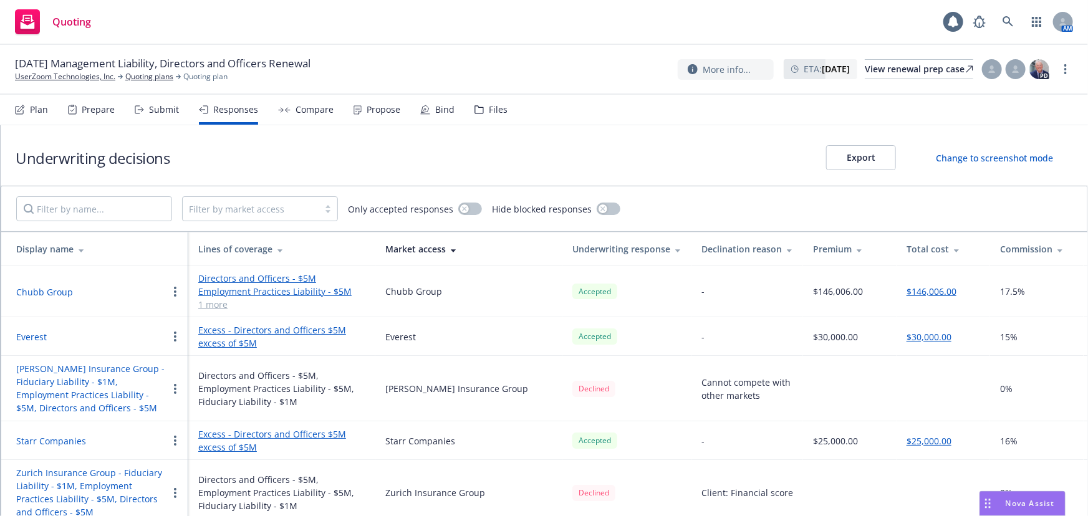
scroll to position [17, 0]
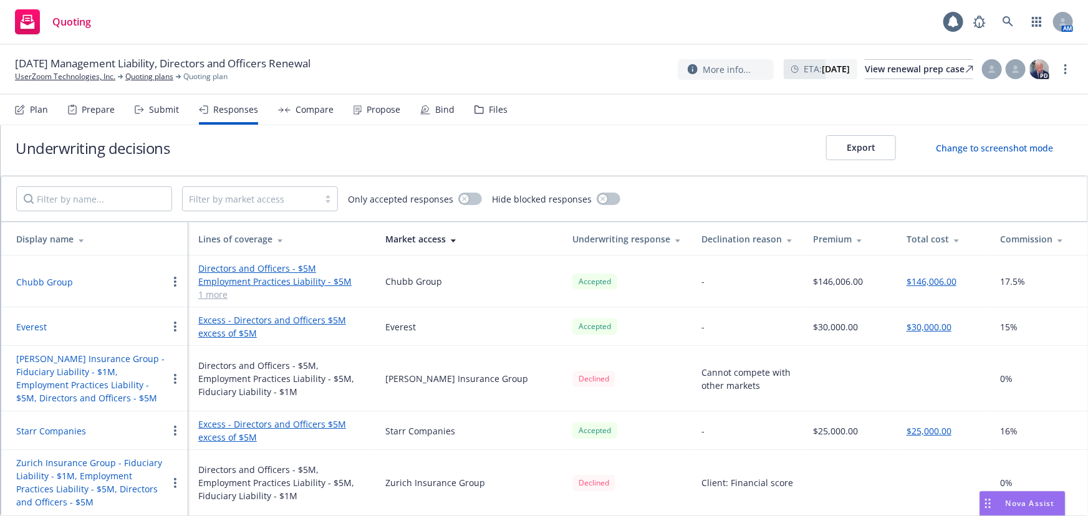
click at [68, 424] on button "Starr Companies" at bounding box center [51, 430] width 70 height 13
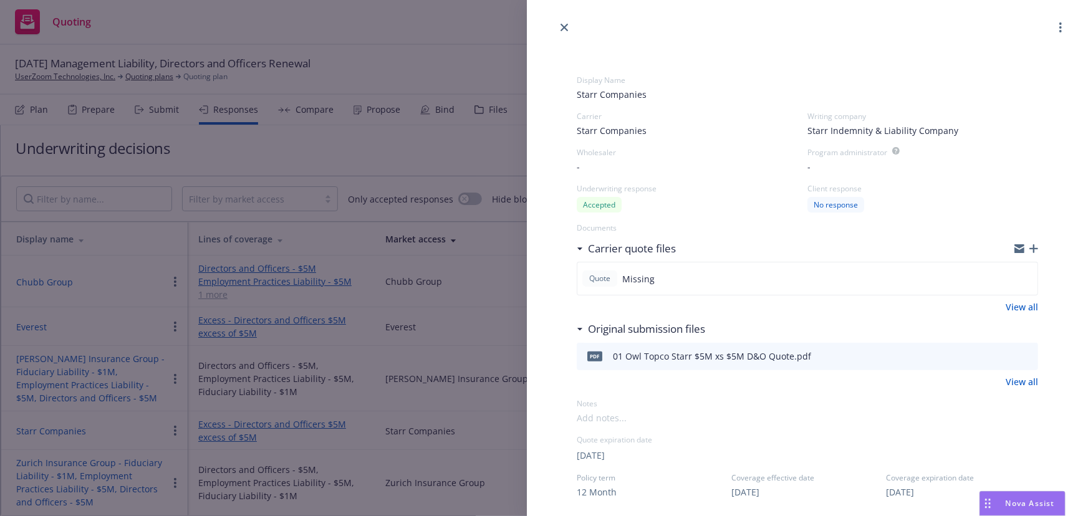
click at [1029, 249] on icon "button" at bounding box center [1033, 248] width 9 height 9
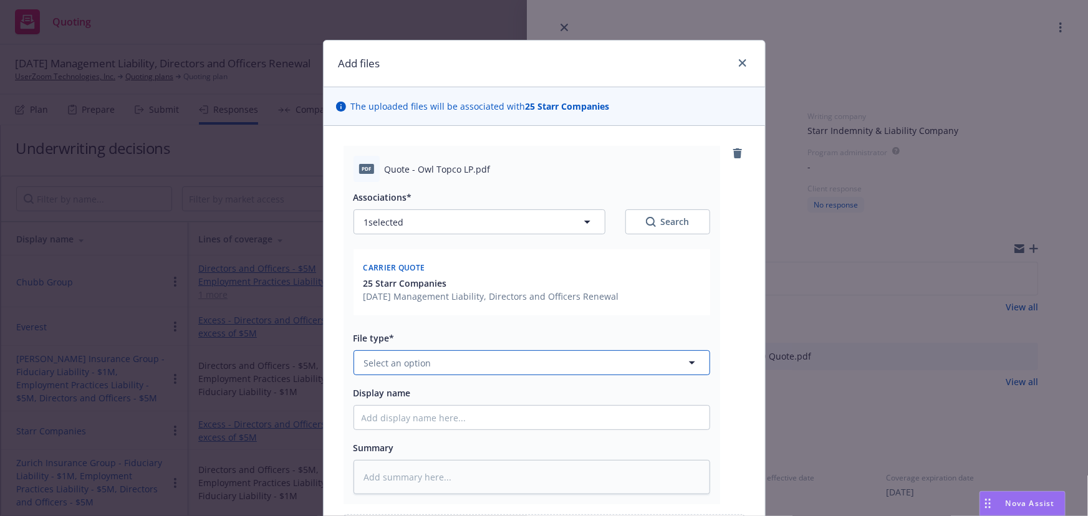
click at [452, 358] on button "Select an option" at bounding box center [531, 362] width 356 height 25
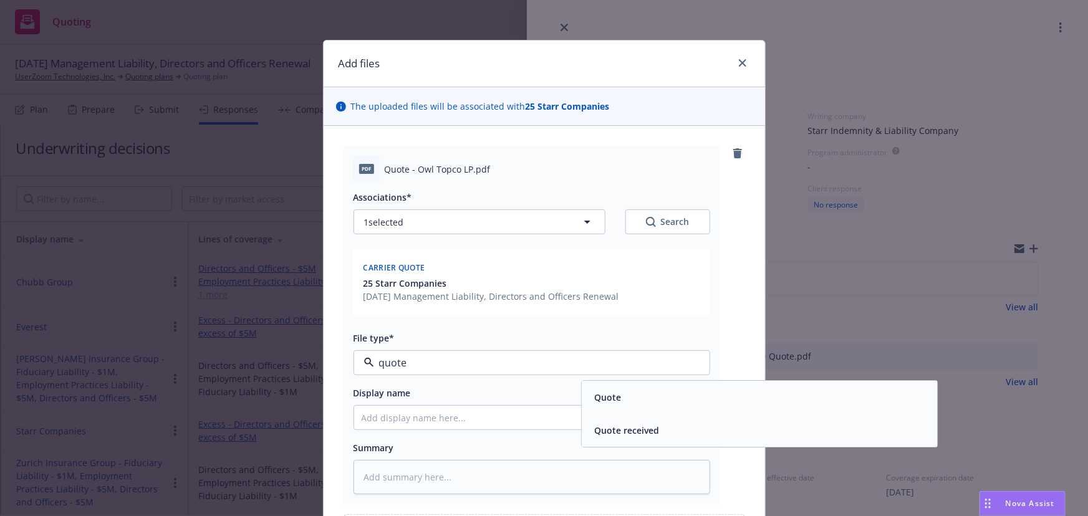
click at [766, 393] on div "Quote" at bounding box center [759, 398] width 340 height 18
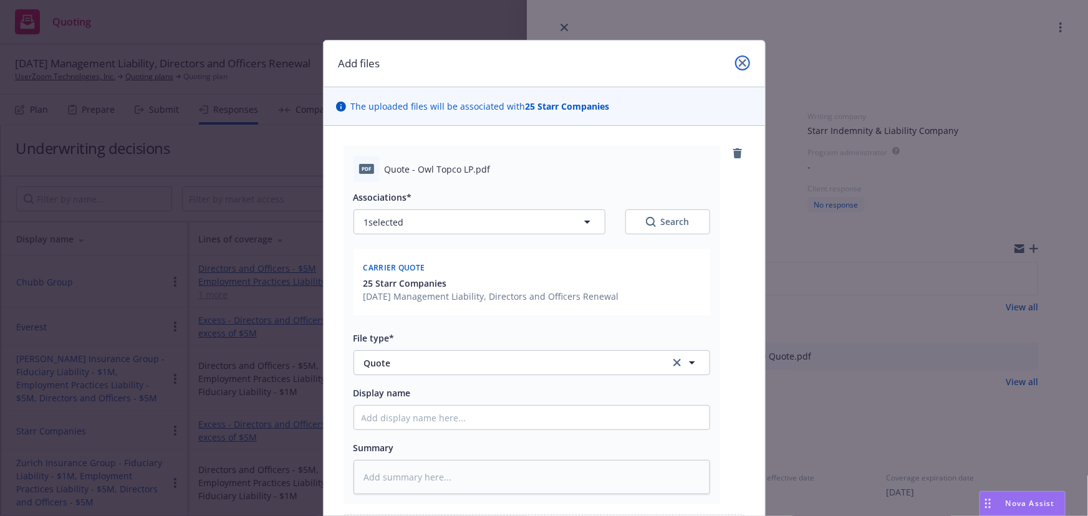
click at [741, 67] on link "close" at bounding box center [742, 62] width 15 height 15
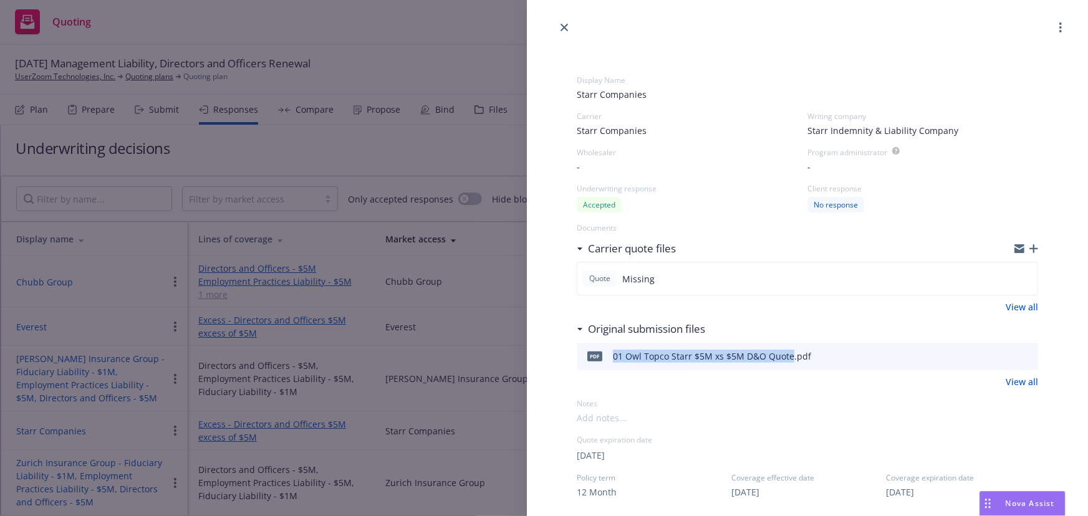
drag, startPoint x: 790, startPoint y: 355, endPoint x: 604, endPoint y: 361, distance: 185.8
click at [604, 361] on div "pdf 01 Owl Topco Starr $5M xs $5M D&O Quote.pdf" at bounding box center [695, 356] width 229 height 26
copy div "01 Owl Topco Starr $5M xs $5M D&O Quote"
click at [1029, 247] on icon "button" at bounding box center [1033, 248] width 9 height 9
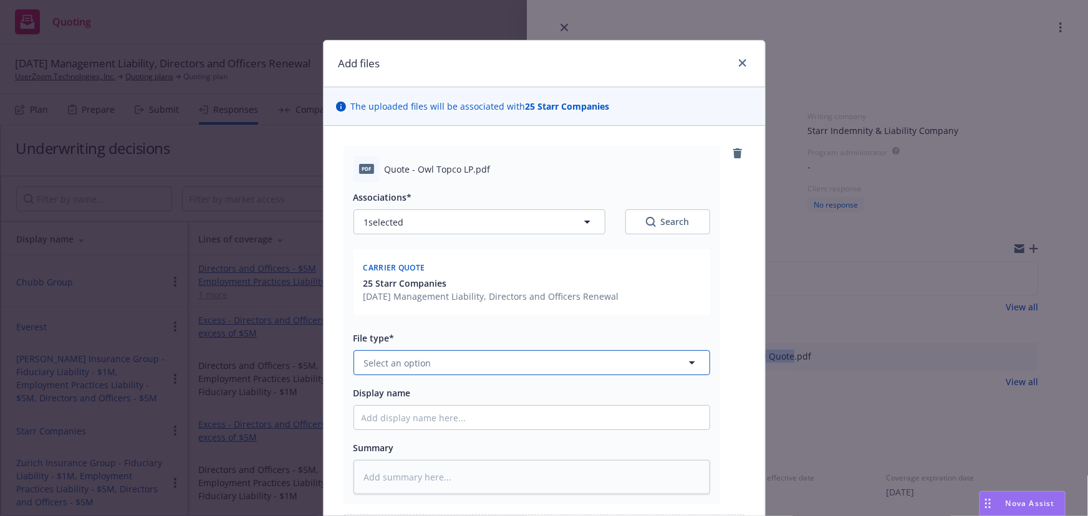
click at [480, 359] on button "Select an option" at bounding box center [531, 362] width 356 height 25
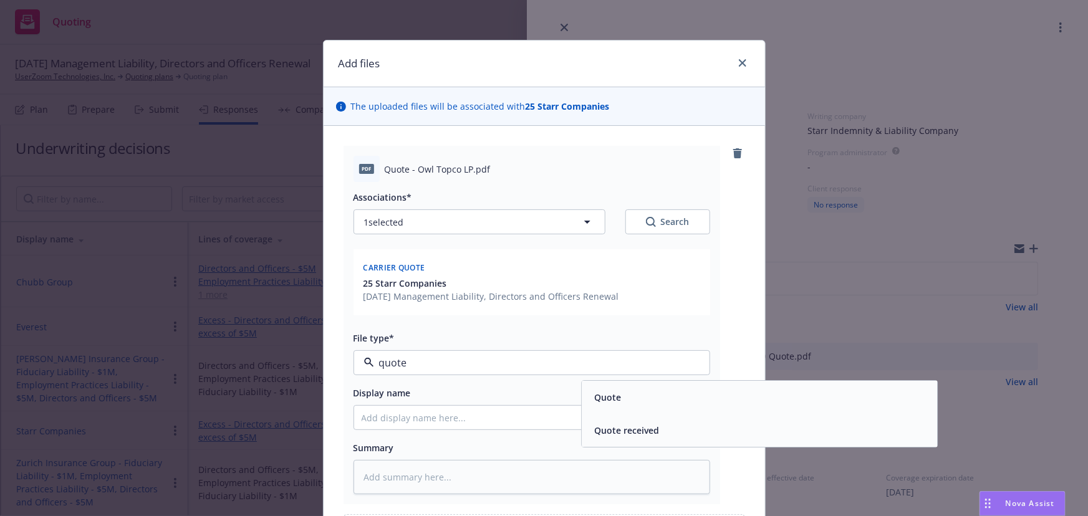
click at [629, 414] on div "Quote received" at bounding box center [758, 430] width 355 height 33
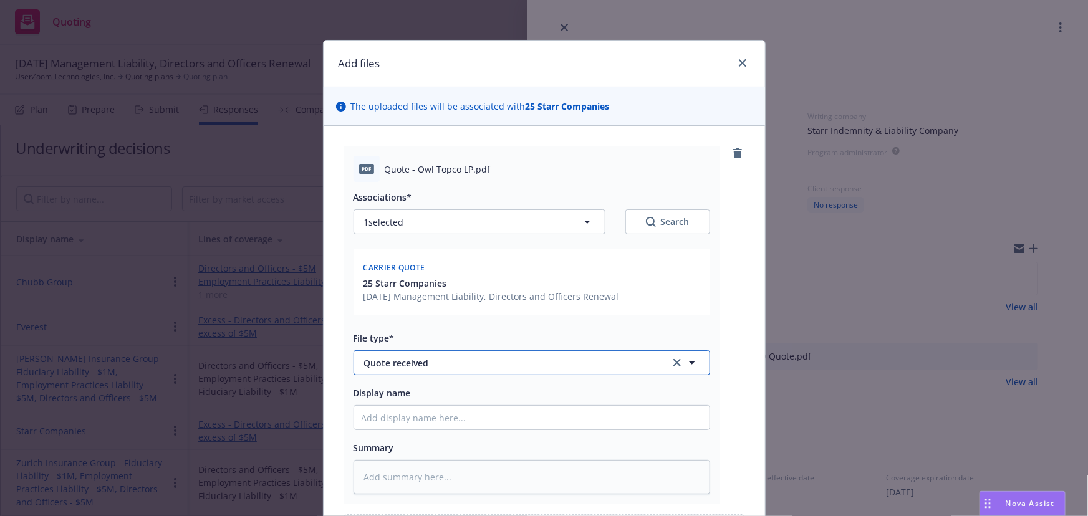
click at [555, 363] on span "Quote received" at bounding box center [508, 362] width 289 height 13
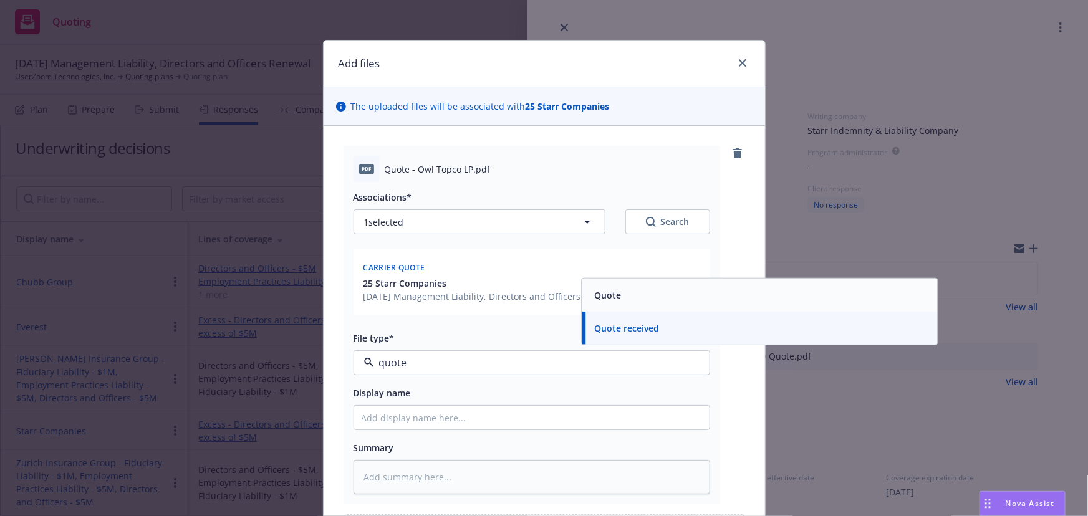
click at [660, 303] on div "Quote" at bounding box center [759, 295] width 340 height 18
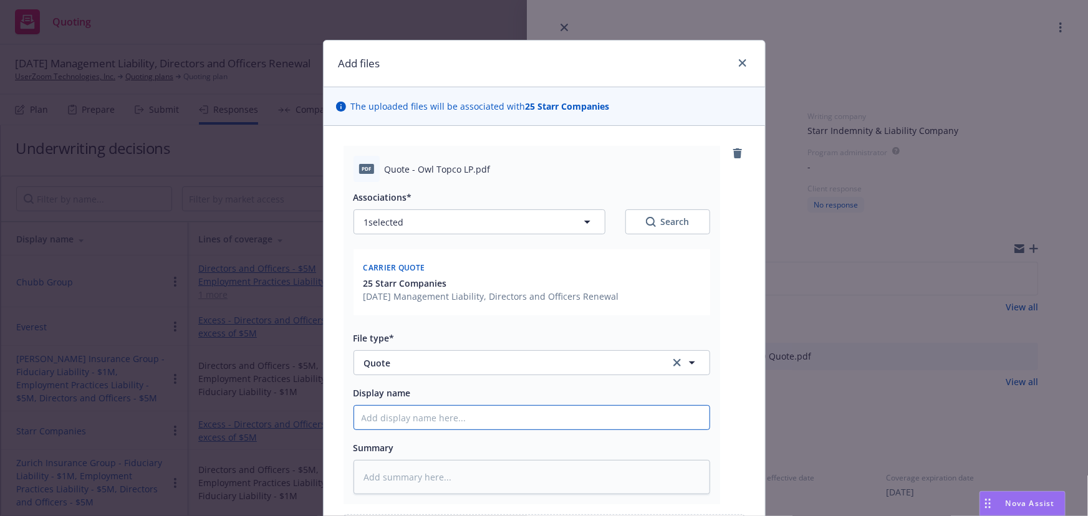
click at [480, 412] on input "Display name" at bounding box center [531, 418] width 355 height 24
paste input "01 Owl Topco Starr $5M xs $5M D&O Quote"
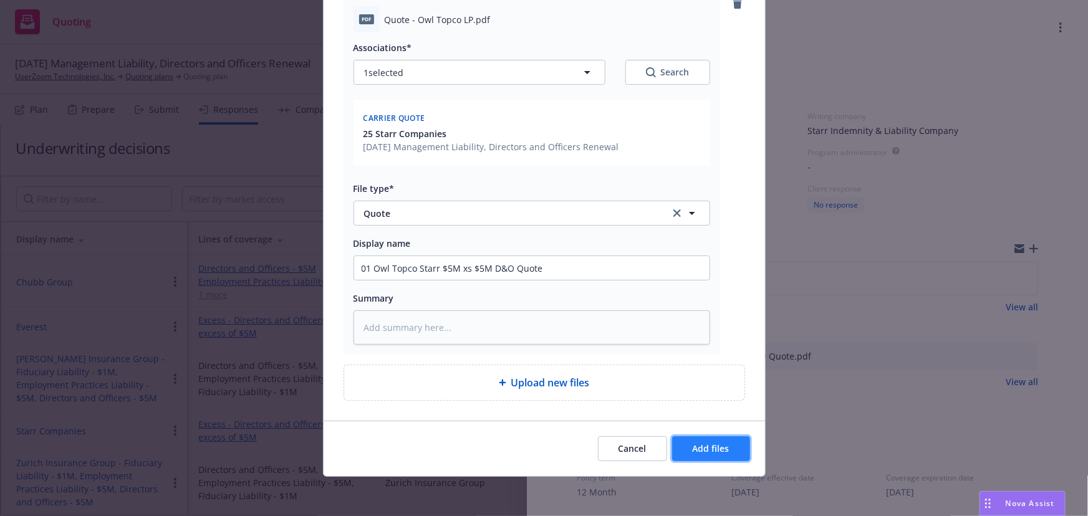
click at [697, 454] on button "Add files" at bounding box center [711, 448] width 78 height 25
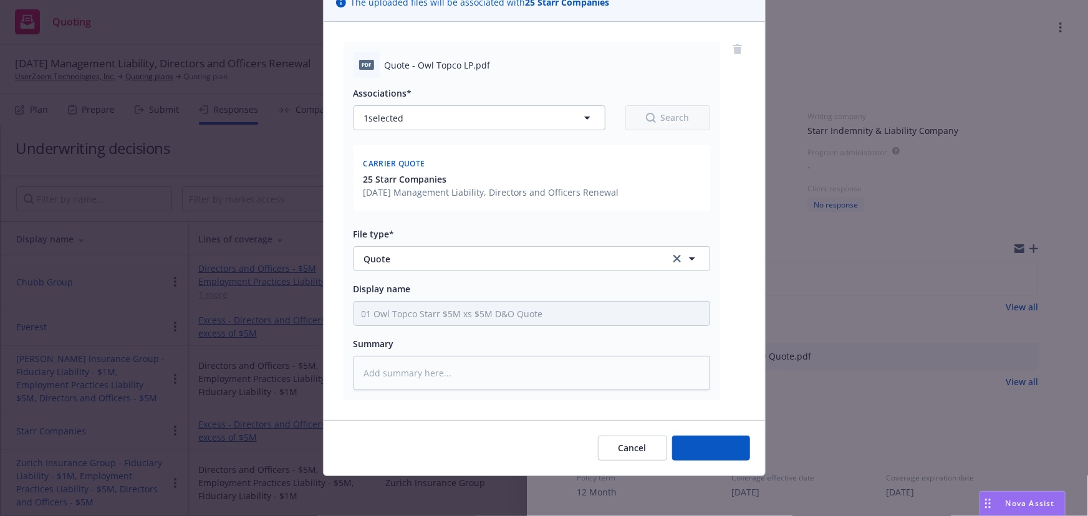
scroll to position [103, 0]
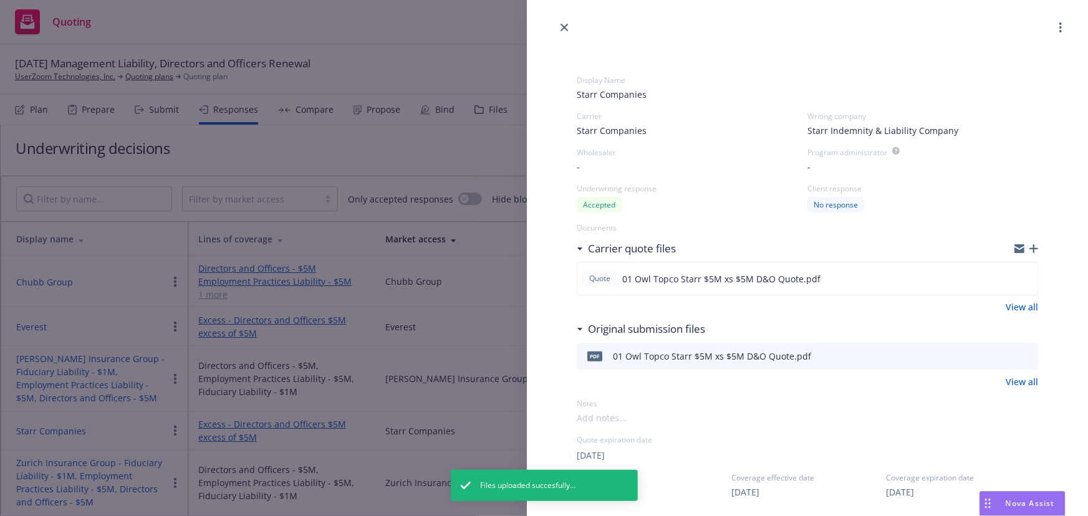
click at [370, 421] on div "Display Name Starr Companies Carrier Starr Companies Writing company Starr Inde…" at bounding box center [544, 258] width 1088 height 516
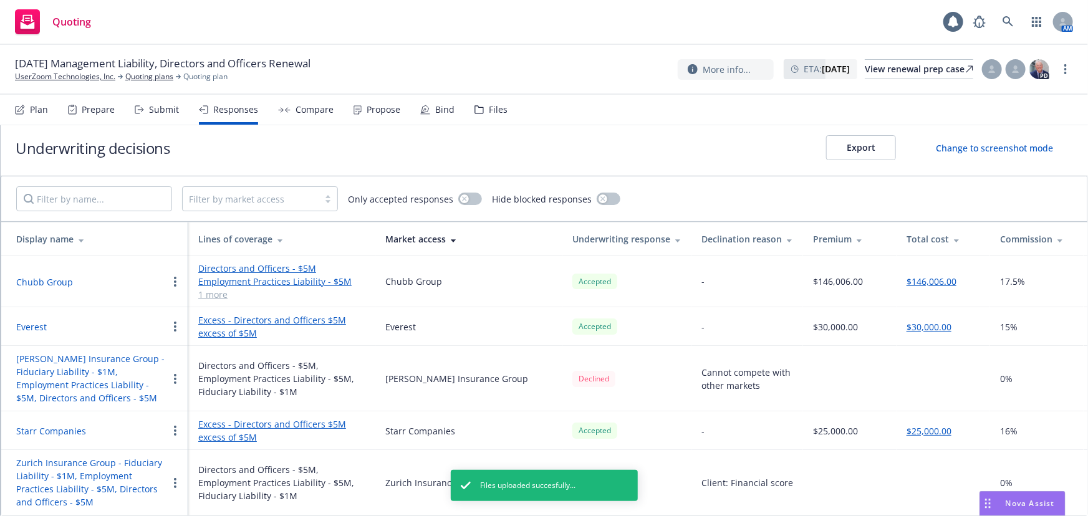
click at [499, 117] on div "Files" at bounding box center [490, 110] width 33 height 30
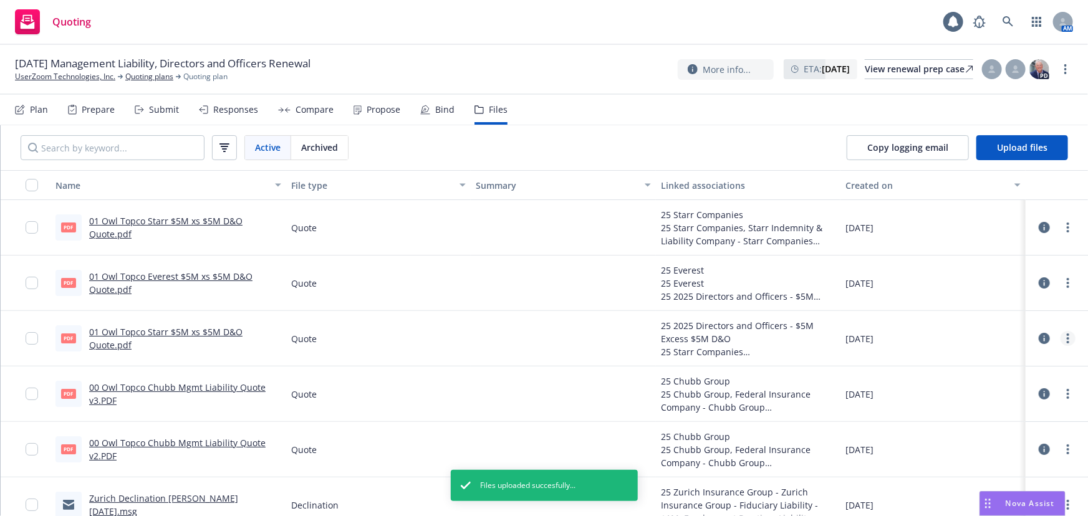
click at [1061, 338] on link "more" at bounding box center [1067, 338] width 15 height 15
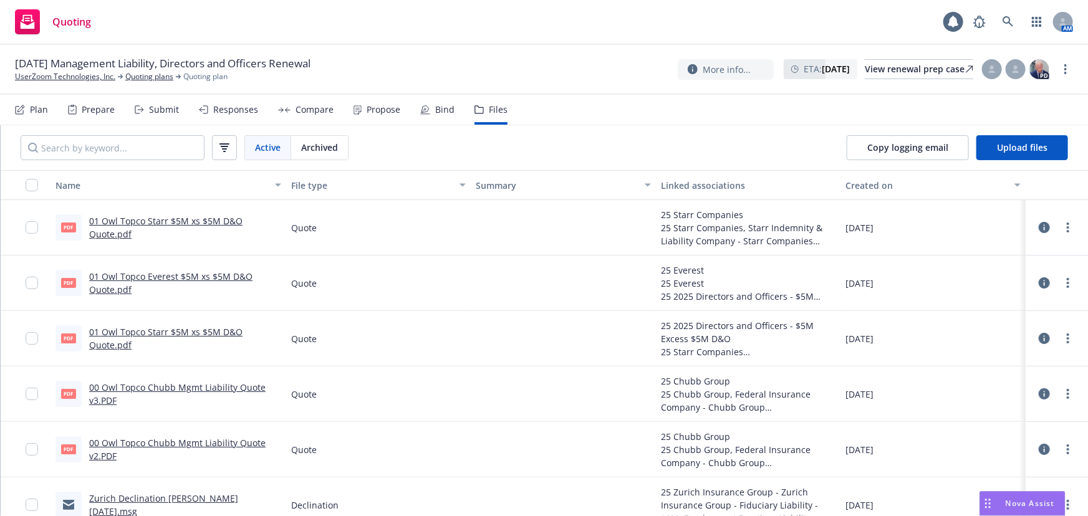
click at [999, 367] on div "08/20/2025" at bounding box center [932, 393] width 185 height 55
click at [1063, 340] on link "more" at bounding box center [1067, 338] width 15 height 15
click at [1031, 360] on link "Archive" at bounding box center [1004, 364] width 124 height 25
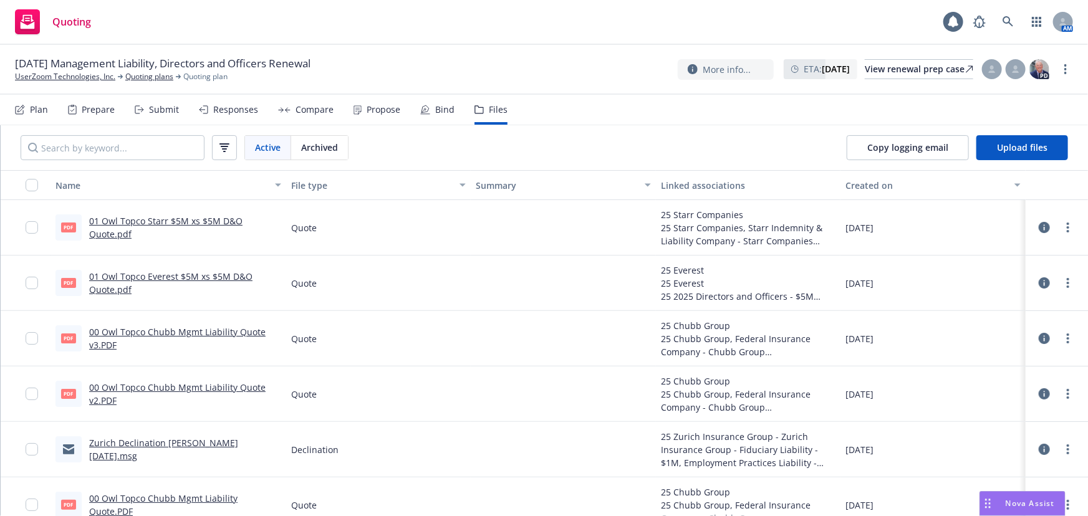
click at [178, 112] on div "Plan Prepare Submit Responses Compare Propose Bind Files" at bounding box center [261, 110] width 492 height 30
click at [168, 112] on div "Submit" at bounding box center [164, 110] width 30 height 10
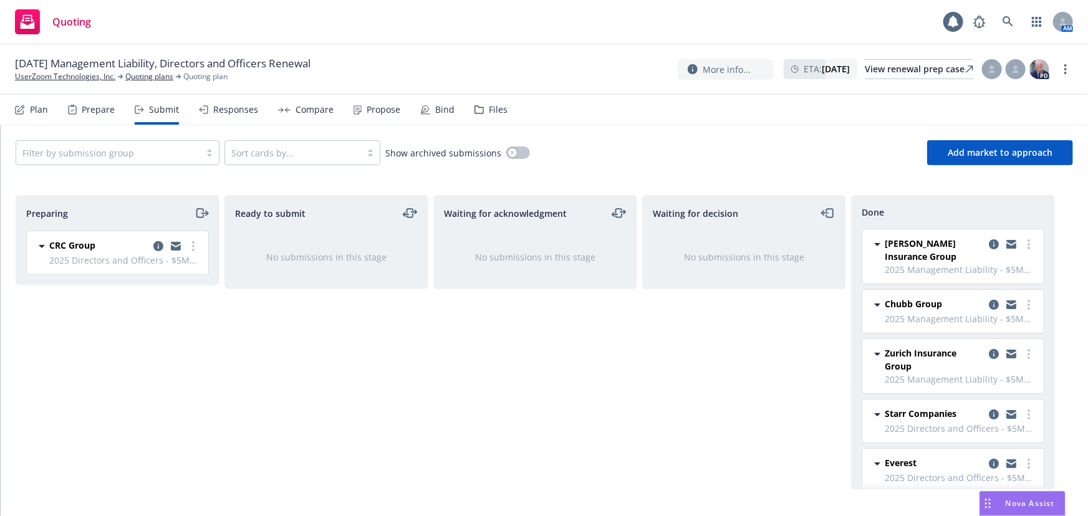
click at [221, 105] on div "Responses" at bounding box center [235, 110] width 45 height 10
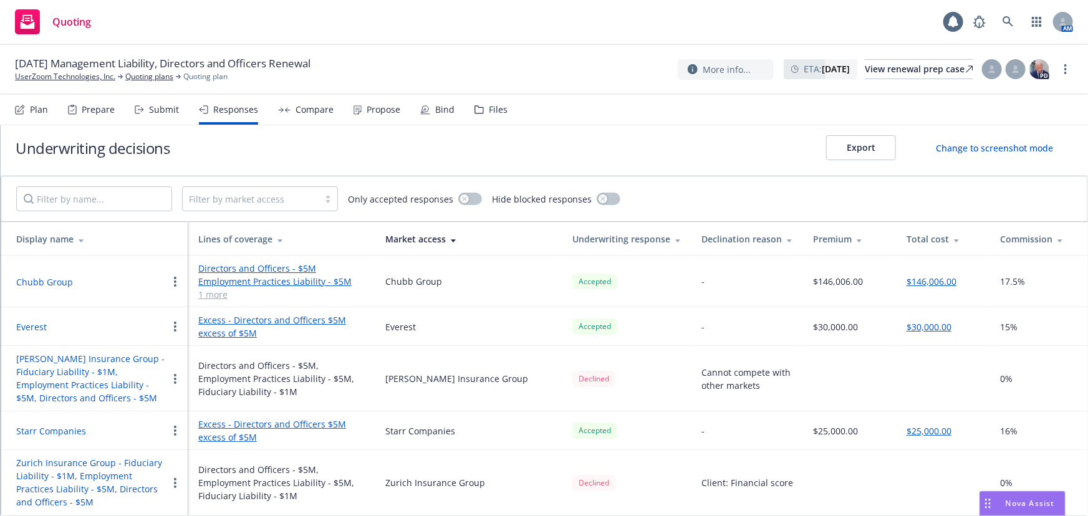
scroll to position [17, 0]
click at [172, 113] on div "Submit" at bounding box center [164, 110] width 30 height 10
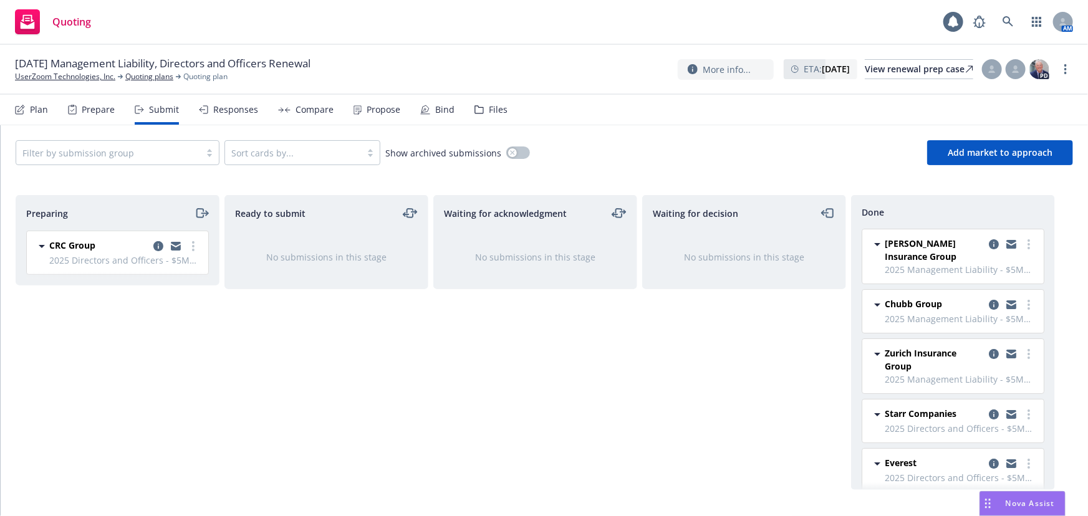
click at [224, 102] on div "Responses" at bounding box center [228, 110] width 59 height 30
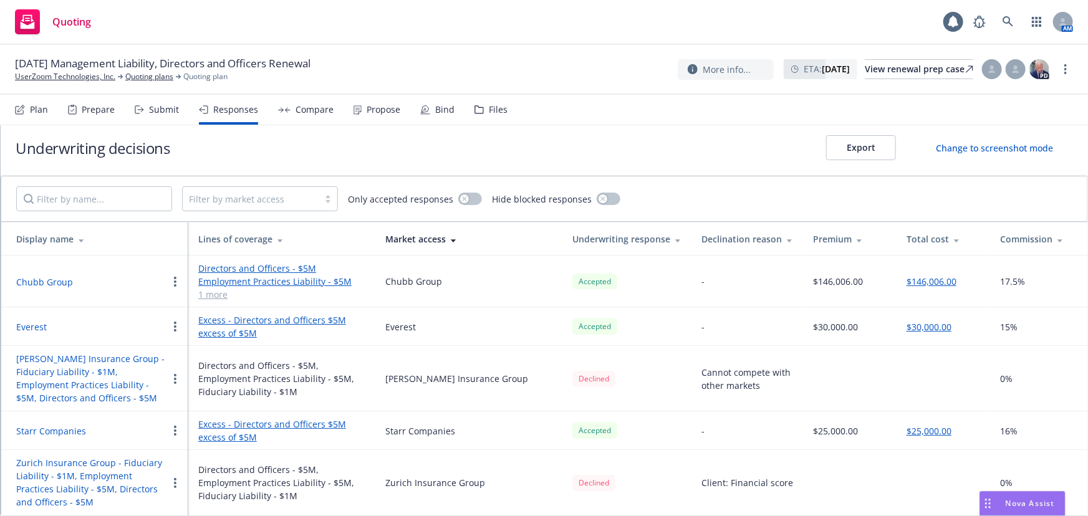
scroll to position [17, 0]
click at [58, 424] on button "Starr Companies" at bounding box center [51, 430] width 70 height 13
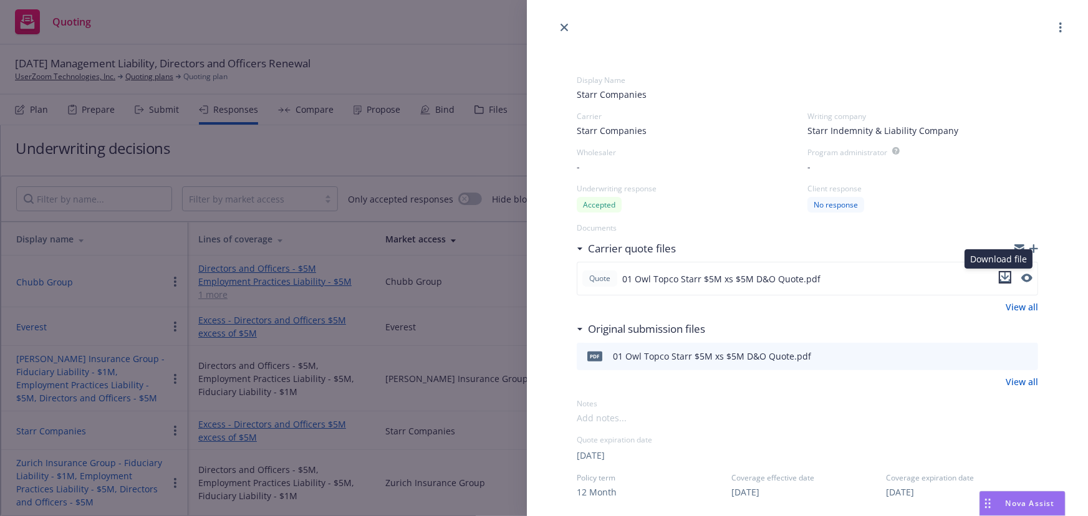
click at [1000, 277] on icon "download file" at bounding box center [1005, 277] width 10 height 10
